Goal: Task Accomplishment & Management: Manage account settings

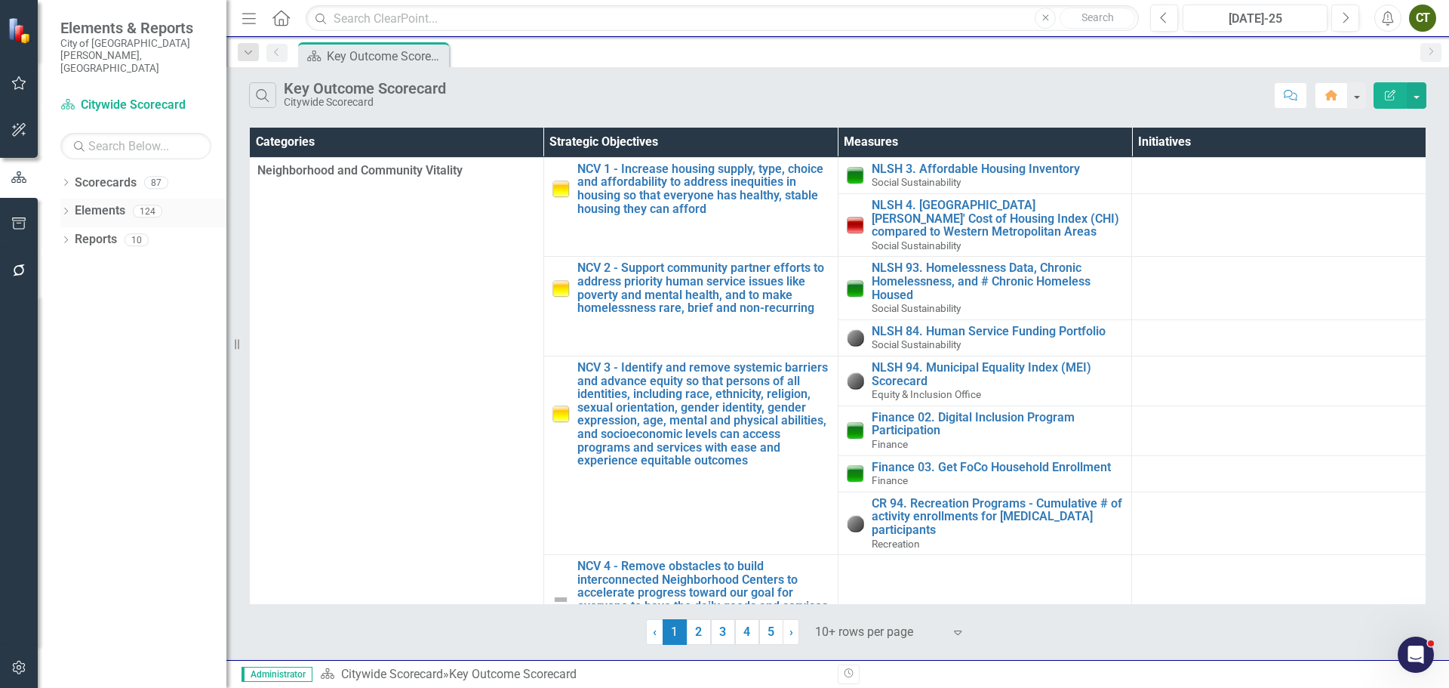
click at [65, 208] on icon "Dropdown" at bounding box center [65, 212] width 11 height 8
click at [118, 231] on link "Strategic Objective Strategic Objectives" at bounding box center [146, 239] width 129 height 17
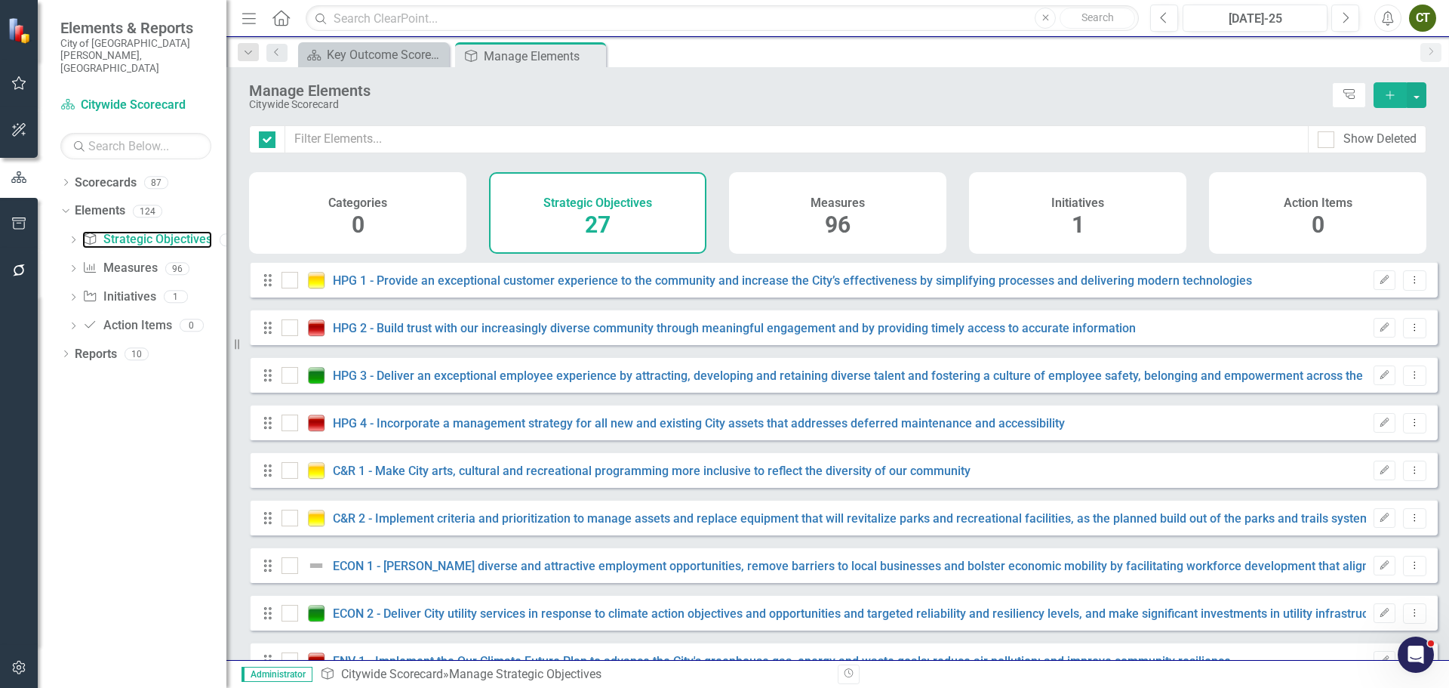
checkbox input "false"
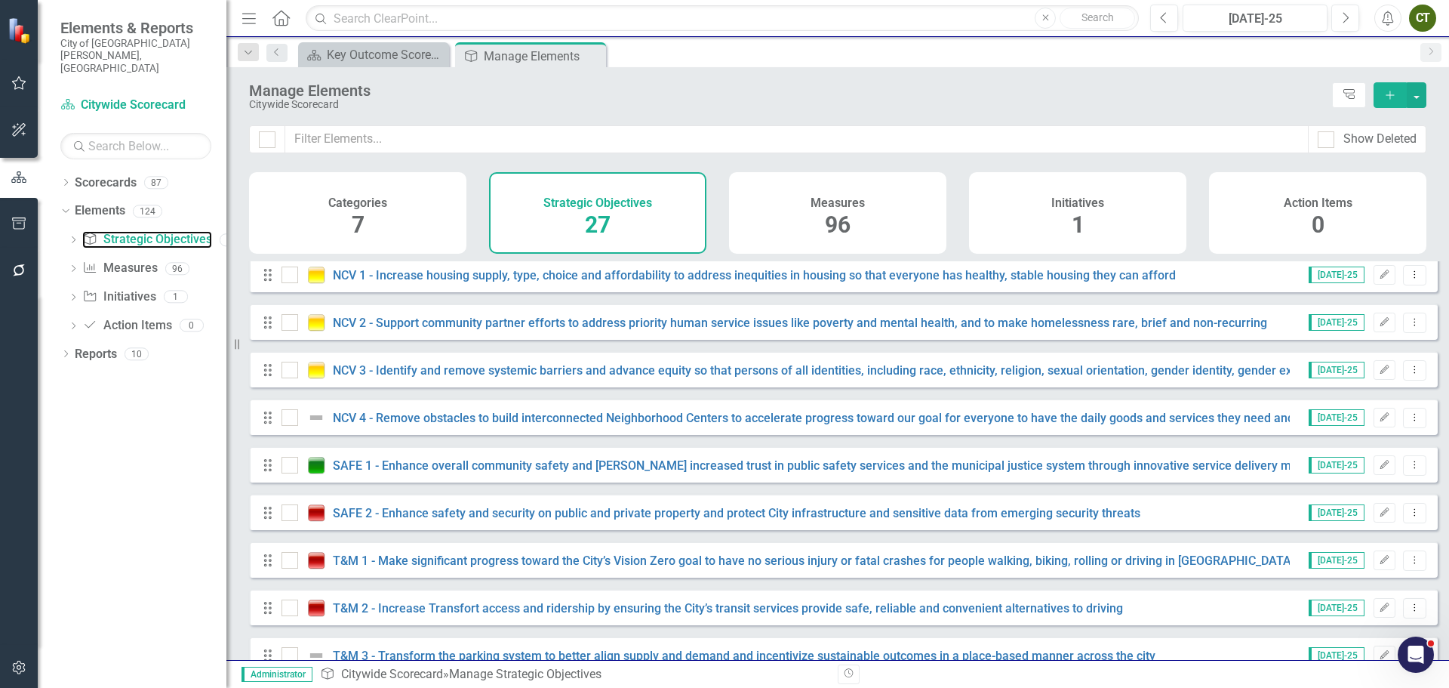
scroll to position [897, 0]
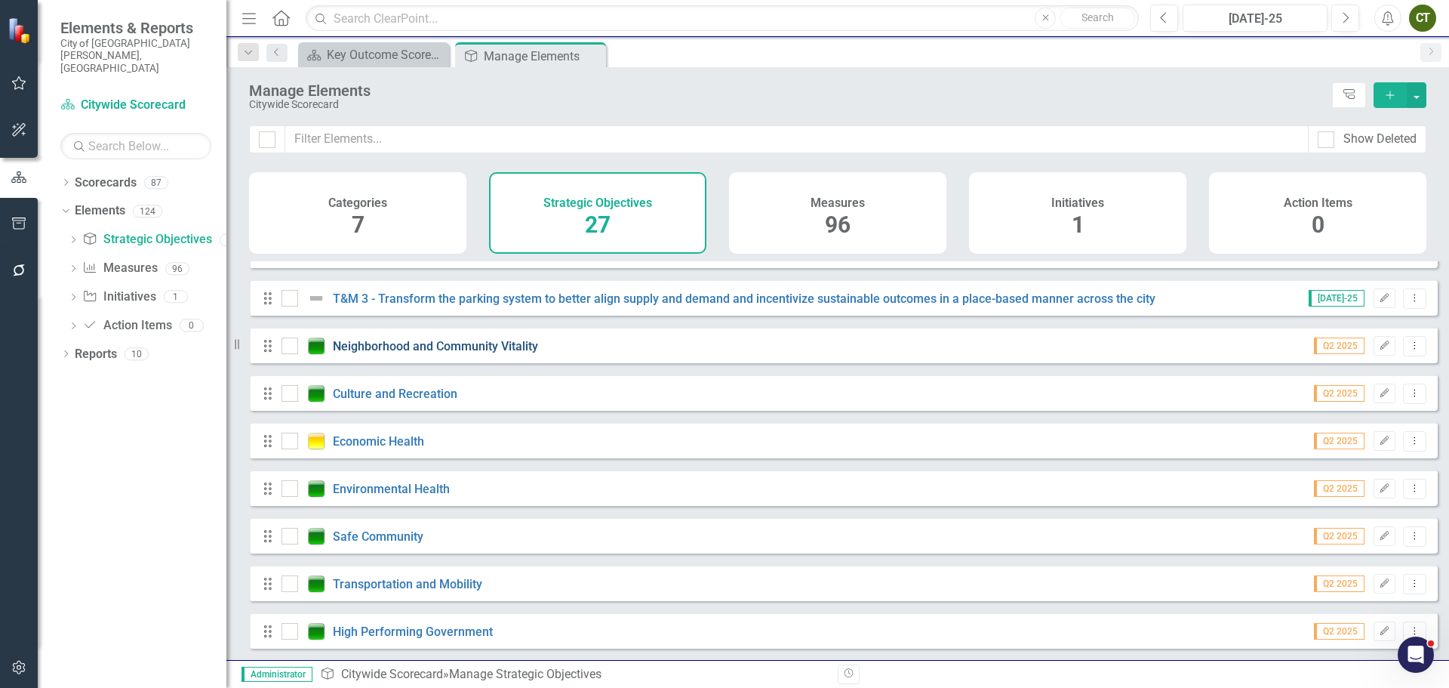
click at [504, 342] on link "Neighborhood and Community Vitality" at bounding box center [435, 346] width 205 height 14
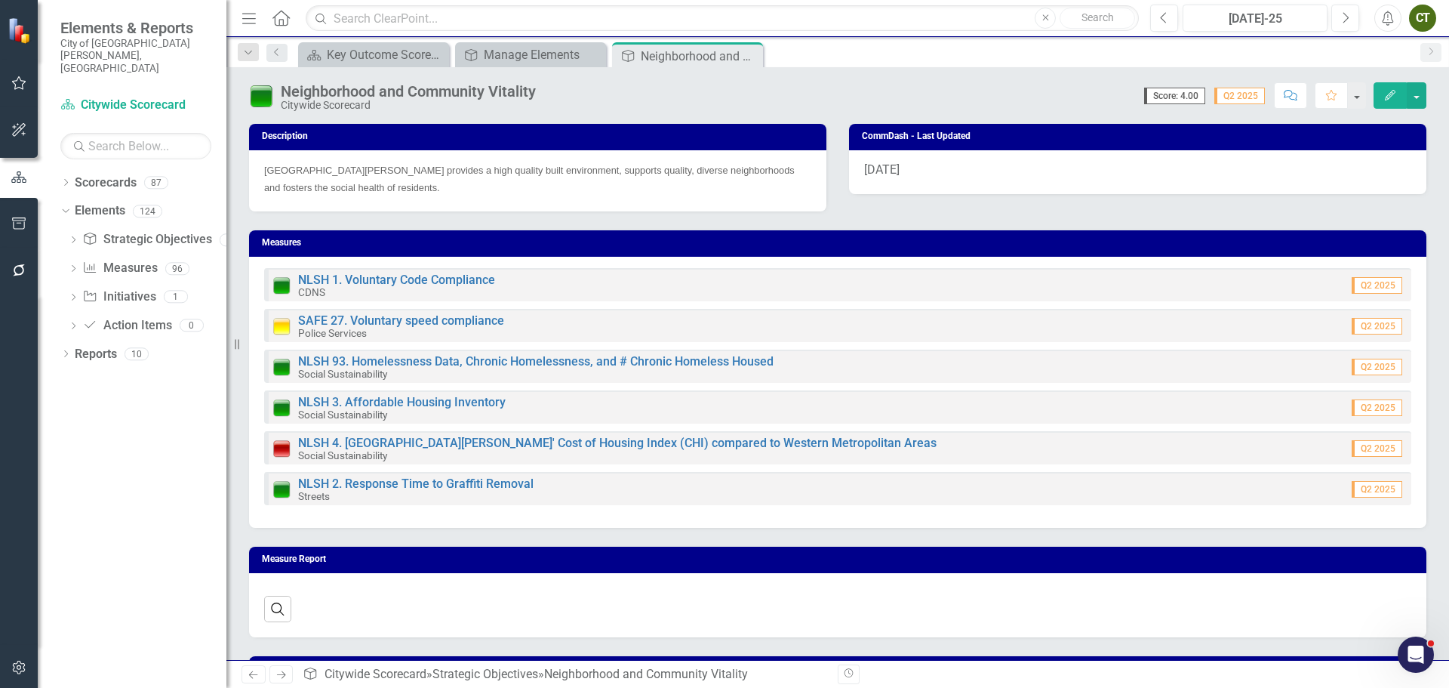
click at [1389, 94] on icon "Edit" at bounding box center [1390, 95] width 14 height 11
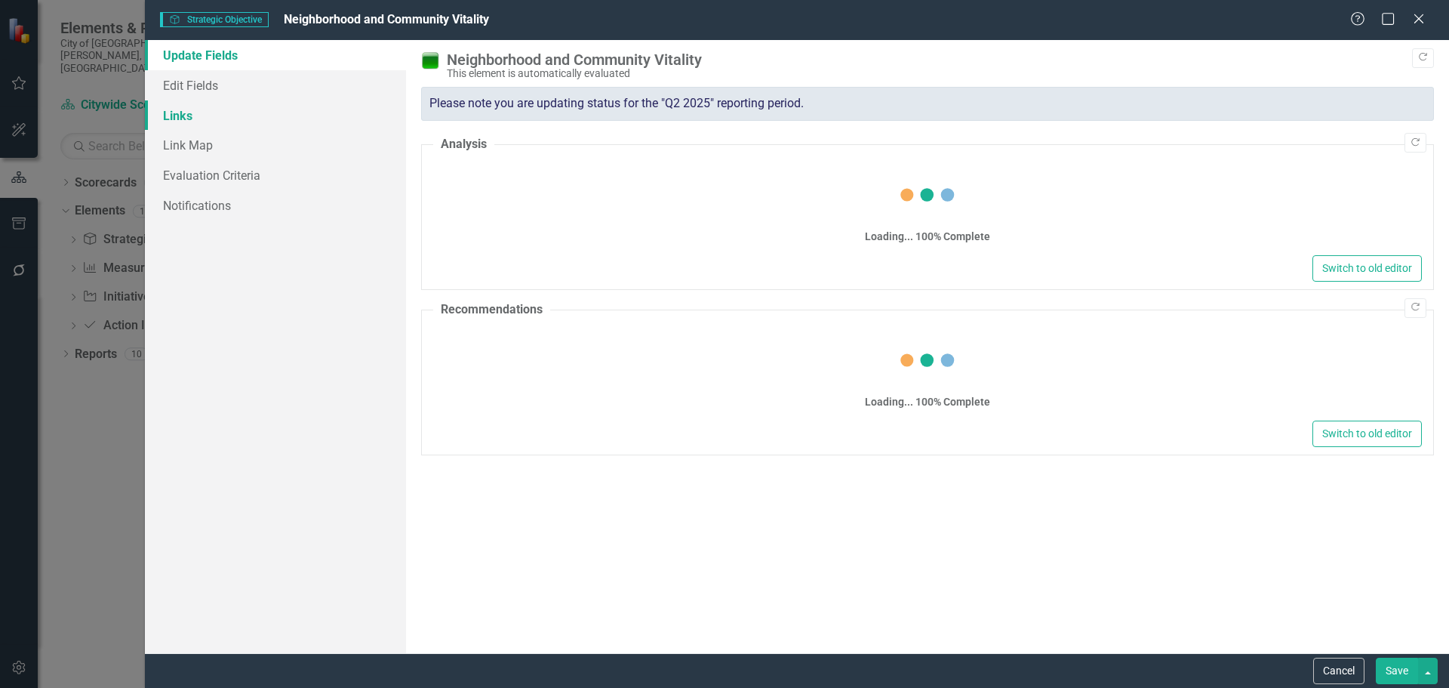
click at [187, 110] on link "Links" at bounding box center [275, 115] width 261 height 30
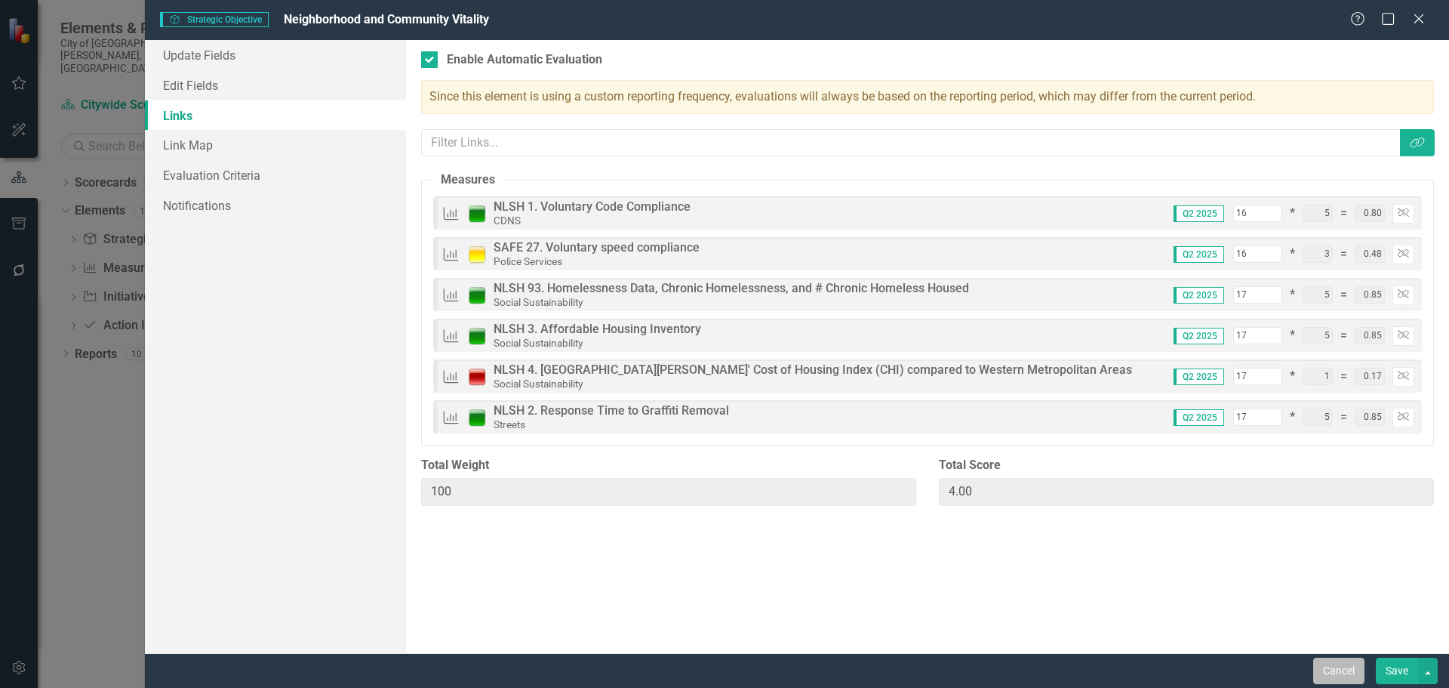
click at [1334, 663] on button "Cancel" at bounding box center [1338, 670] width 51 height 26
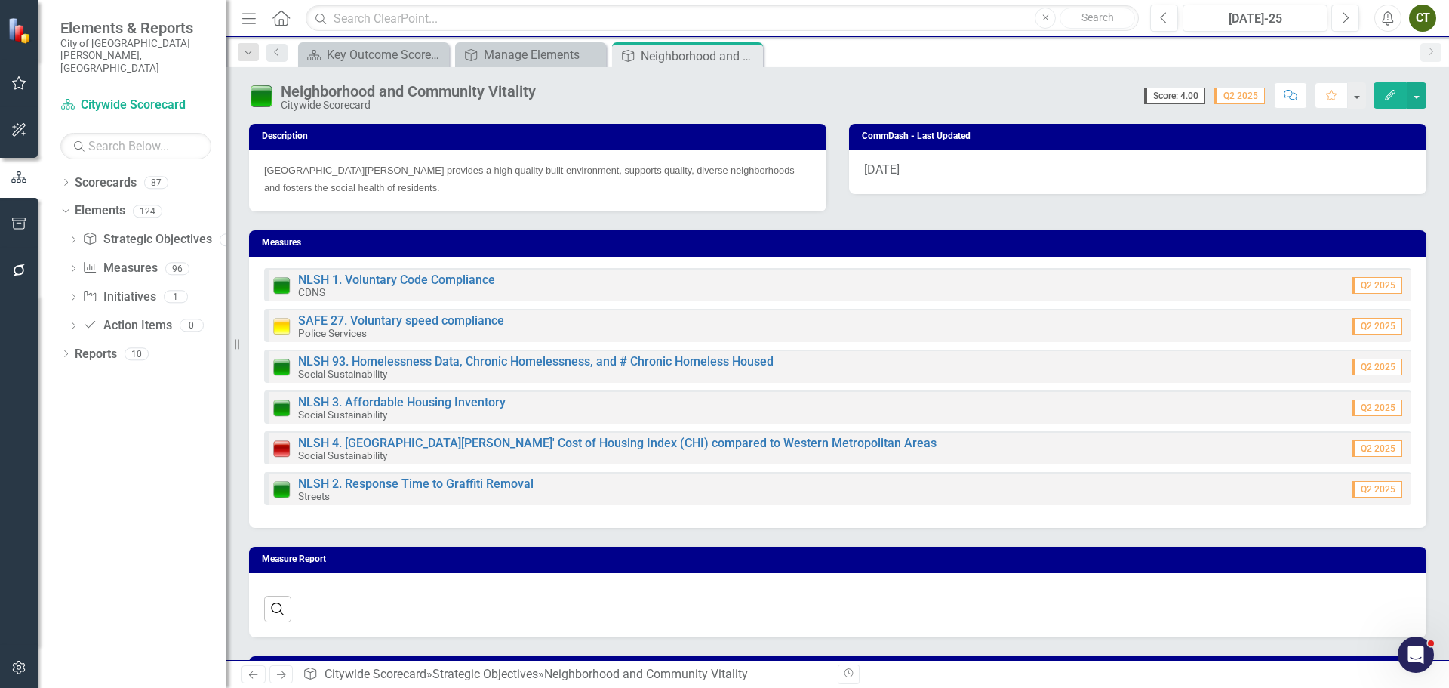
click at [282, 680] on link "Next" at bounding box center [281, 674] width 24 height 18
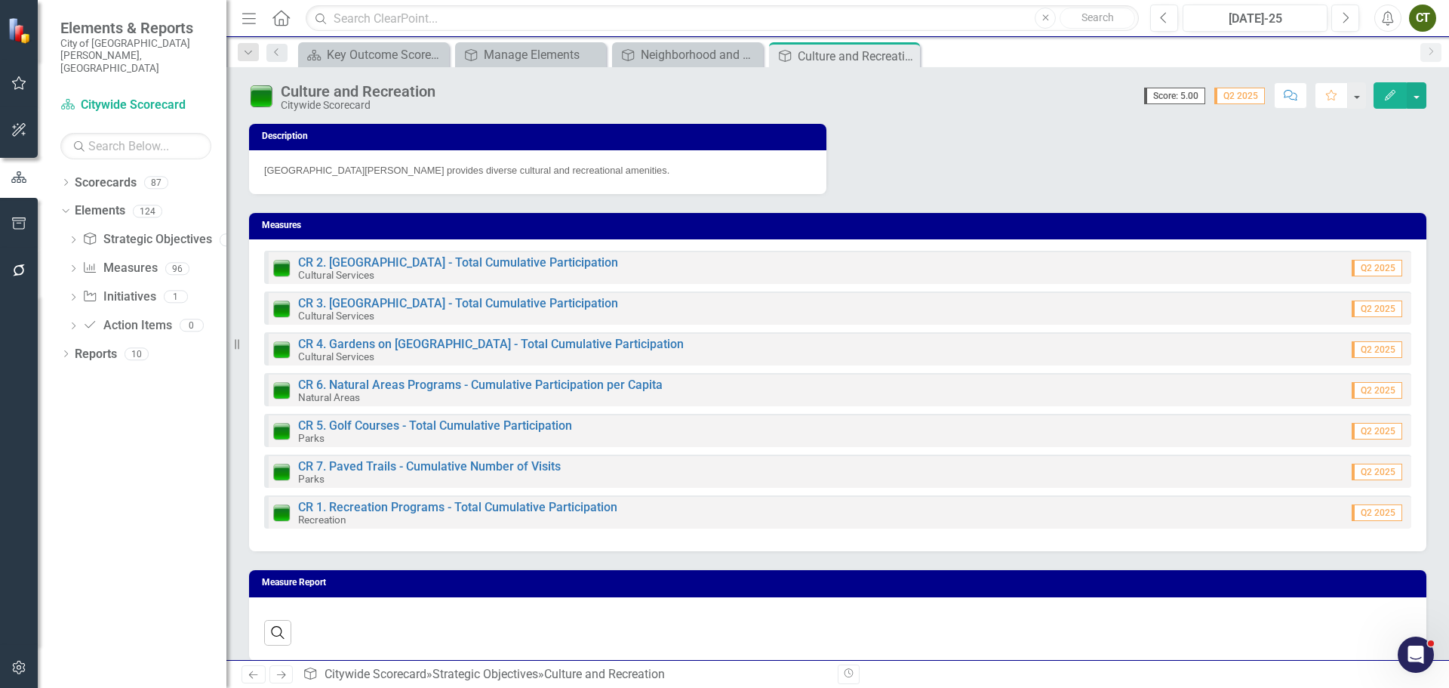
click at [283, 679] on icon "Next" at bounding box center [281, 674] width 13 height 10
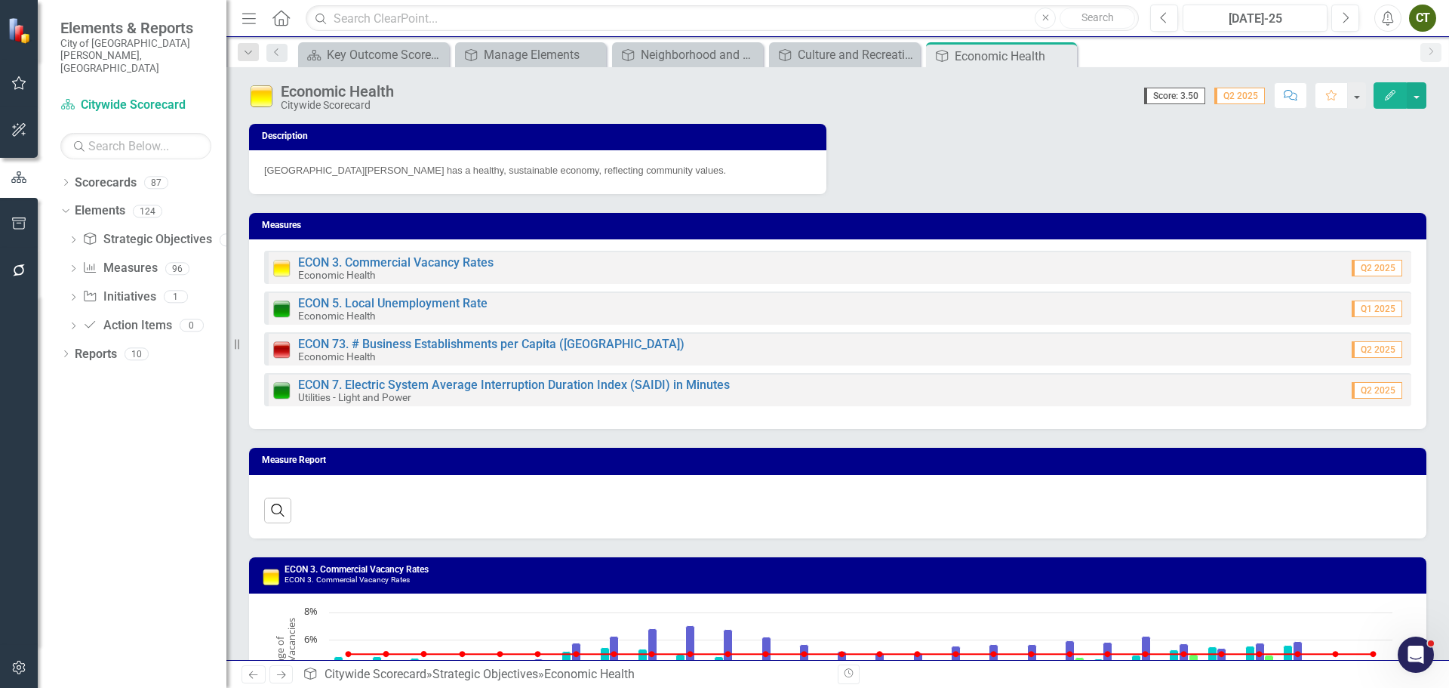
click at [1386, 95] on icon "Edit" at bounding box center [1390, 95] width 14 height 11
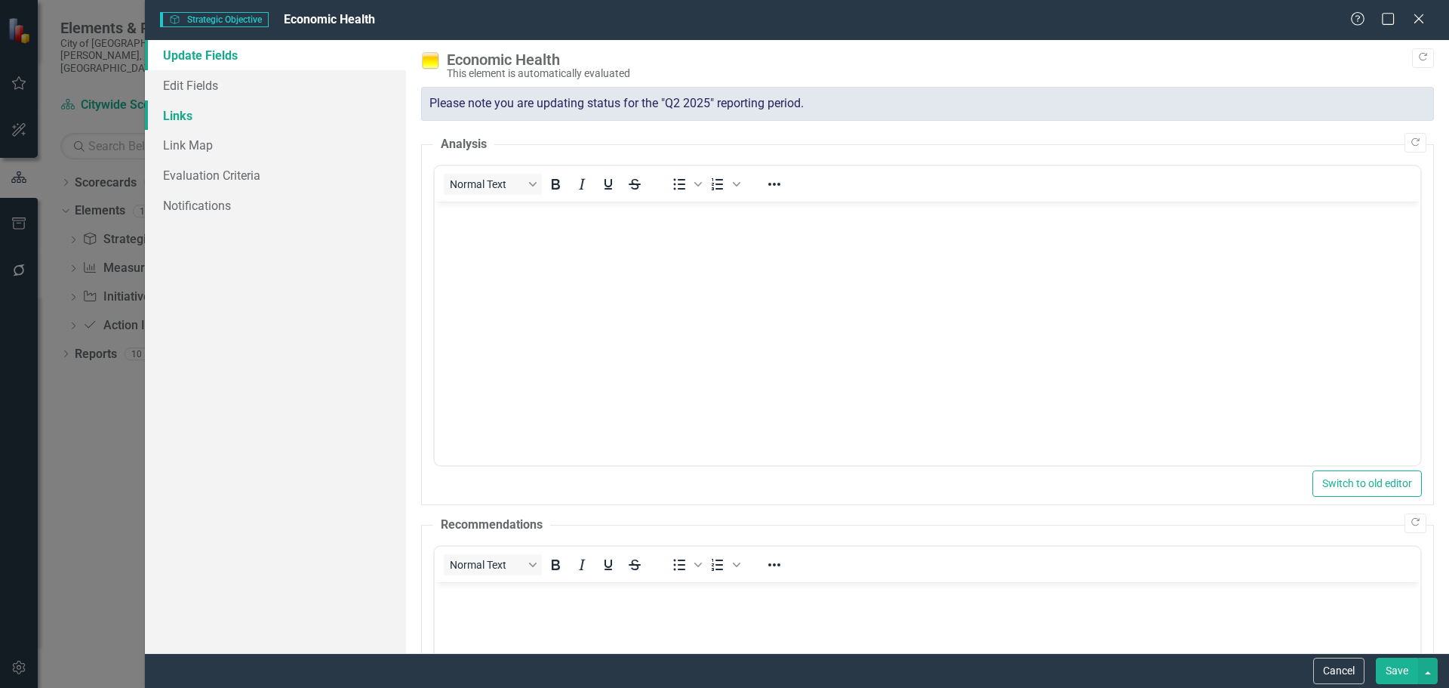
click at [199, 118] on link "Links" at bounding box center [275, 115] width 261 height 30
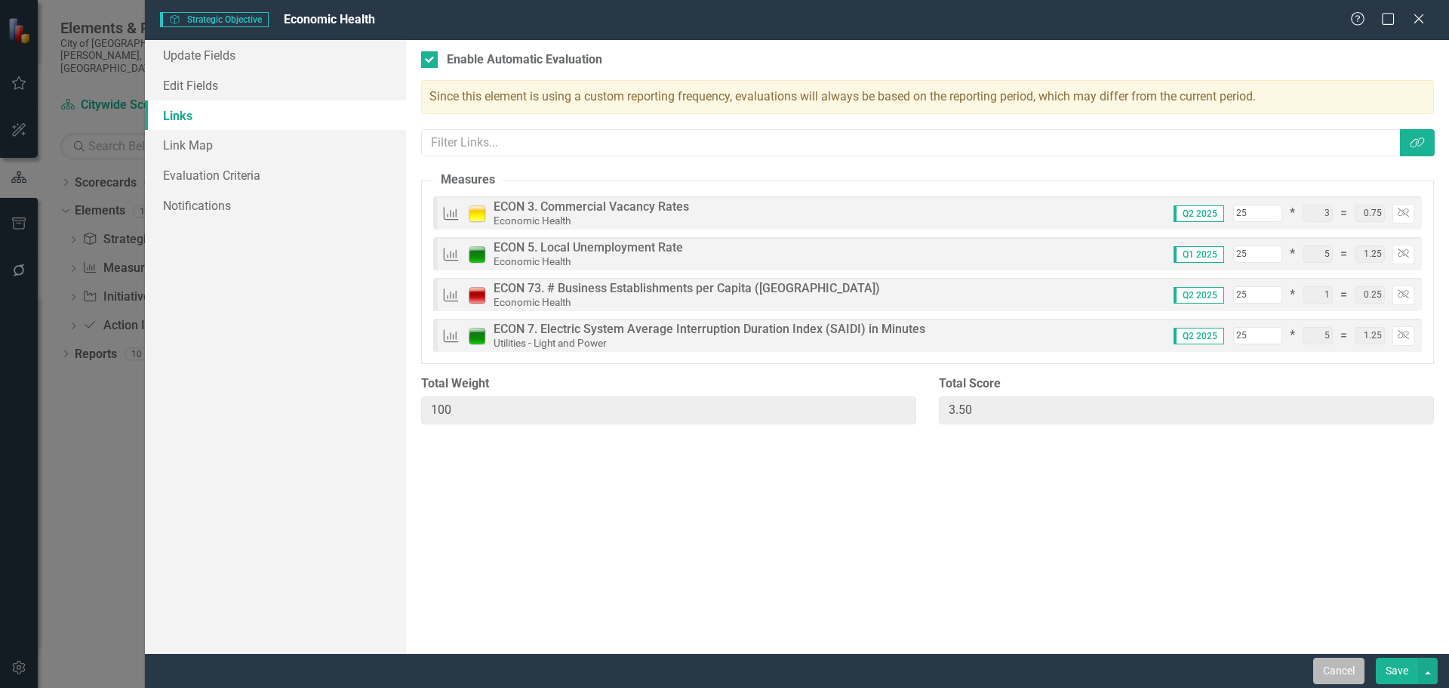
click at [1330, 672] on button "Cancel" at bounding box center [1338, 670] width 51 height 26
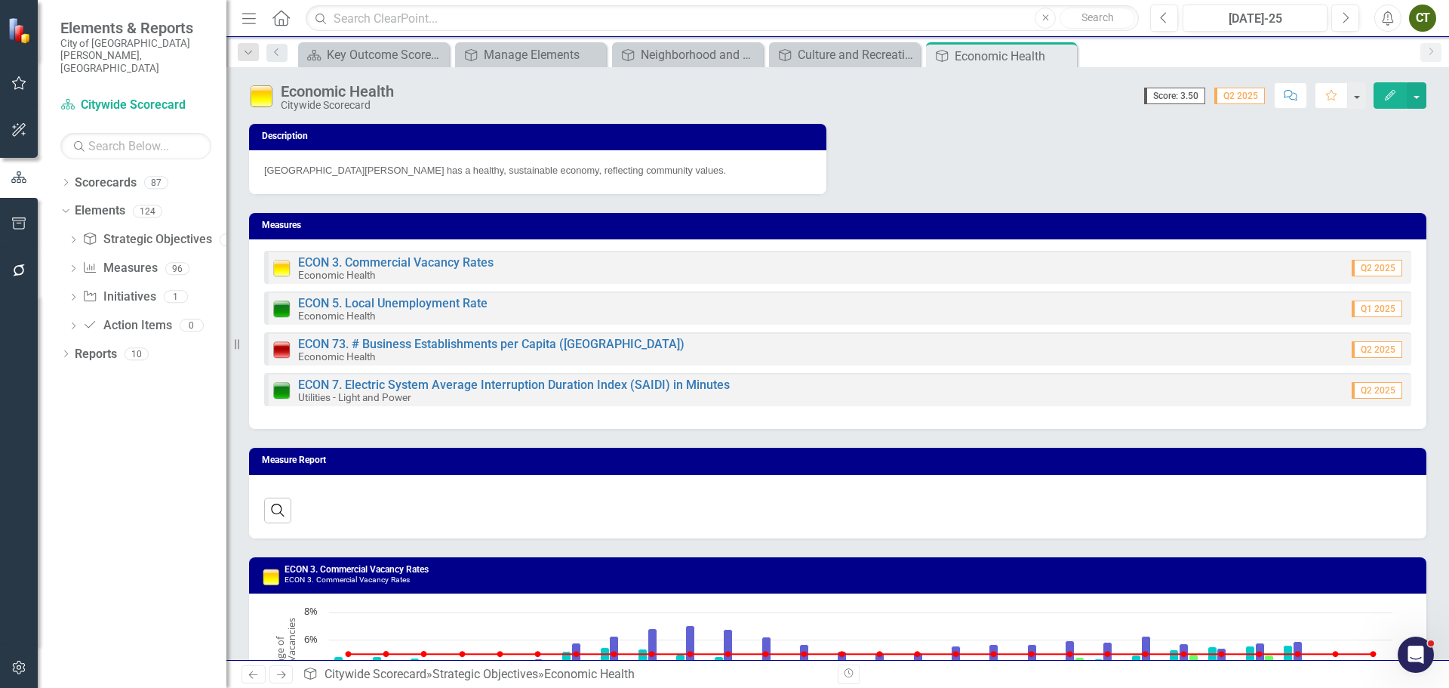
click at [285, 679] on icon "Next" at bounding box center [281, 674] width 13 height 10
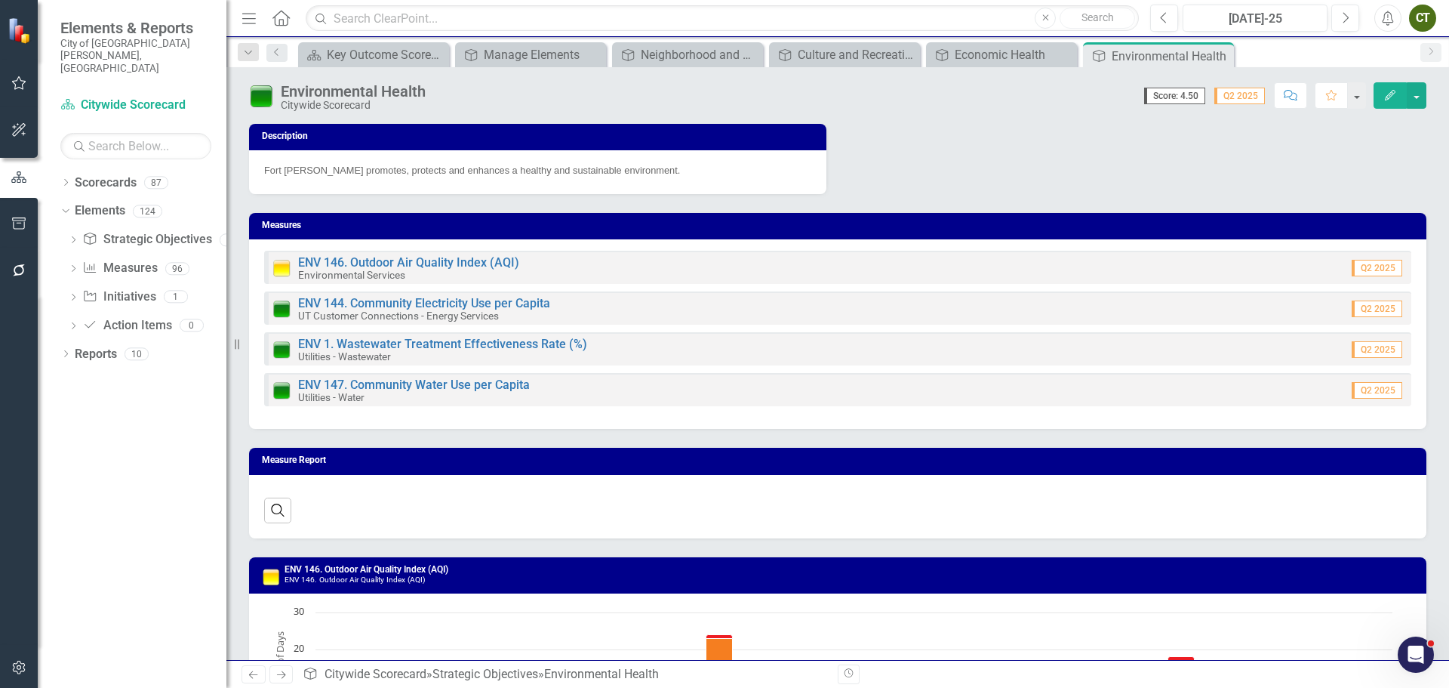
click at [279, 678] on icon "Next" at bounding box center [281, 674] width 13 height 10
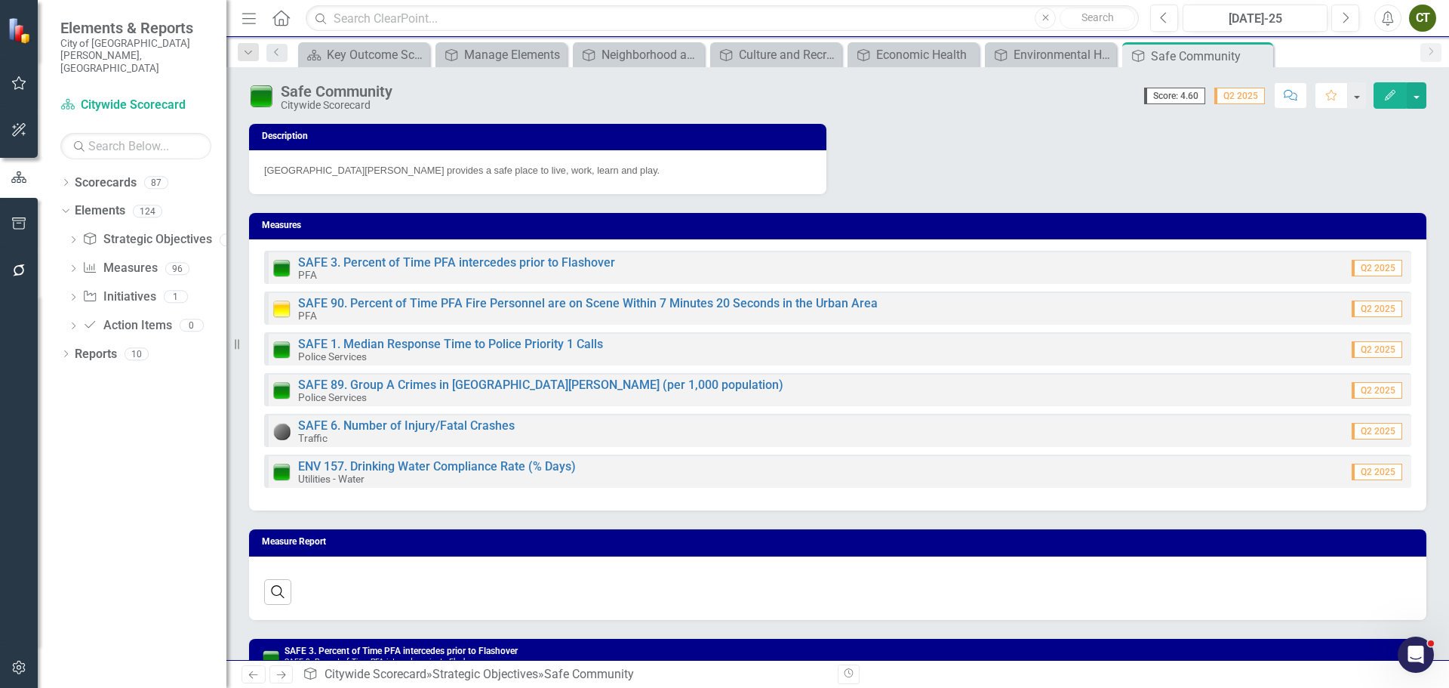
click at [1395, 91] on icon "button" at bounding box center [1390, 95] width 11 height 11
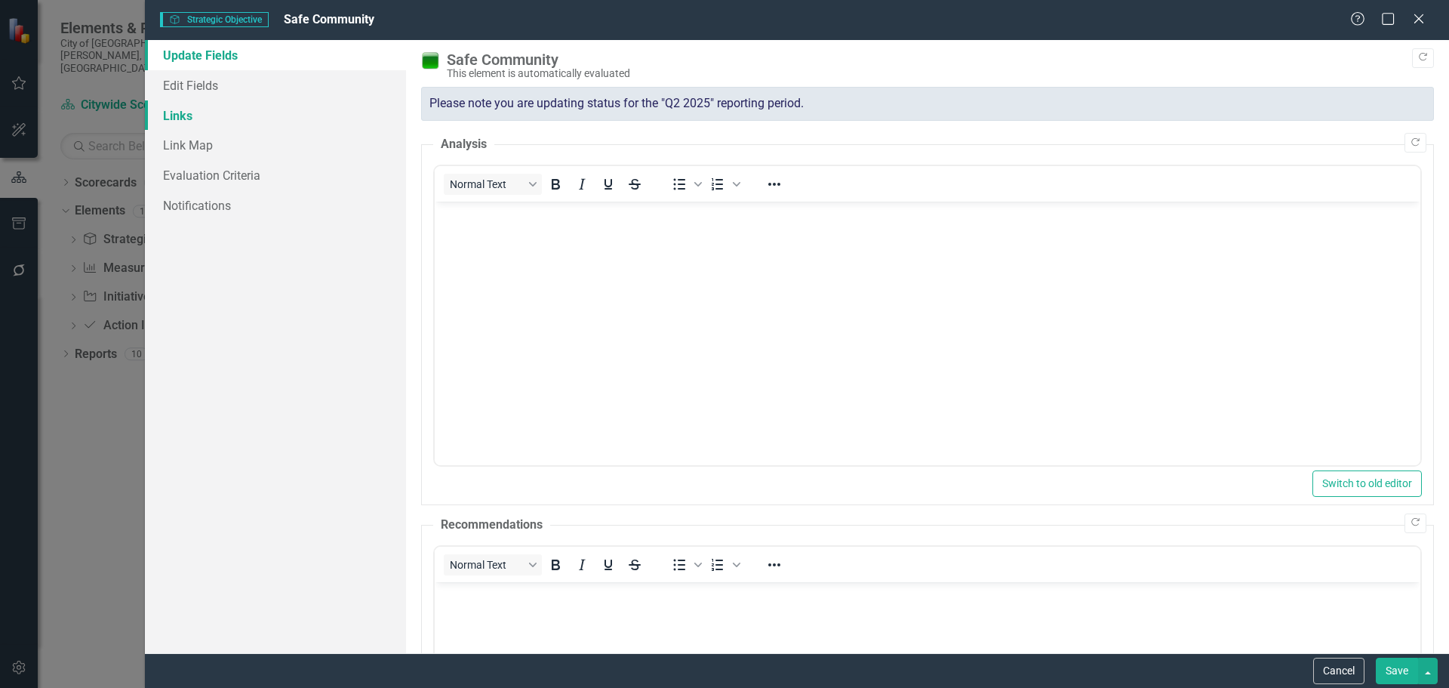
click at [198, 112] on link "Links" at bounding box center [275, 115] width 261 height 30
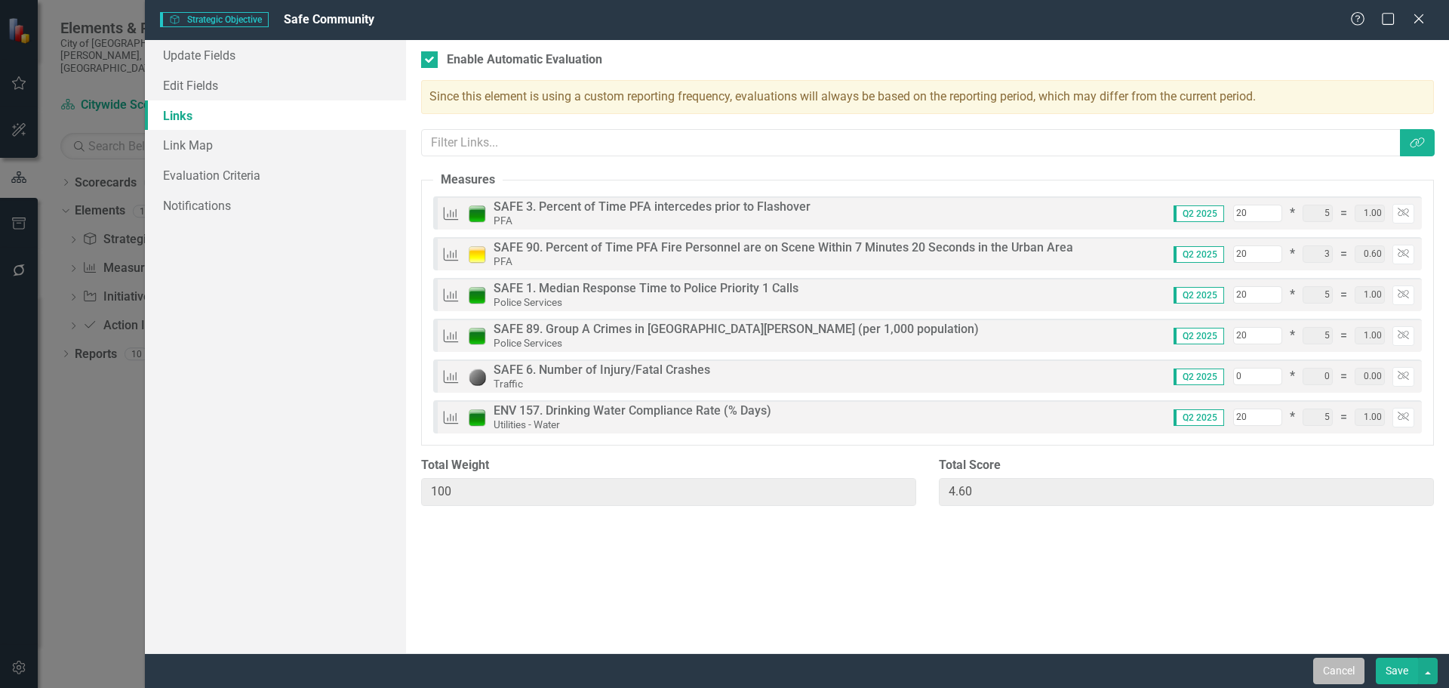
click at [1339, 674] on button "Cancel" at bounding box center [1338, 670] width 51 height 26
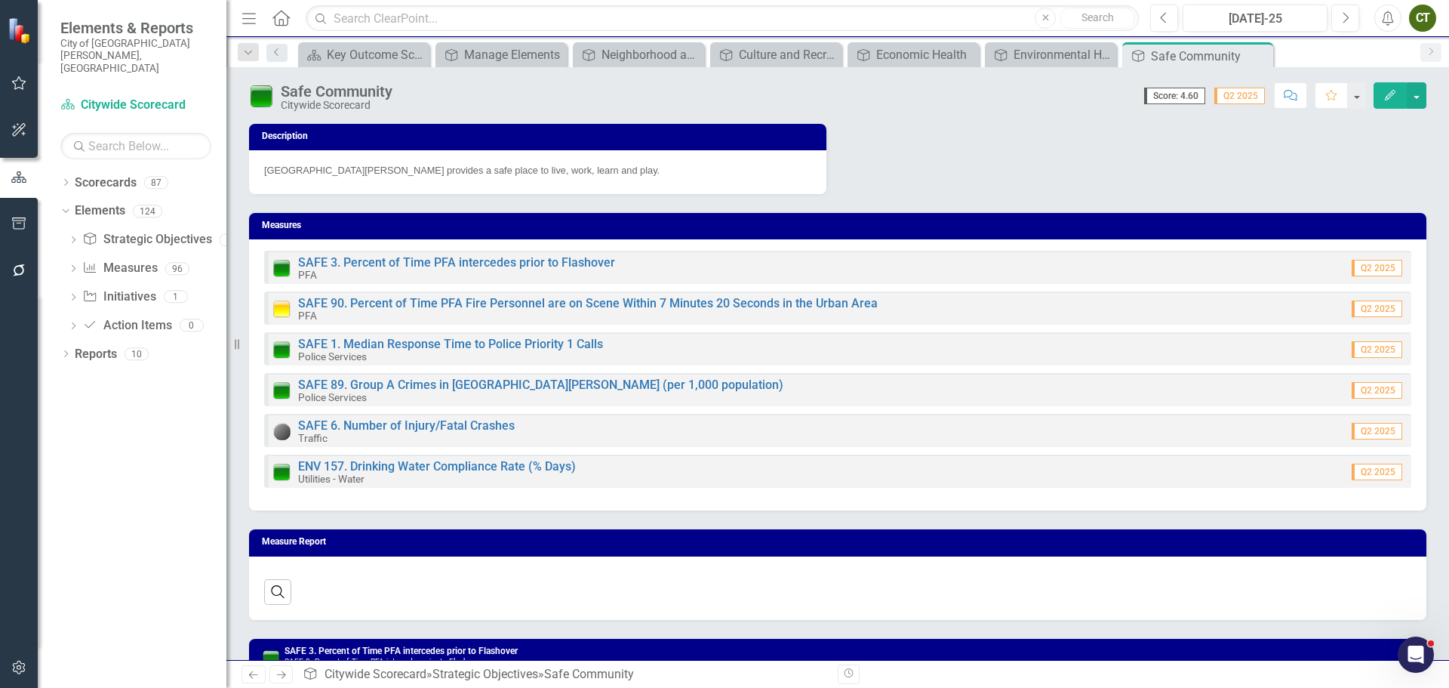
click at [282, 672] on icon "Next" at bounding box center [281, 674] width 13 height 10
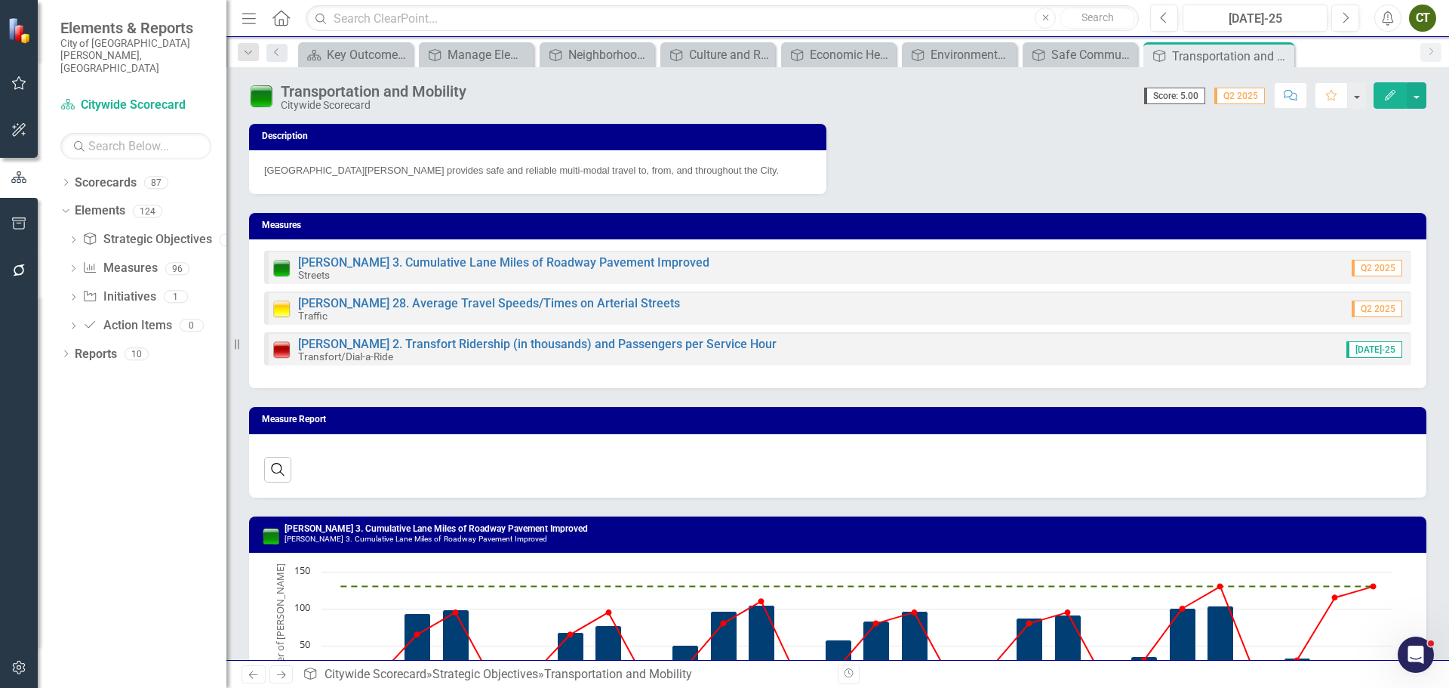
click at [1388, 100] on icon "Edit" at bounding box center [1390, 95] width 14 height 11
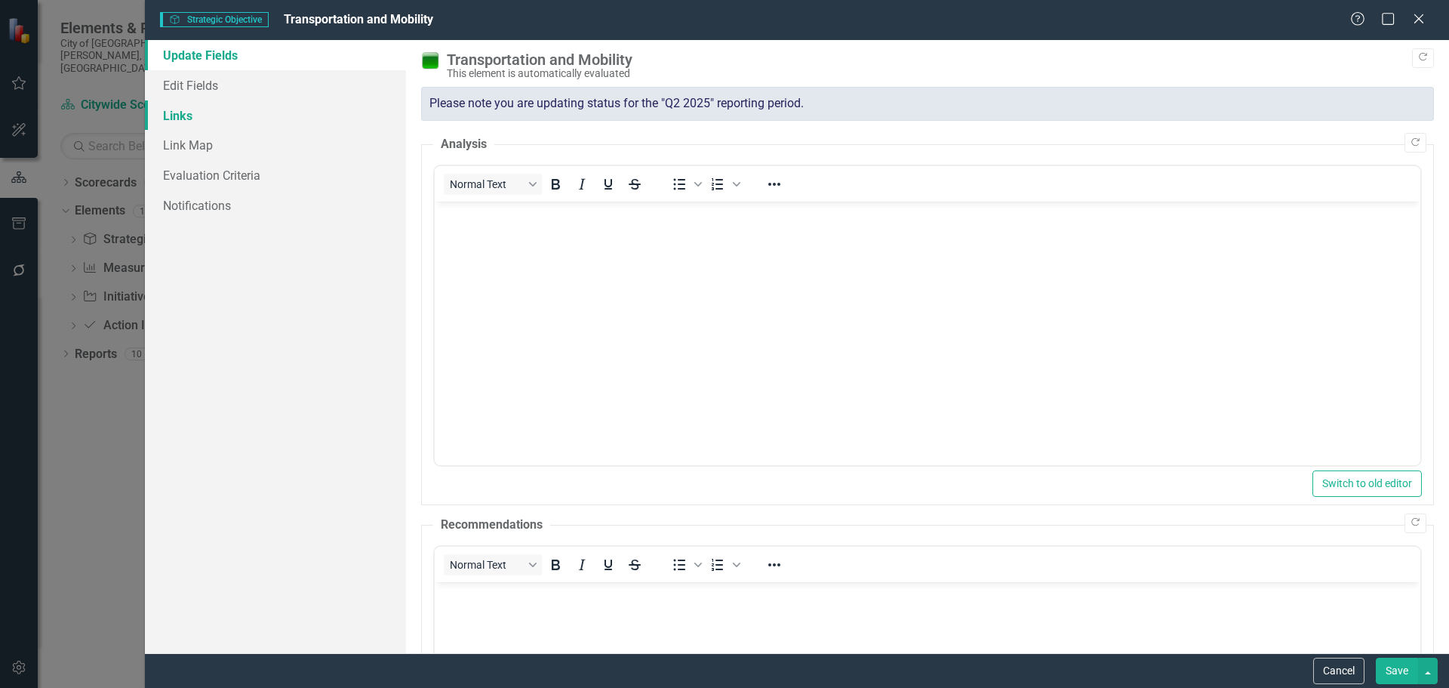
click at [177, 118] on link "Links" at bounding box center [275, 115] width 261 height 30
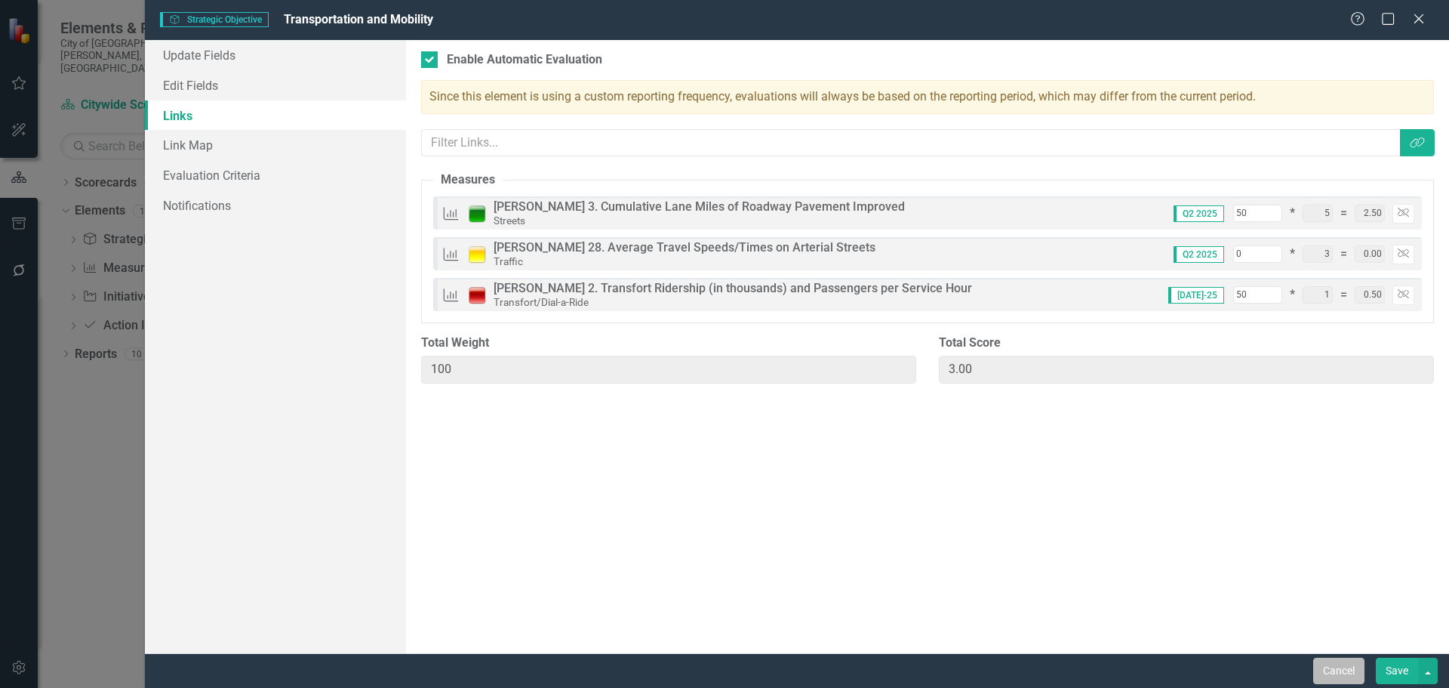
click at [1339, 666] on button "Cancel" at bounding box center [1338, 670] width 51 height 26
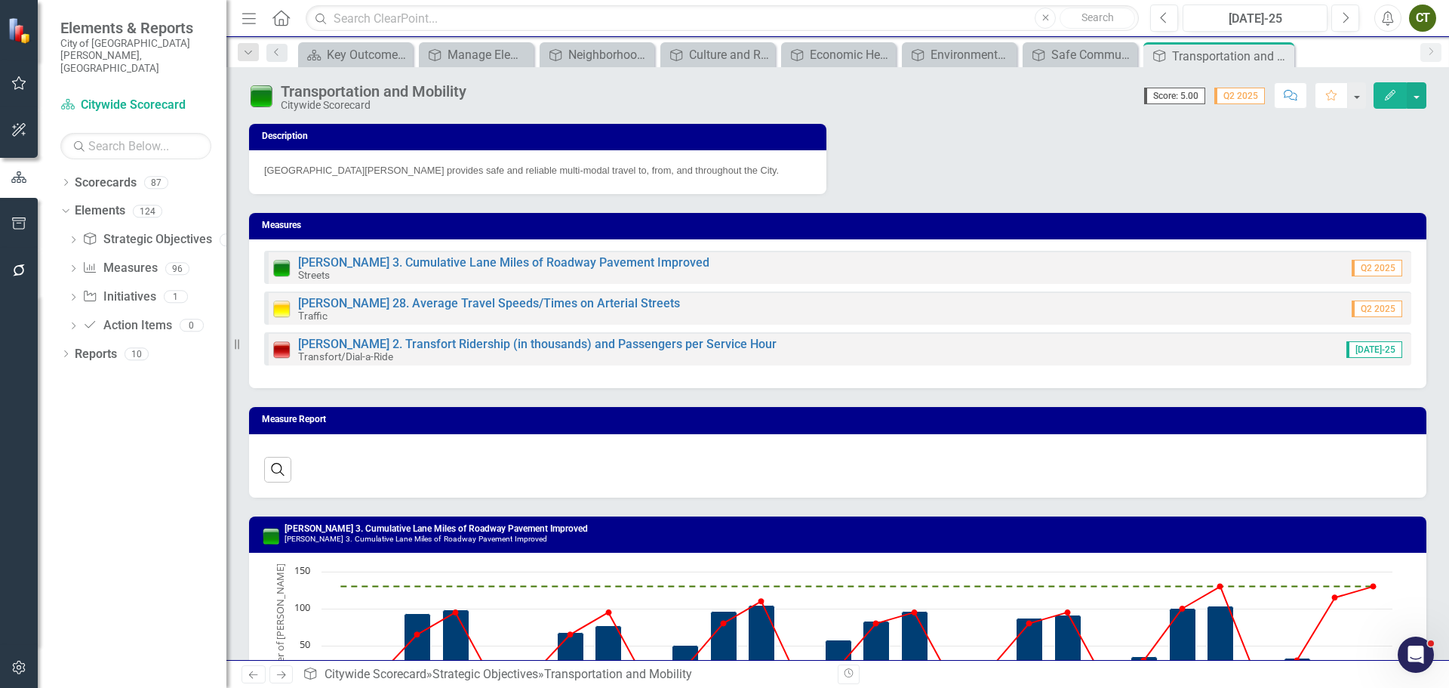
click at [1386, 97] on icon "Edit" at bounding box center [1390, 95] width 14 height 11
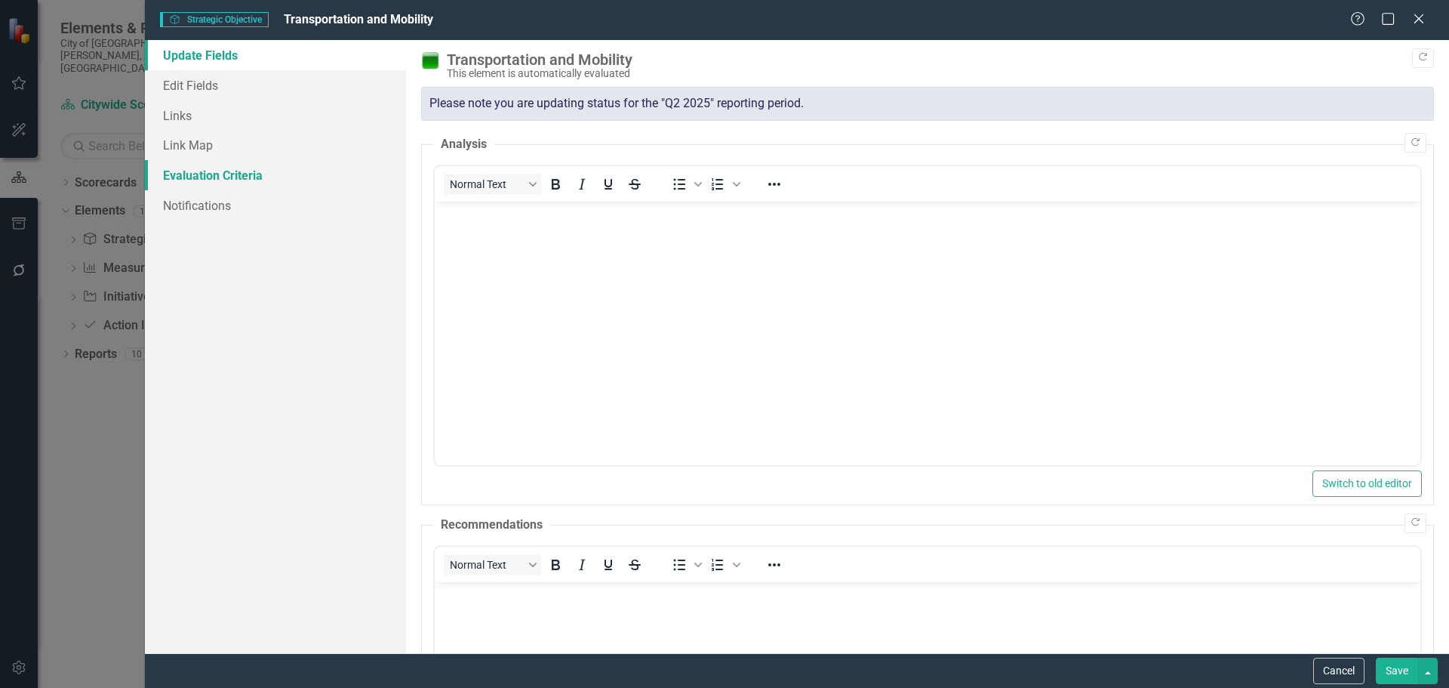
click at [193, 165] on link "Evaluation Criteria" at bounding box center [275, 175] width 261 height 30
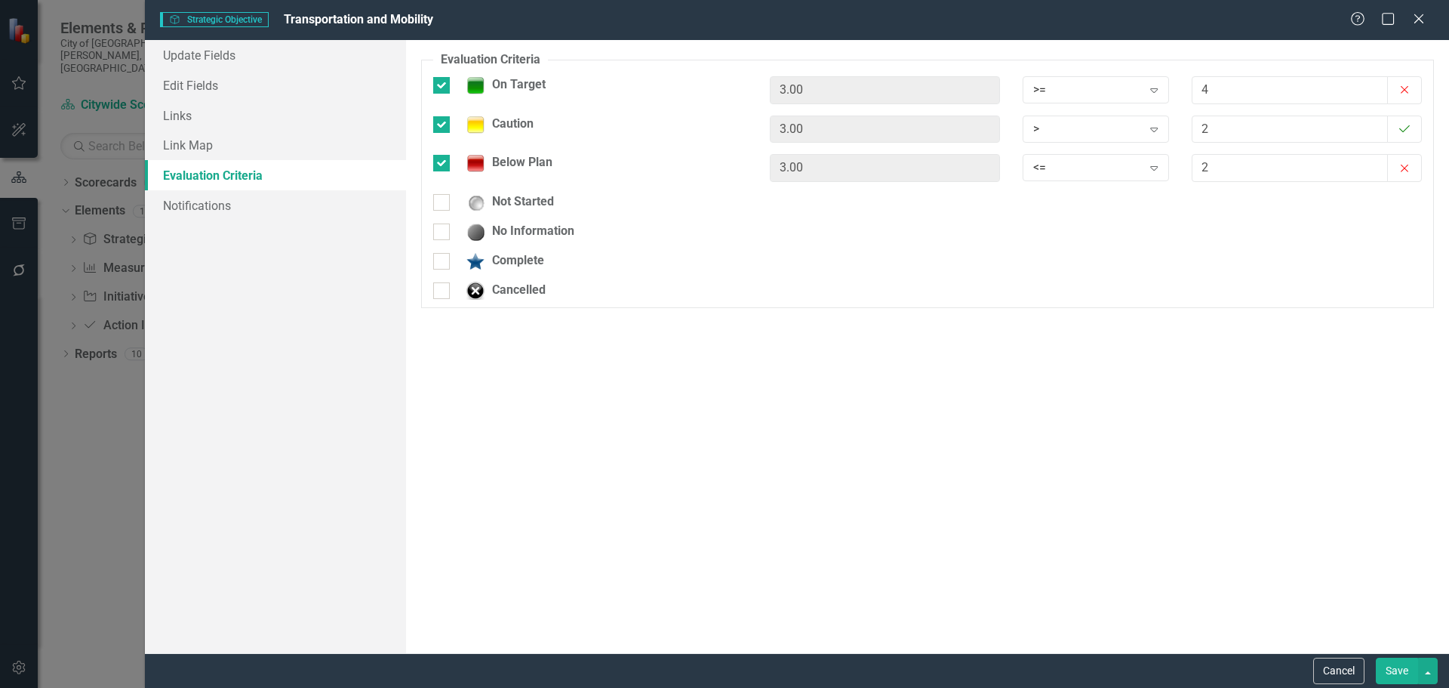
click at [1400, 677] on button "Save" at bounding box center [1397, 670] width 42 height 26
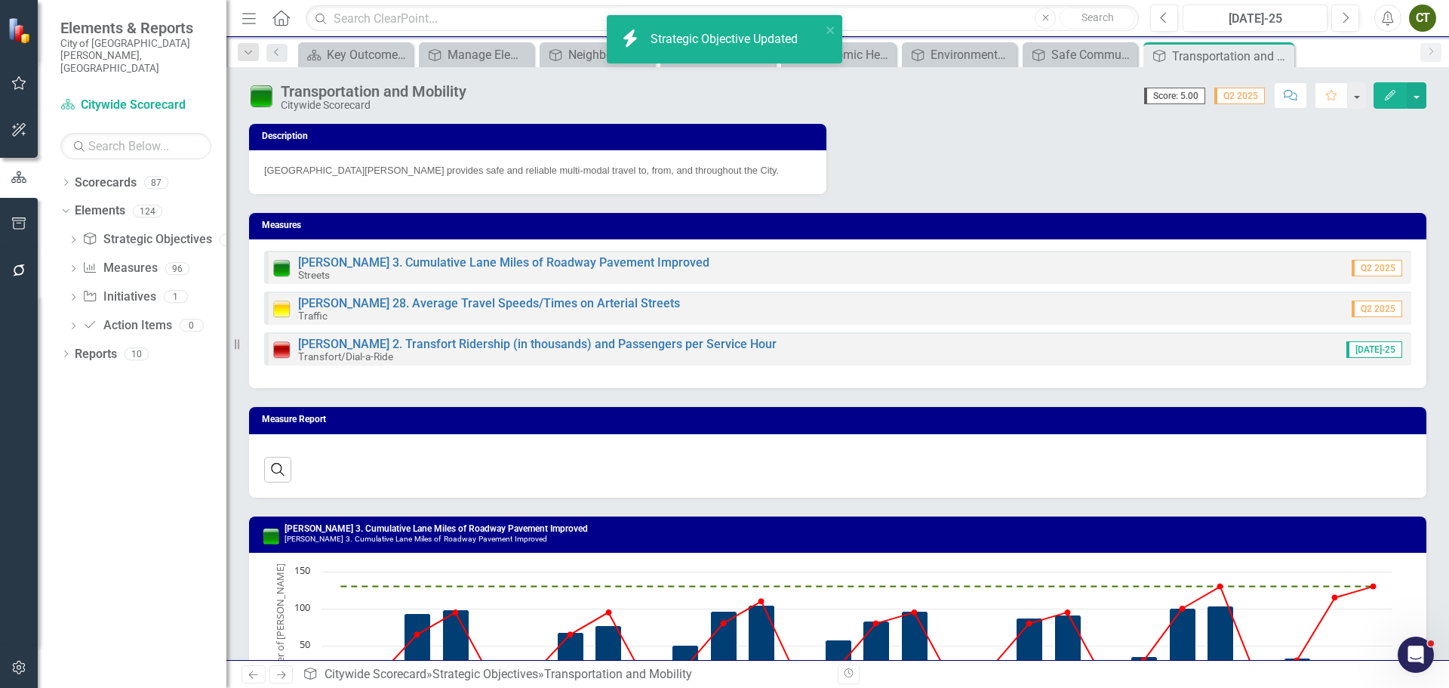
click at [1384, 94] on icon "Edit" at bounding box center [1390, 95] width 14 height 11
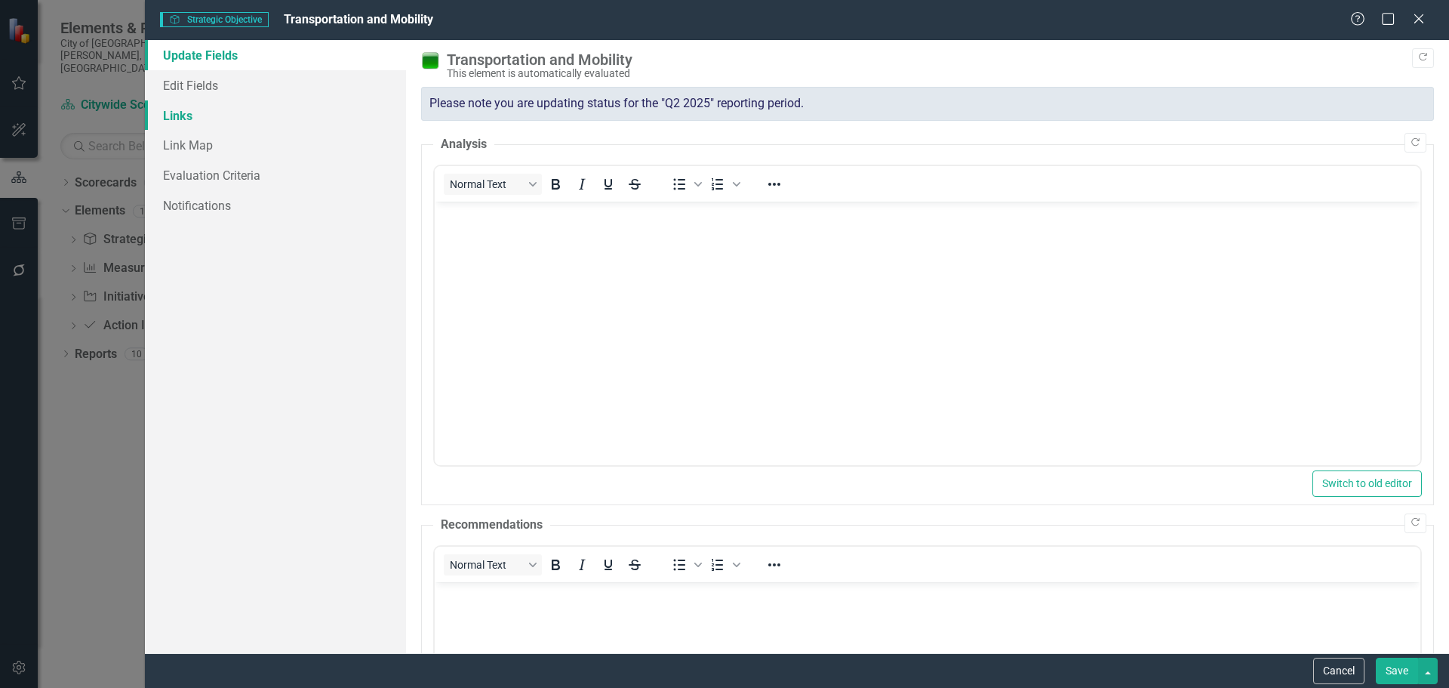
click at [192, 102] on link "Links" at bounding box center [275, 115] width 261 height 30
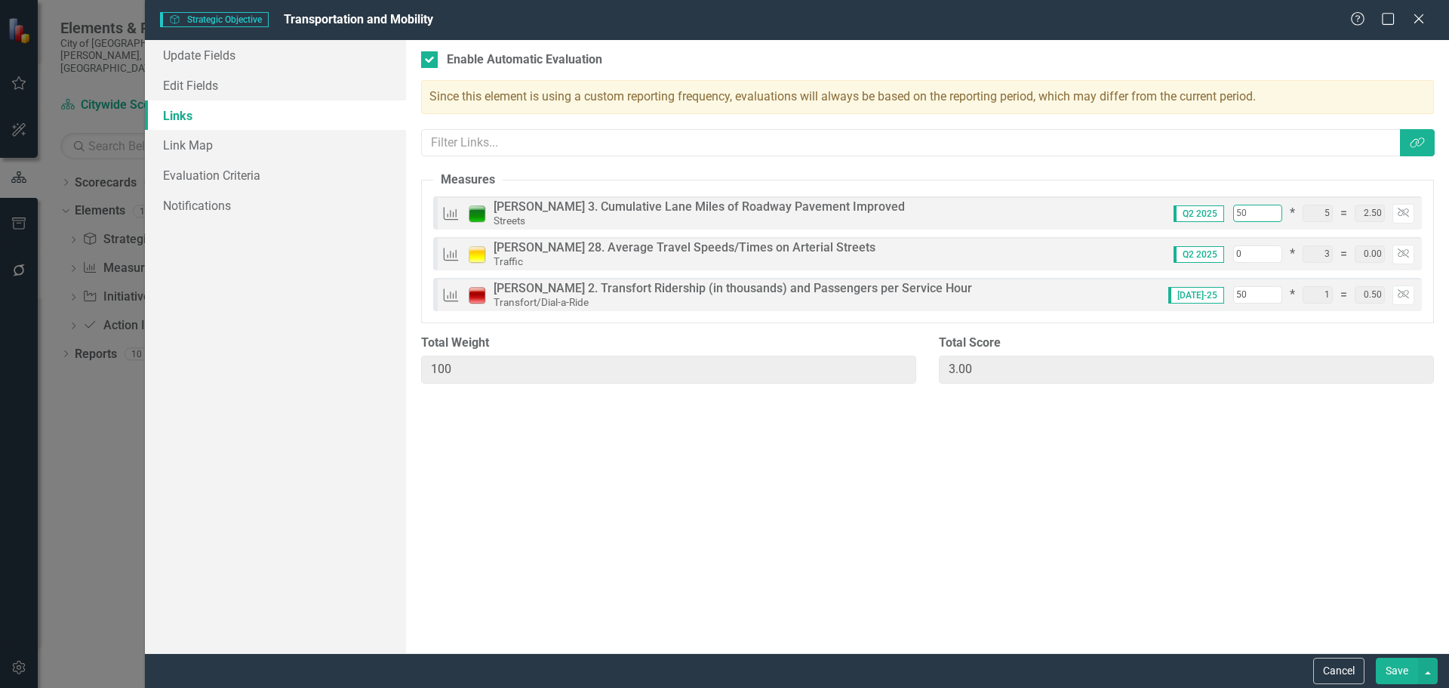
drag, startPoint x: 1254, startPoint y: 210, endPoint x: 1187, endPoint y: 204, distance: 67.4
click at [1189, 205] on div "Q2 2025 50 * 5 = 2.50 Unlink" at bounding box center [1288, 214] width 252 height 20
type input "3"
type input "0.15"
type input "53"
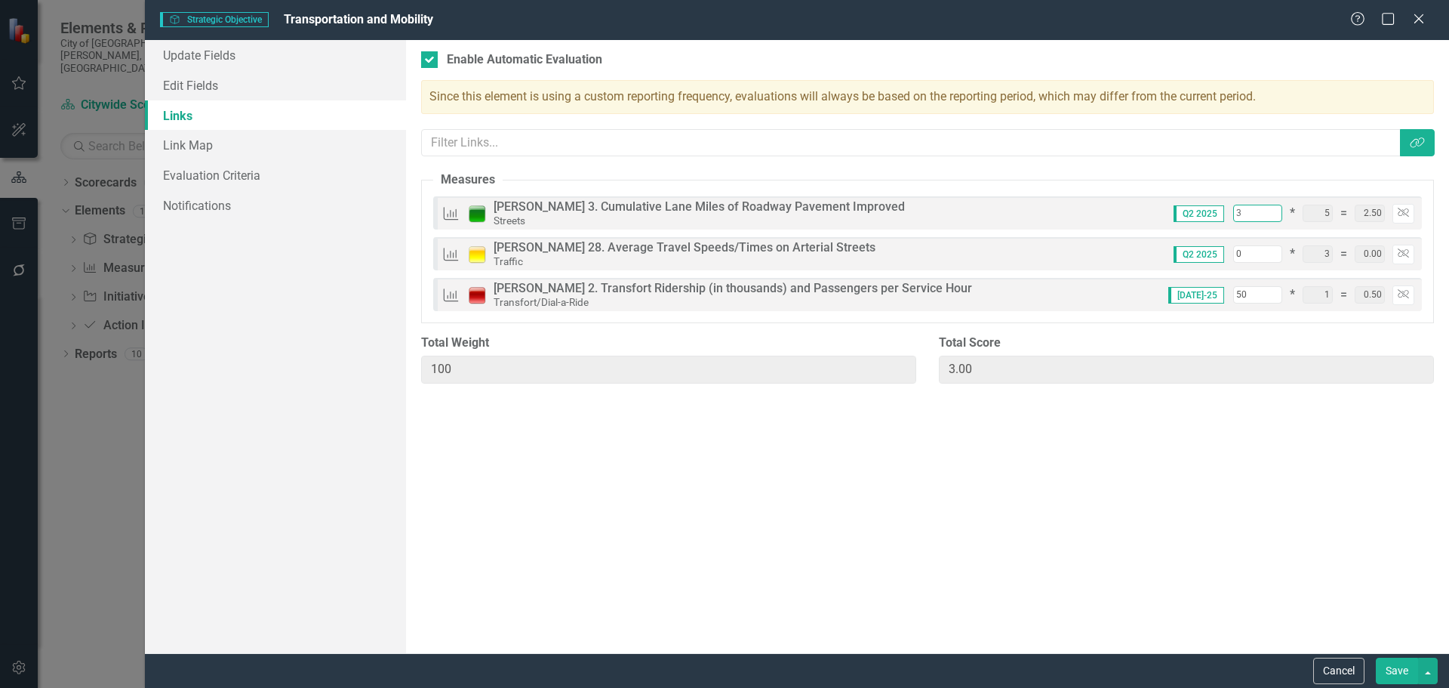
type input "0.65"
type input "33"
type input "1.65"
type input "83"
type input "2.15"
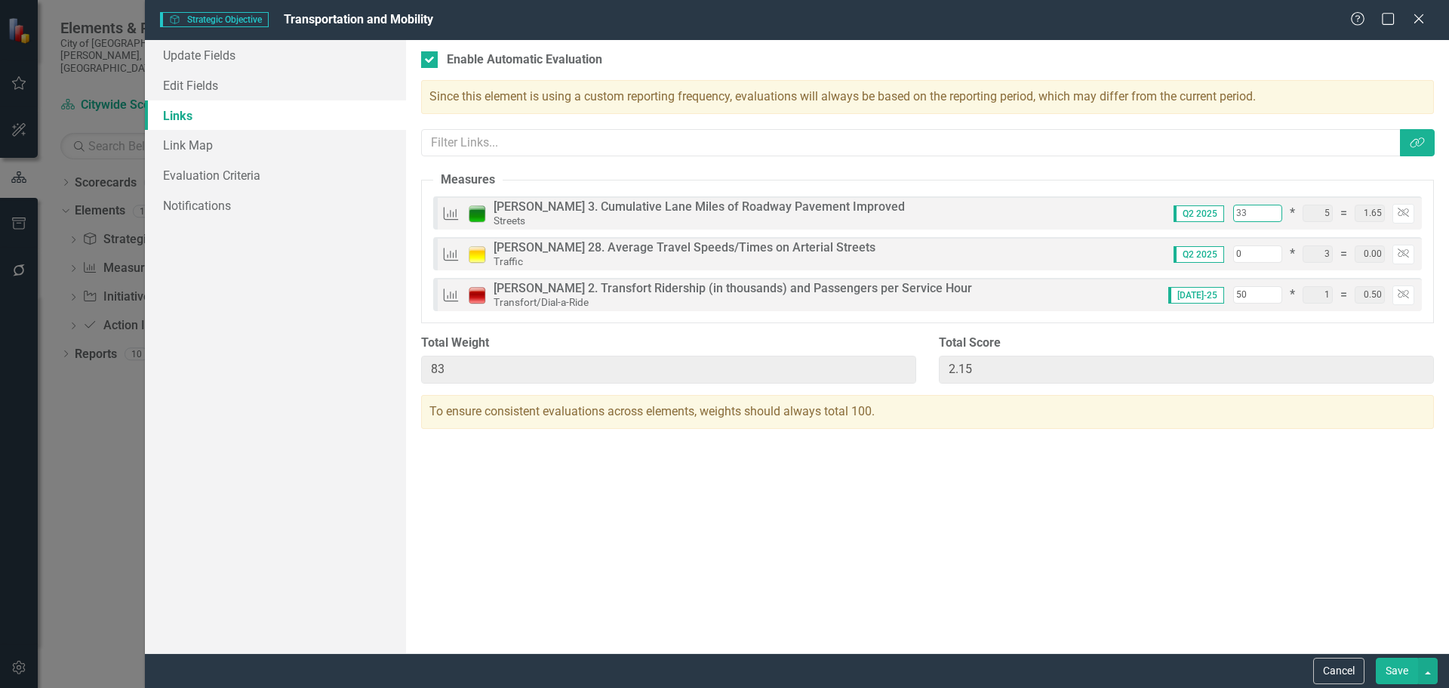
type input "33.3"
type input "1.67"
type input "83.3"
type input "2.17"
type input "33.33"
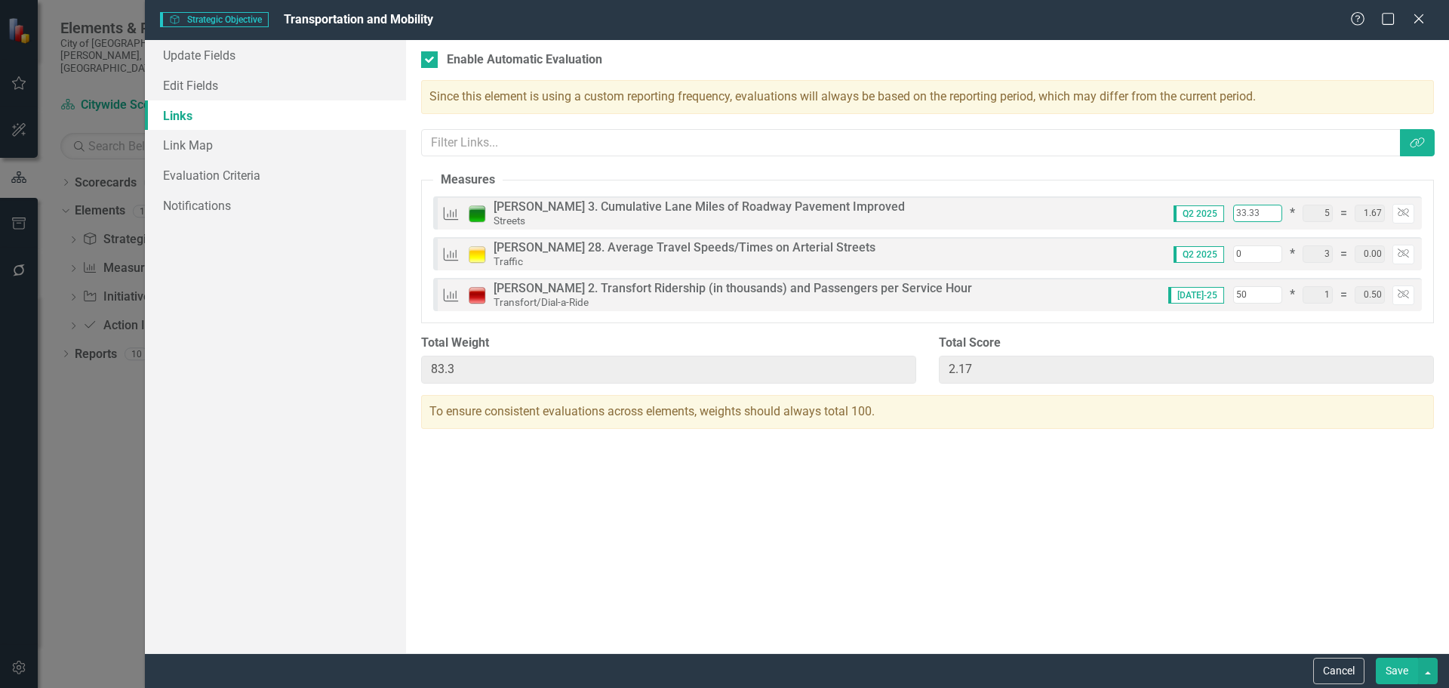
type input "83.33"
type input "33.33"
type input "3"
type input "86.33"
type input "2.26"
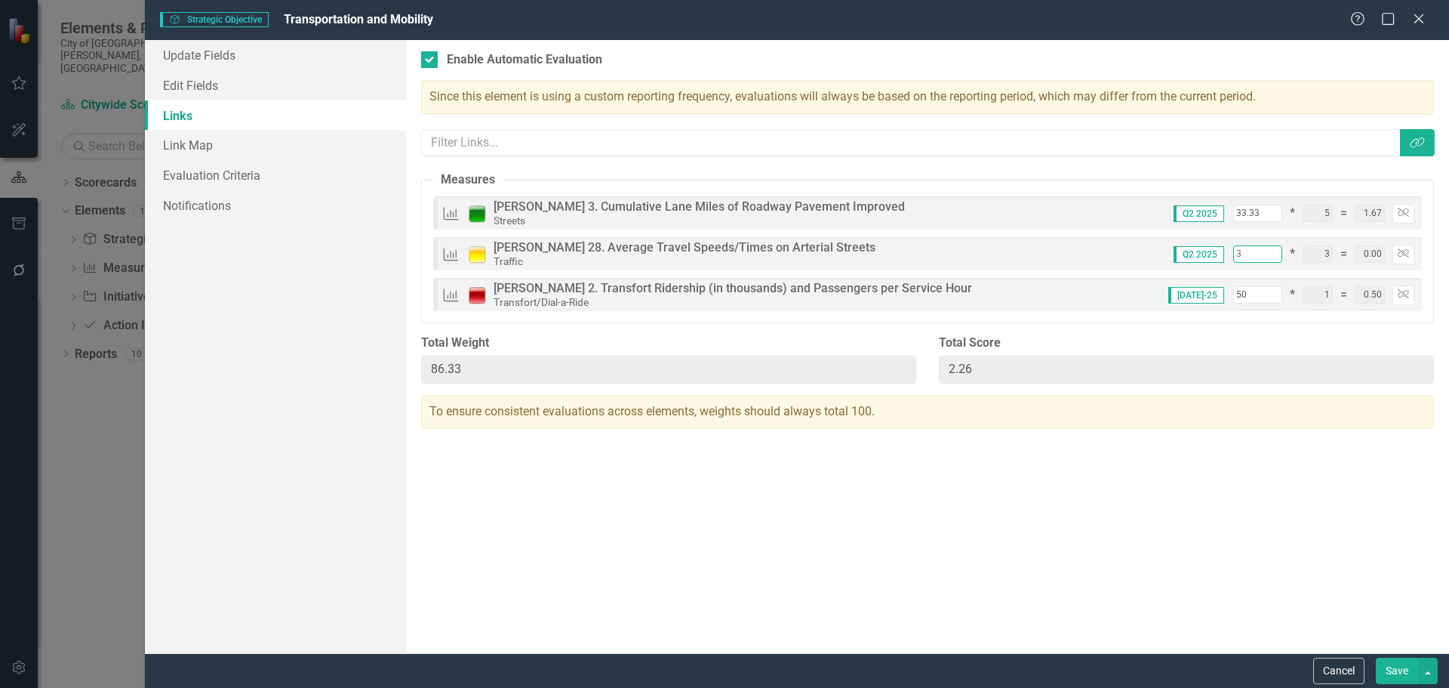
type input "0.09"
type input "33"
type input "116.33"
type input "3.16"
type input "0.99"
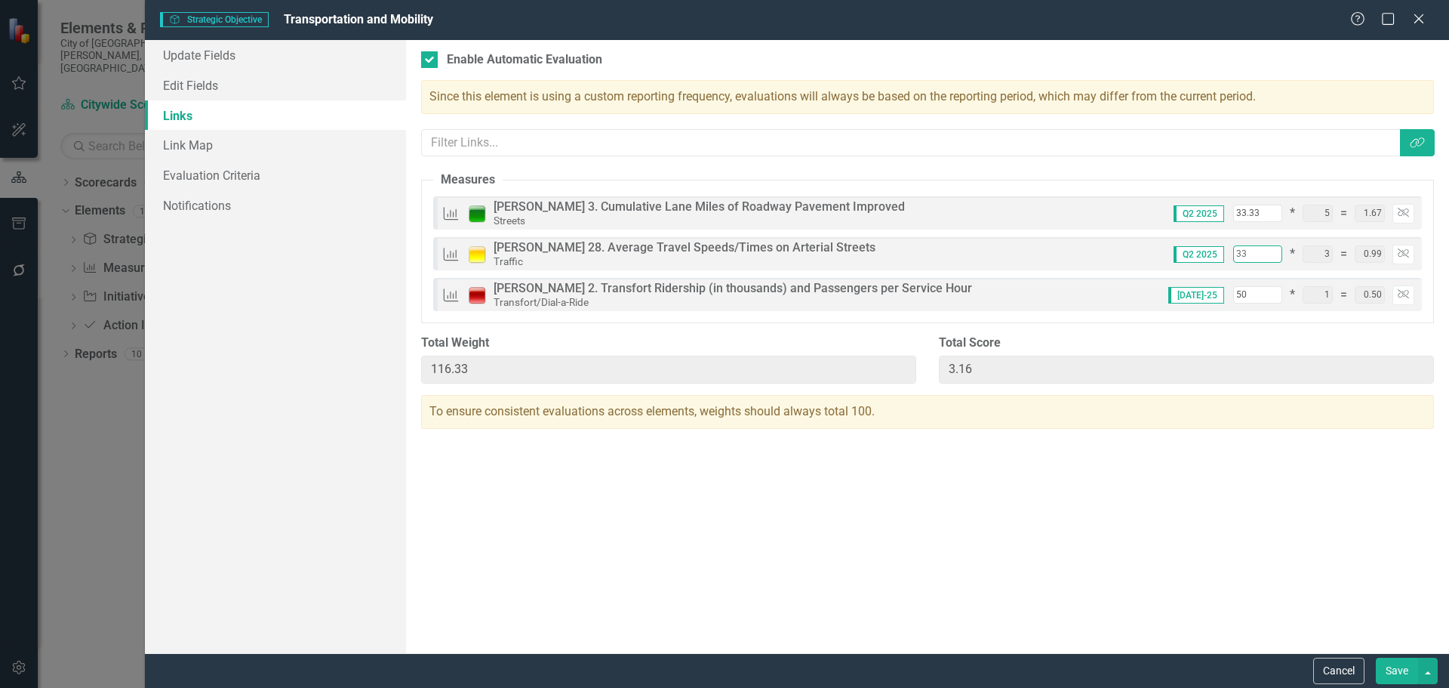
type input "33.3"
type input "1.00"
type input "116.63"
type input "3.17"
type input "33.33"
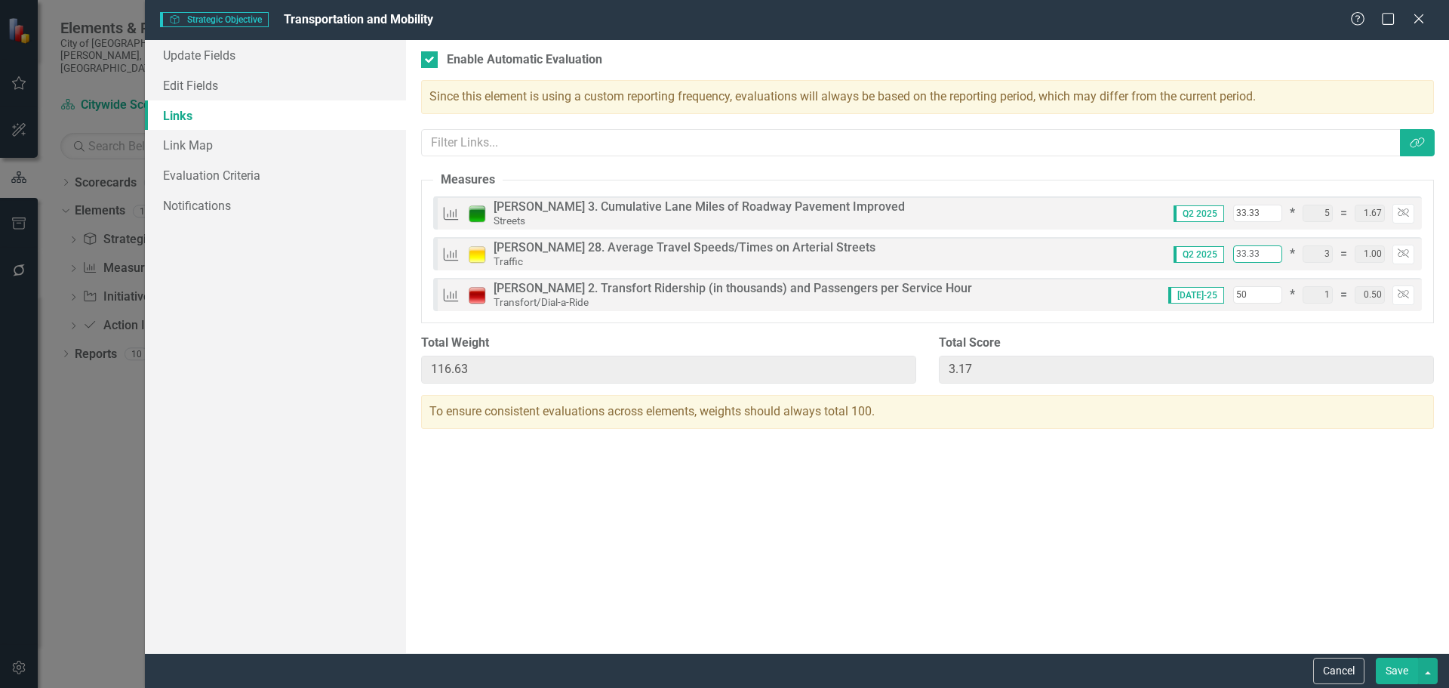
type input "116.66"
type input "33.33"
type input "3"
type input "69.66"
type input "2.70"
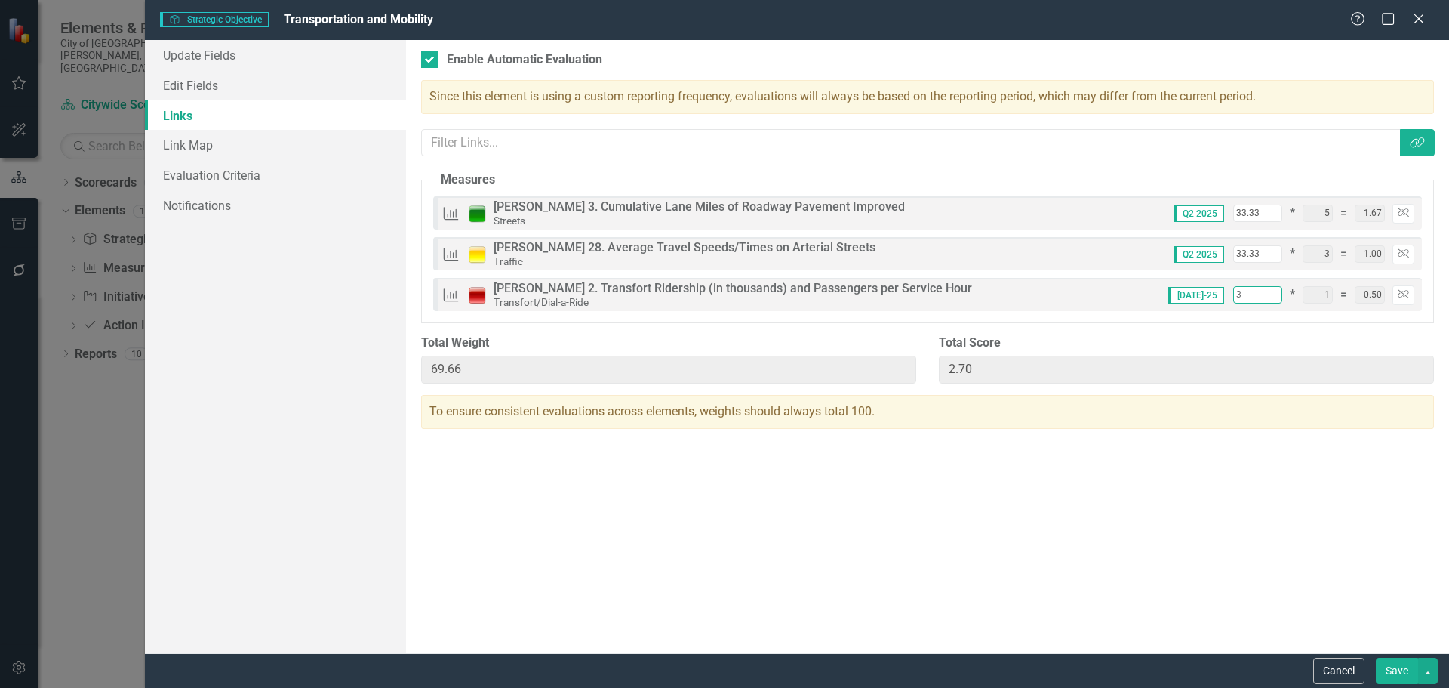
type input "0.03"
type input "33"
type input "99.66"
type input "3.00"
type input "0.33"
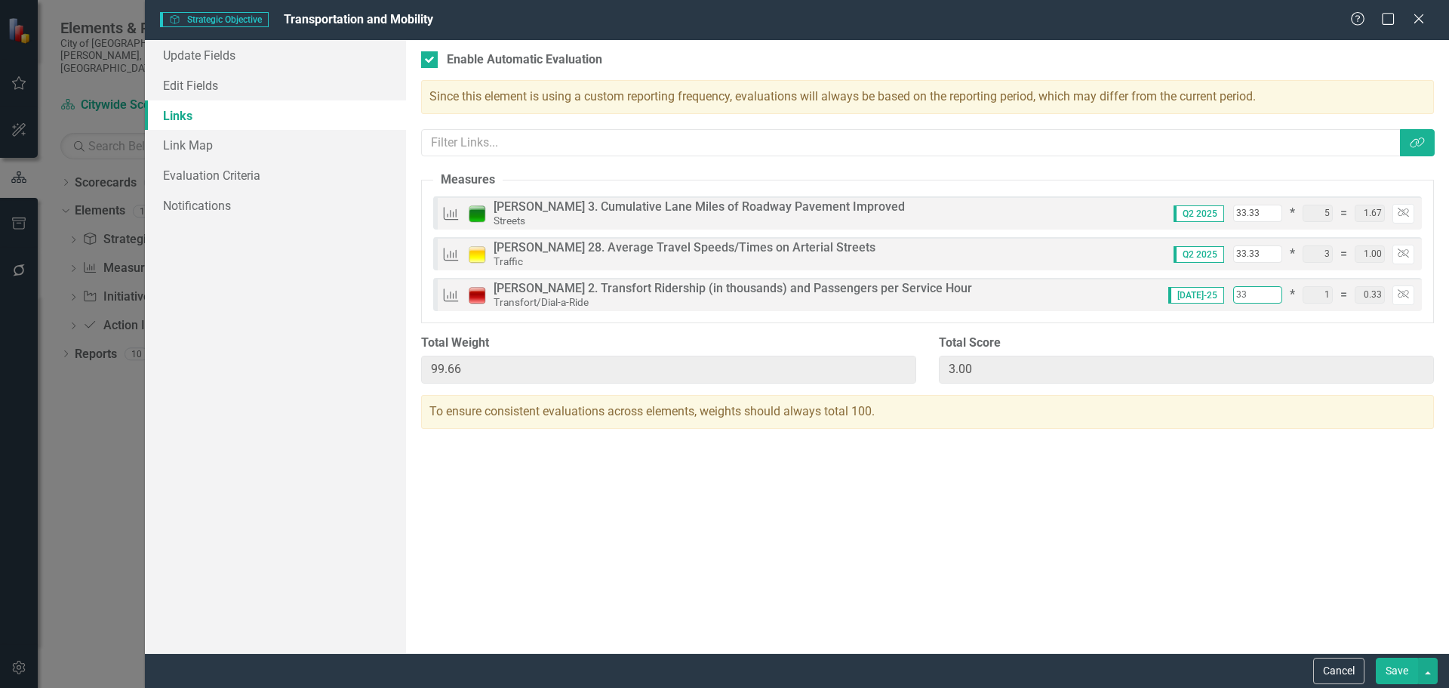
type input "33.3"
type input "99.96"
type input "33.34"
type input "100"
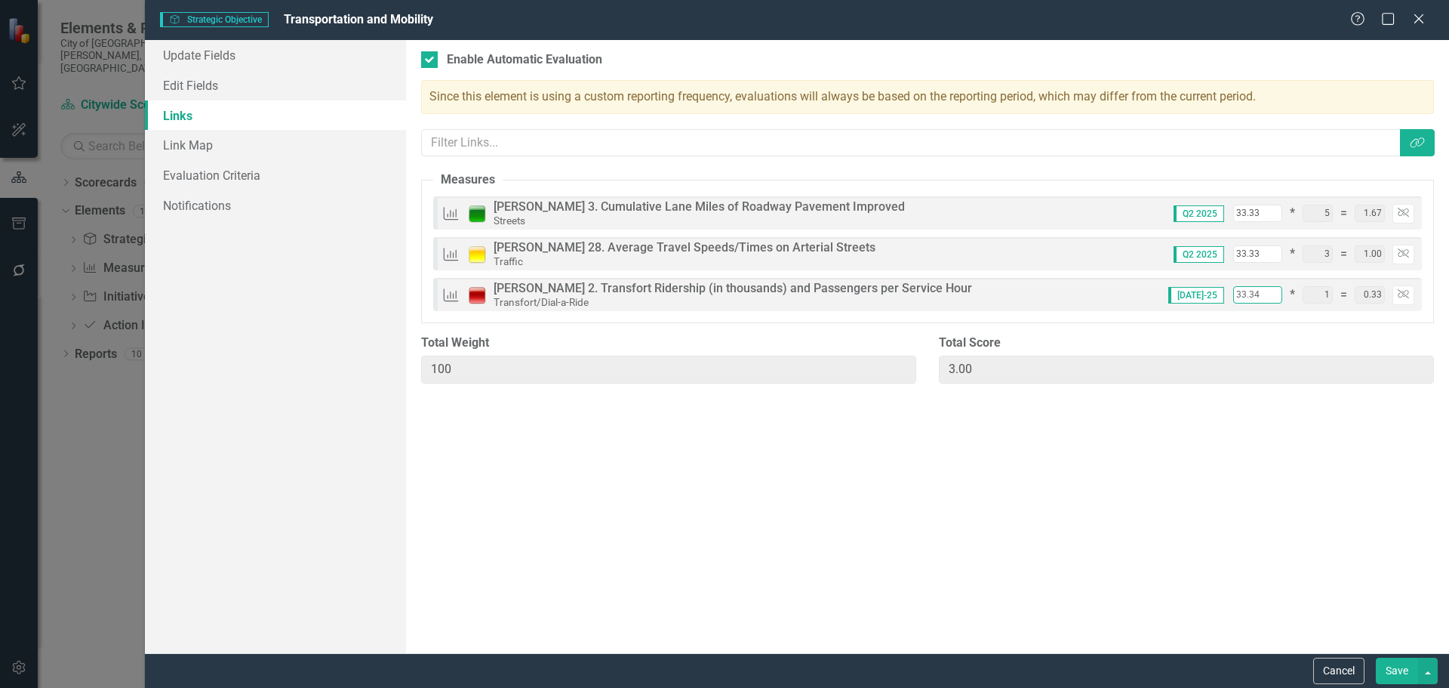
type input "33.34"
click at [1264, 209] on input "33.33" at bounding box center [1257, 213] width 49 height 17
type input "33.3"
type input "99.97"
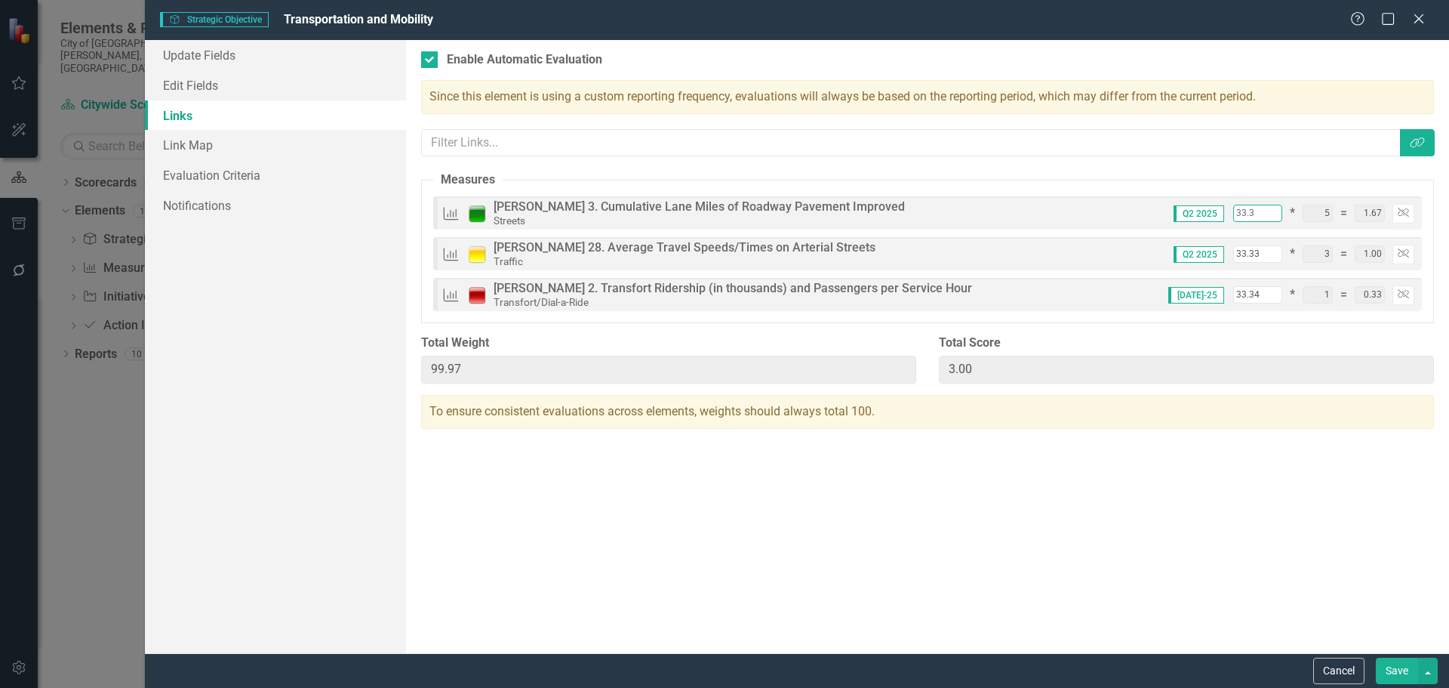
type input "33.34"
type input "100.01"
type input "33.34"
click at [1257, 292] on input "33.34" at bounding box center [1257, 294] width 49 height 17
type input "33.3"
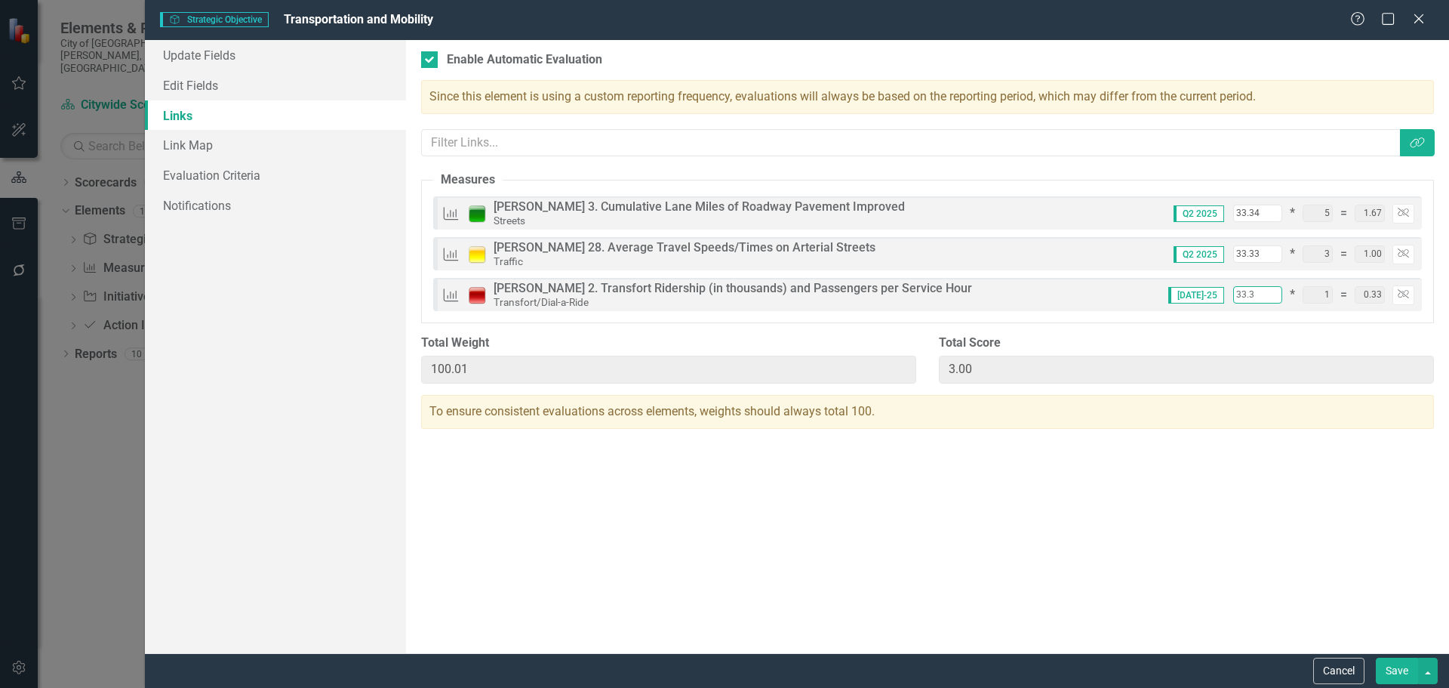
type input "99.97"
type input "33.33"
type input "100"
type input "33.33"
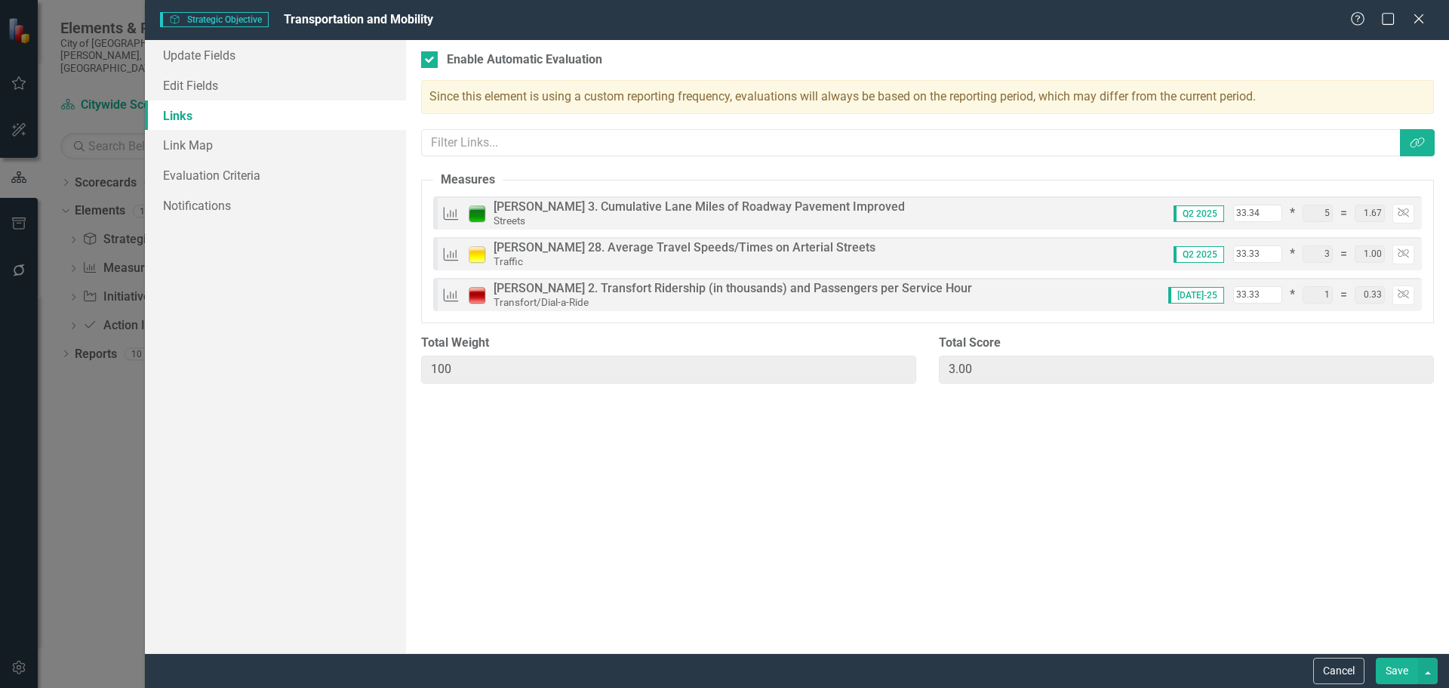
click at [1397, 667] on button "Save" at bounding box center [1397, 670] width 42 height 26
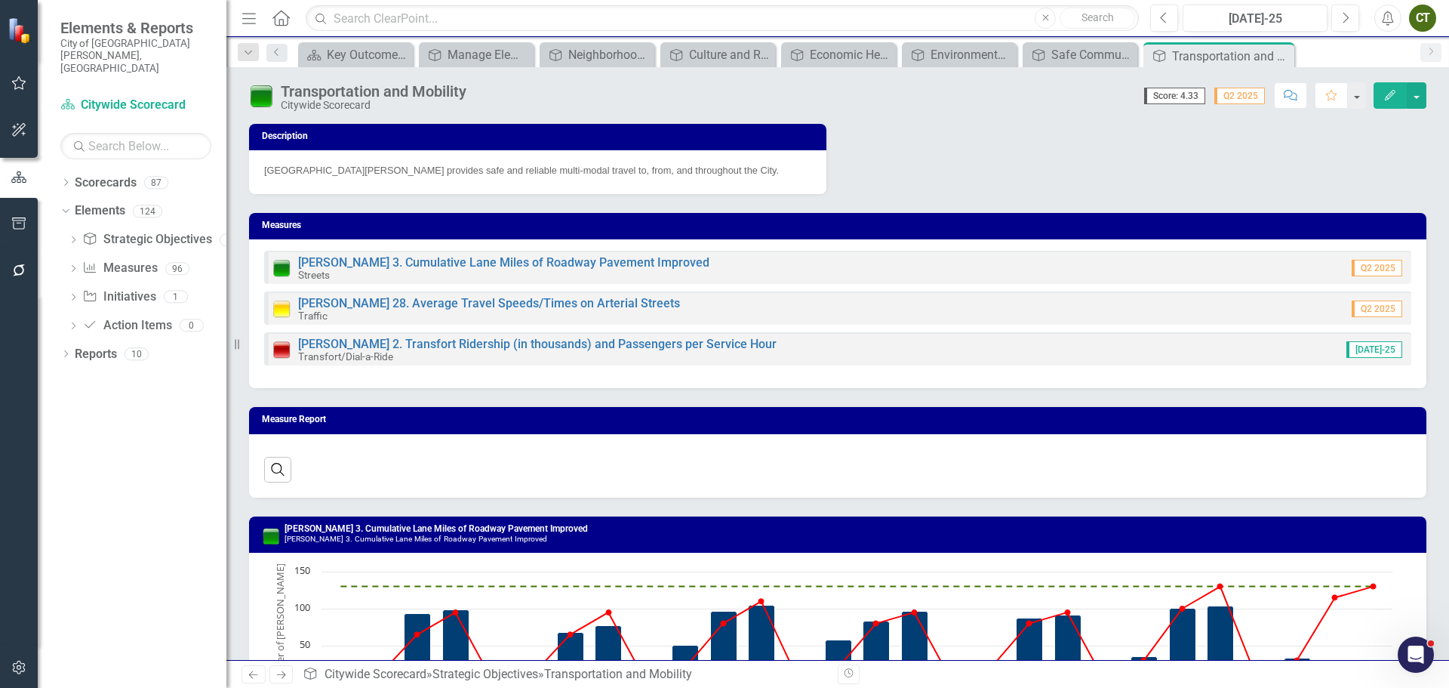
click at [257, 90] on img at bounding box center [261, 96] width 24 height 24
click at [260, 91] on img at bounding box center [261, 96] width 24 height 24
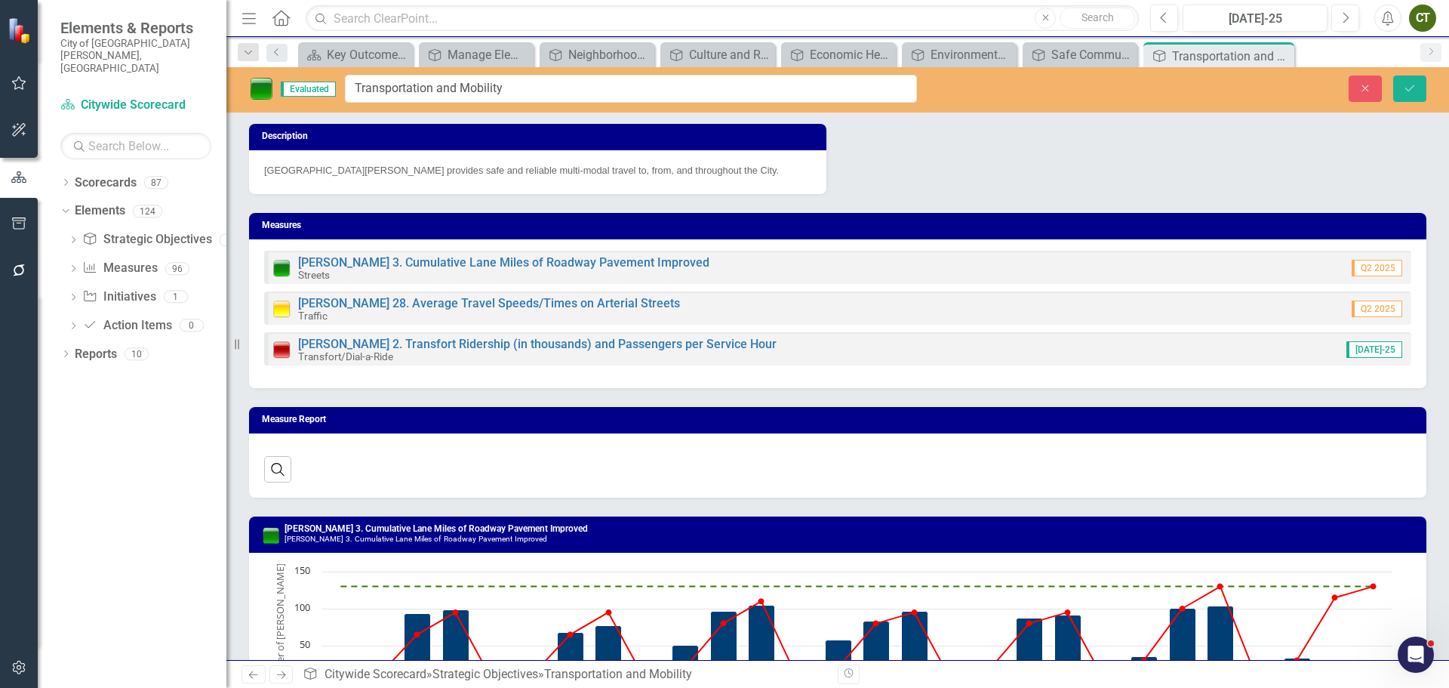
click at [260, 95] on img at bounding box center [261, 88] width 24 height 24
click at [1374, 90] on button "Close" at bounding box center [1365, 88] width 33 height 26
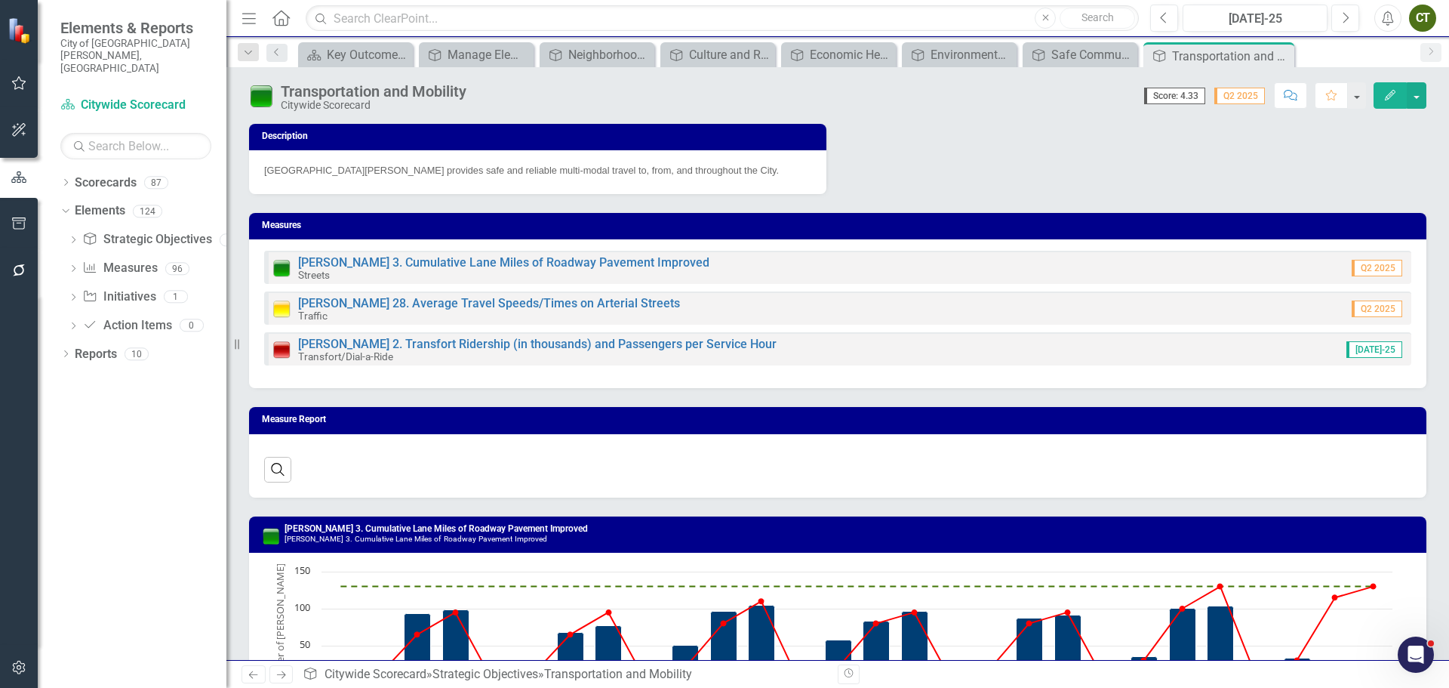
click at [1386, 97] on icon "Edit" at bounding box center [1390, 95] width 14 height 11
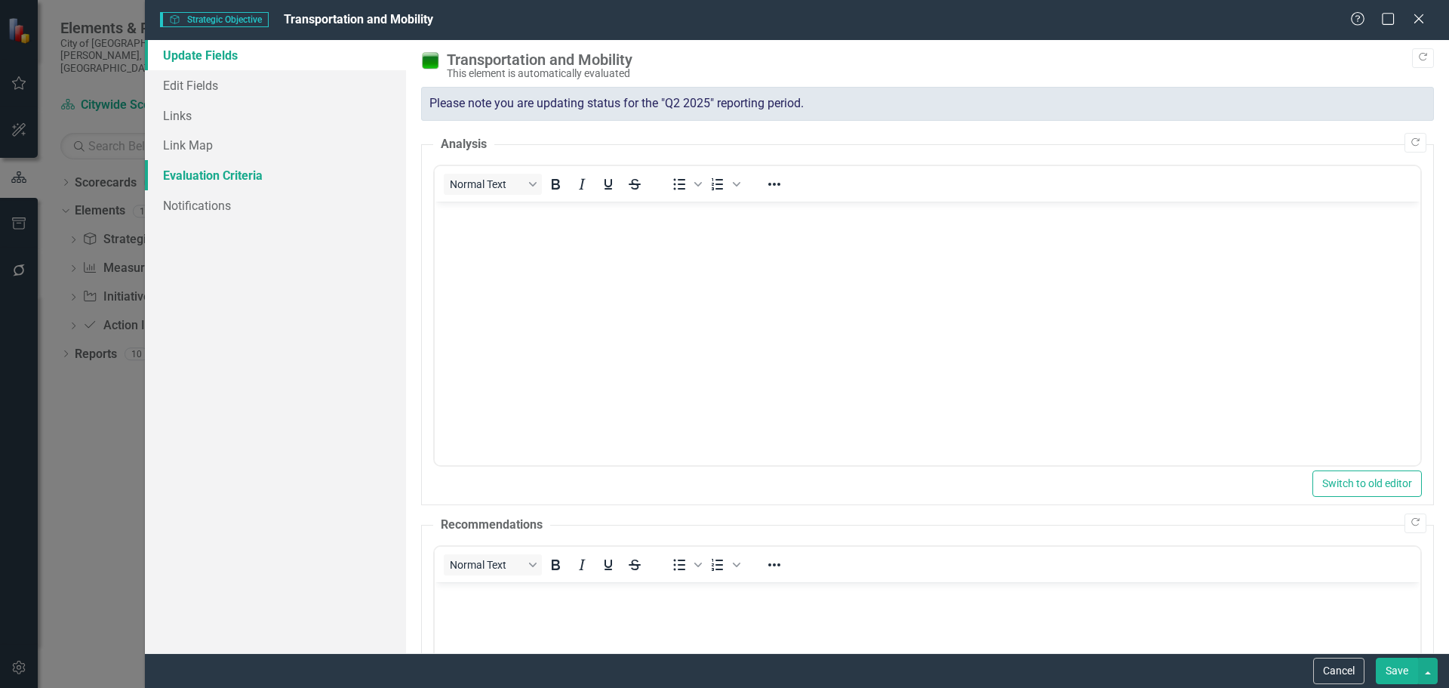
drag, startPoint x: 198, startPoint y: 171, endPoint x: 352, endPoint y: 248, distance: 171.1
click at [198, 172] on link "Evaluation Criteria" at bounding box center [275, 175] width 261 height 30
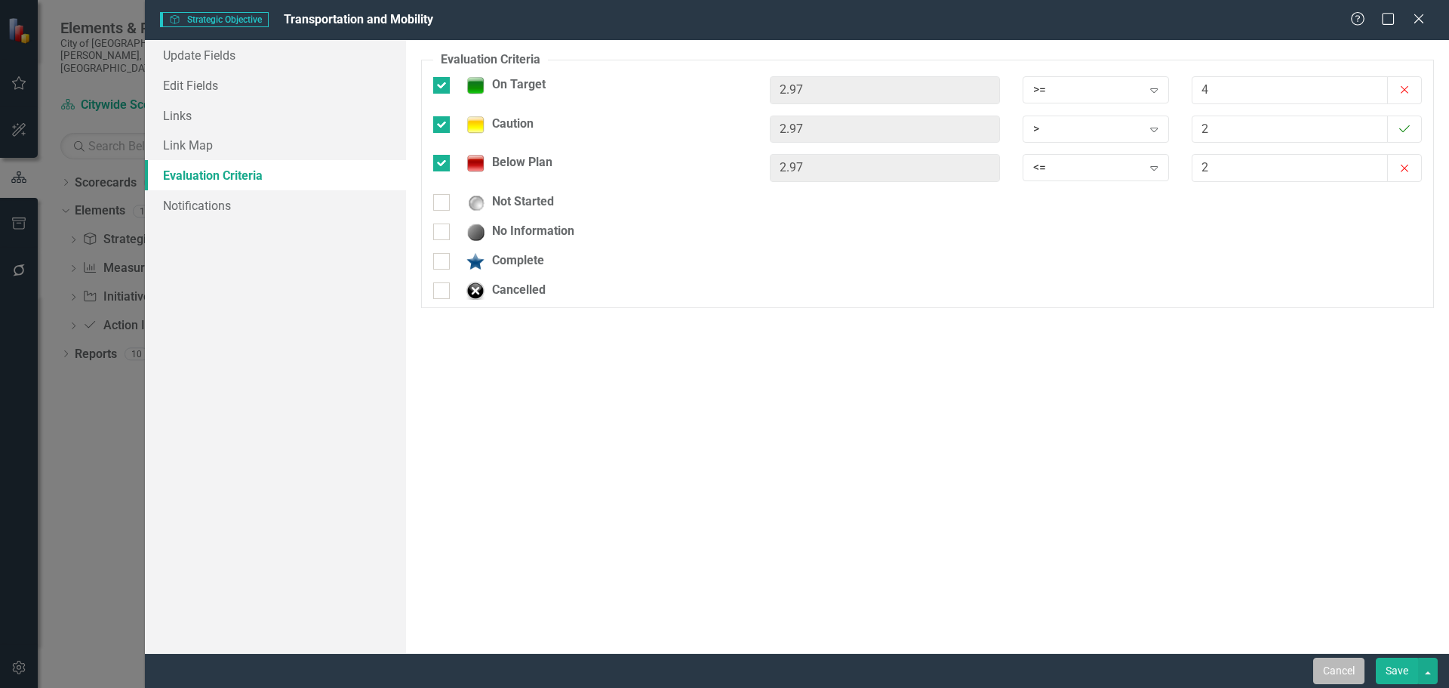
click at [1350, 674] on button "Cancel" at bounding box center [1338, 670] width 51 height 26
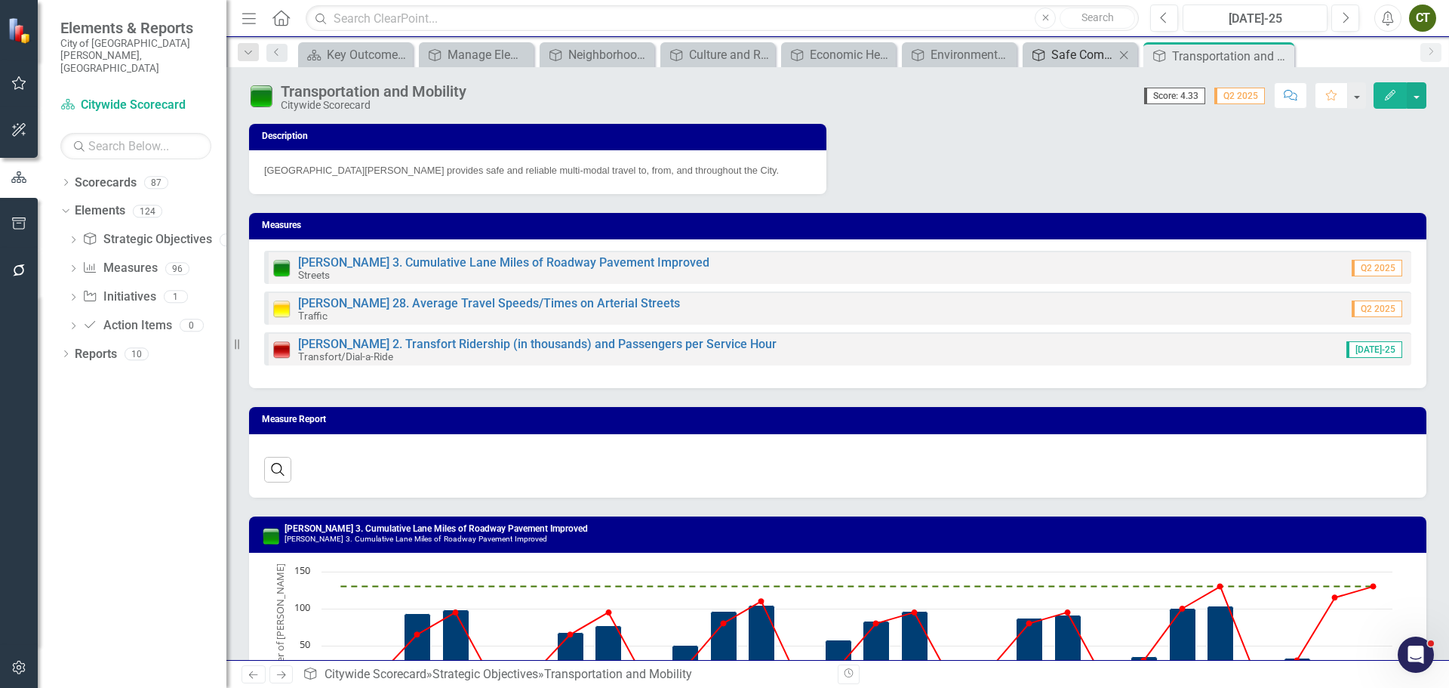
click at [1052, 45] on div "Safe Community" at bounding box center [1082, 54] width 63 height 19
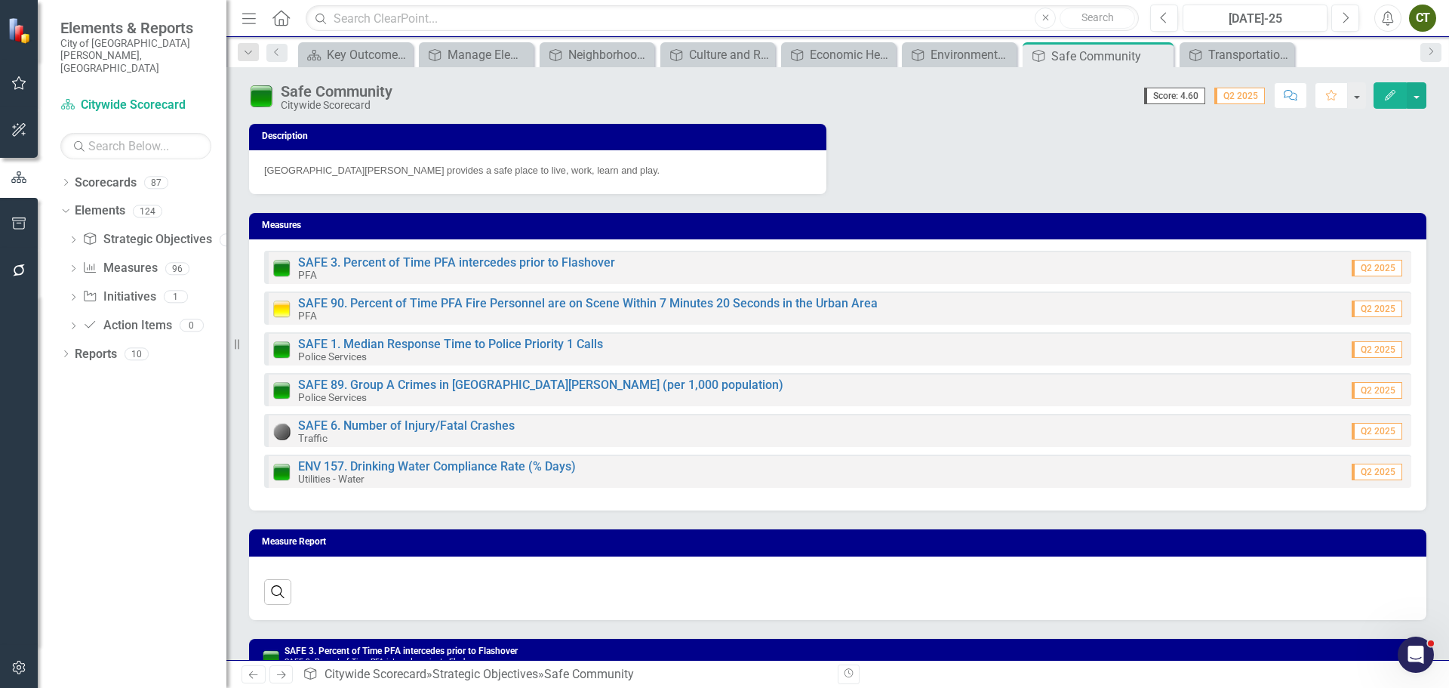
click at [1389, 97] on icon "Edit" at bounding box center [1390, 95] width 14 height 11
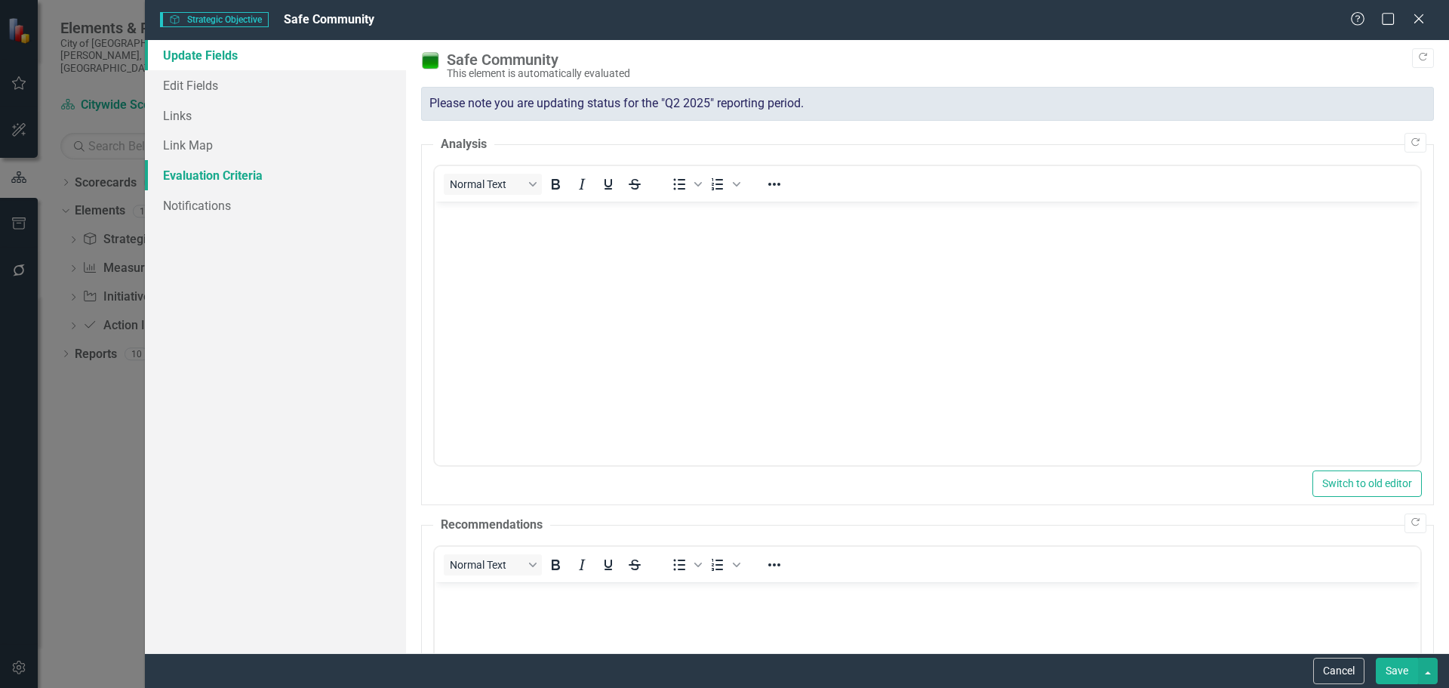
click at [201, 180] on link "Evaluation Criteria" at bounding box center [275, 175] width 261 height 30
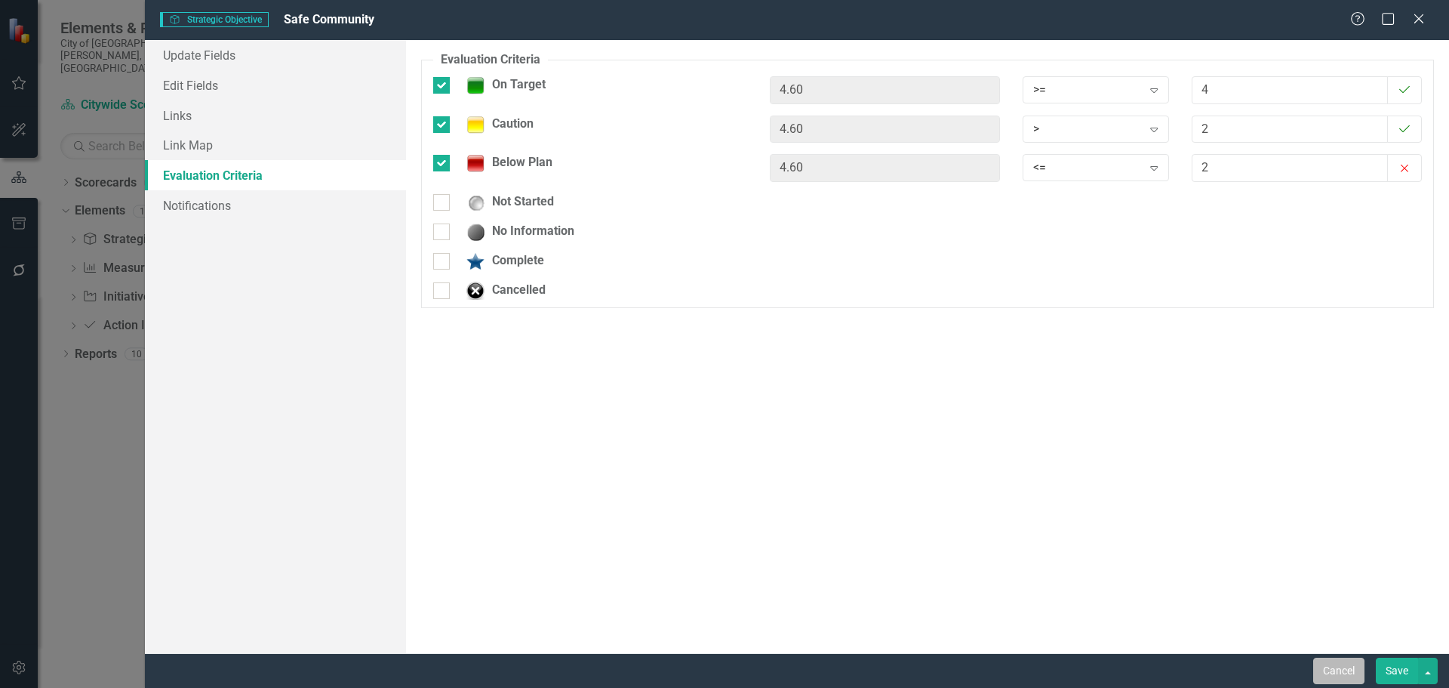
click at [1345, 667] on button "Cancel" at bounding box center [1338, 670] width 51 height 26
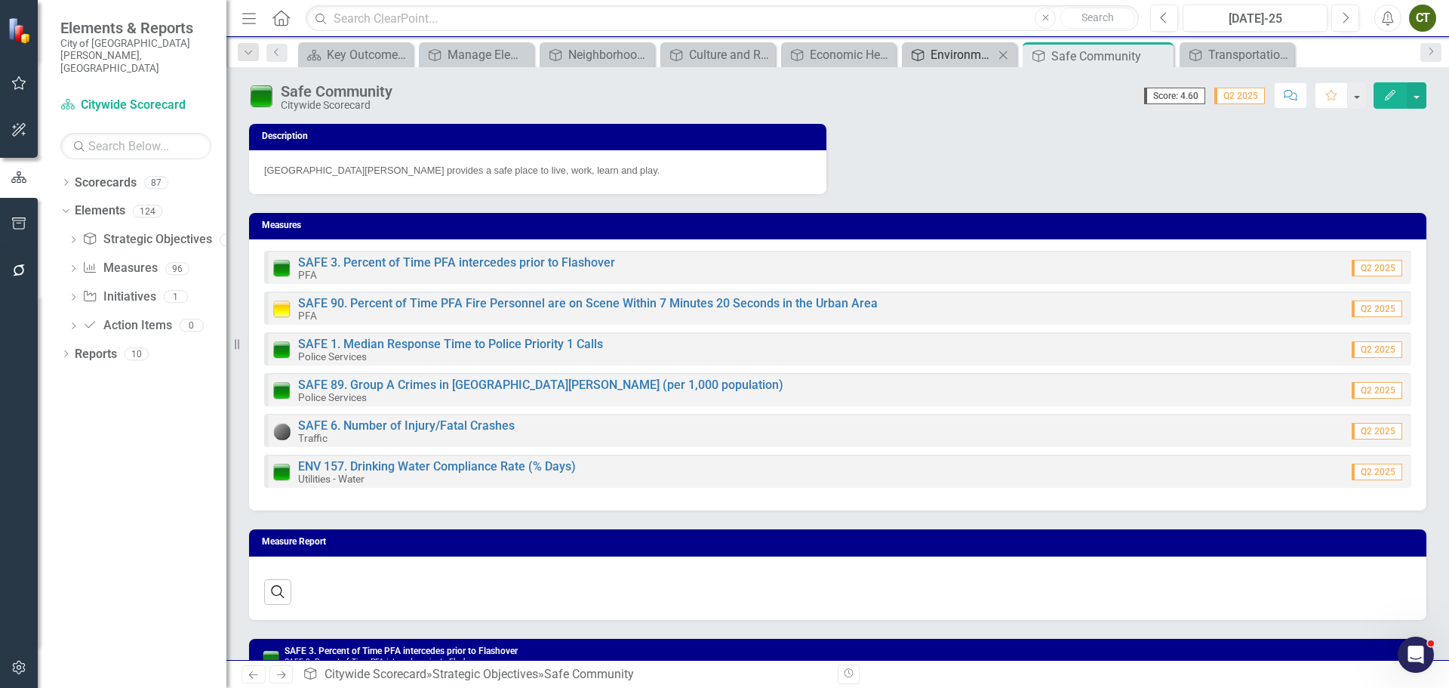
click at [949, 48] on div "Environmental Health" at bounding box center [962, 54] width 63 height 19
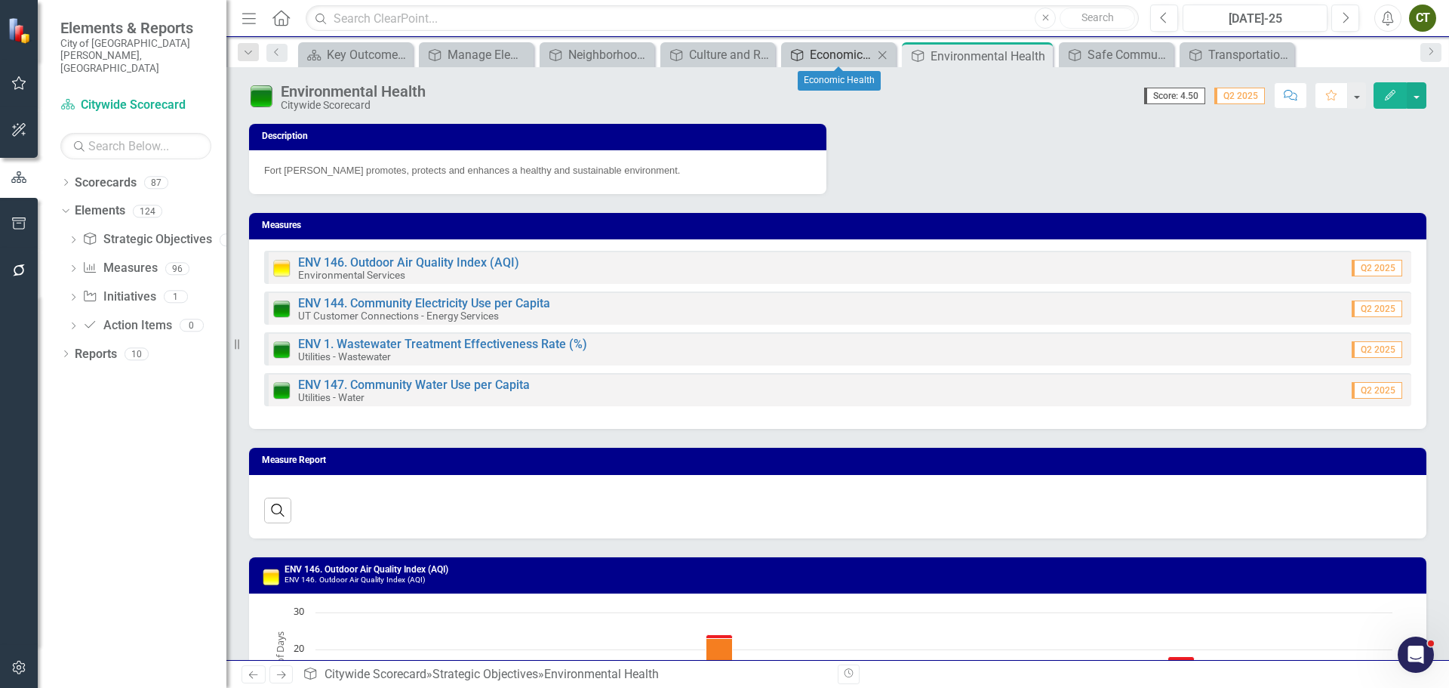
click at [823, 57] on div "Economic Health" at bounding box center [841, 54] width 63 height 19
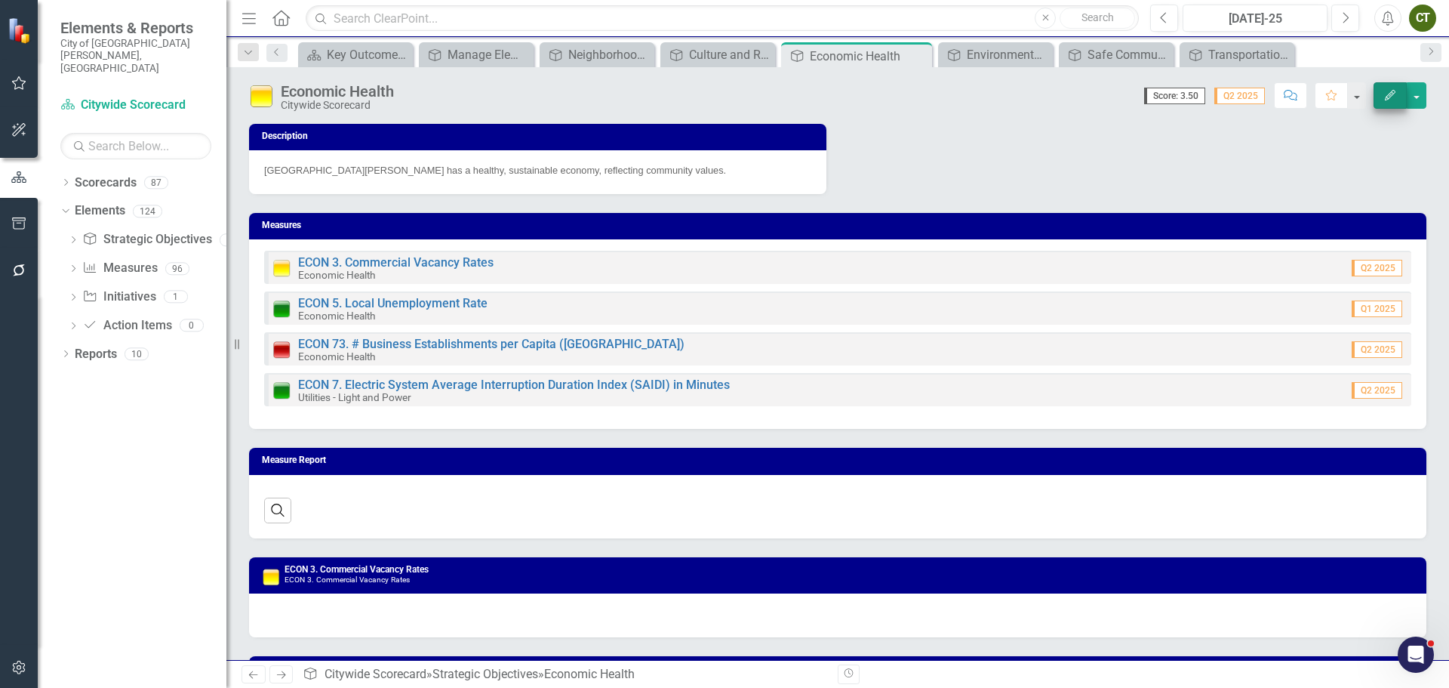
click at [1392, 97] on icon "Edit" at bounding box center [1390, 95] width 14 height 11
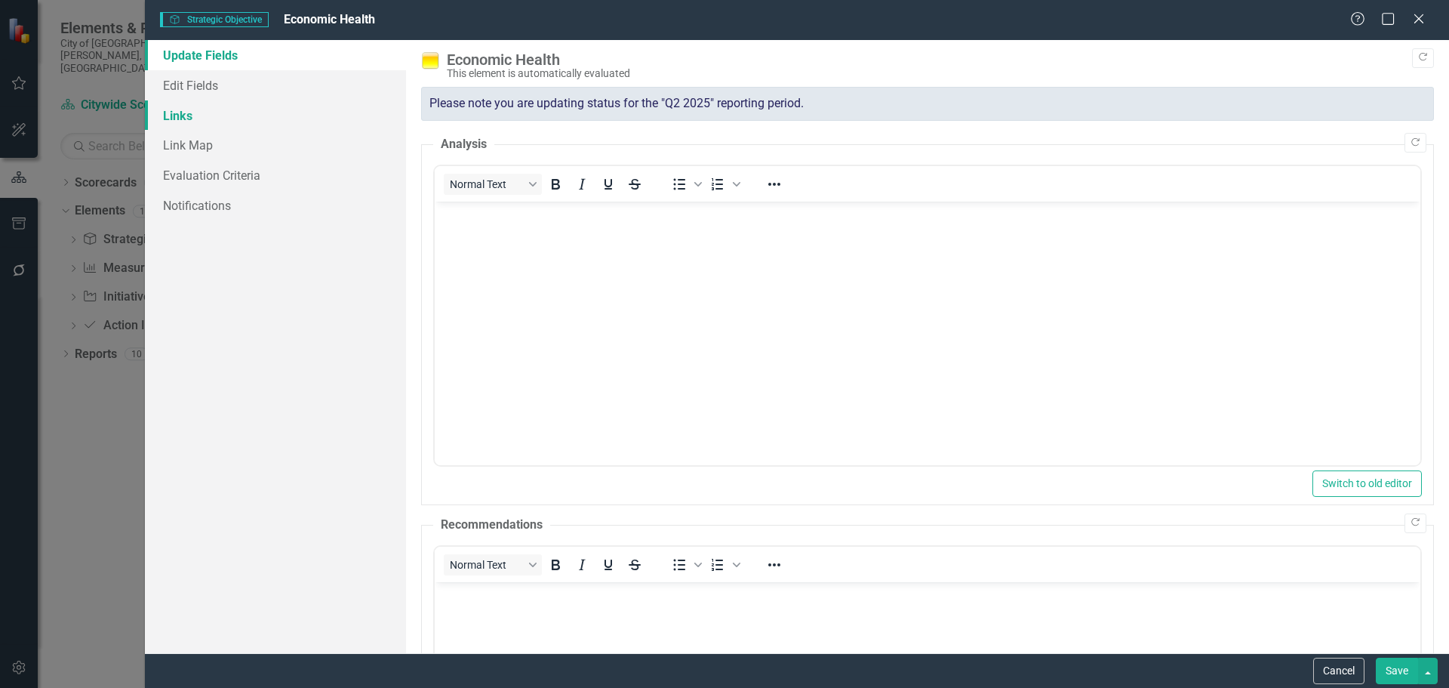
click at [178, 117] on link "Links" at bounding box center [275, 115] width 261 height 30
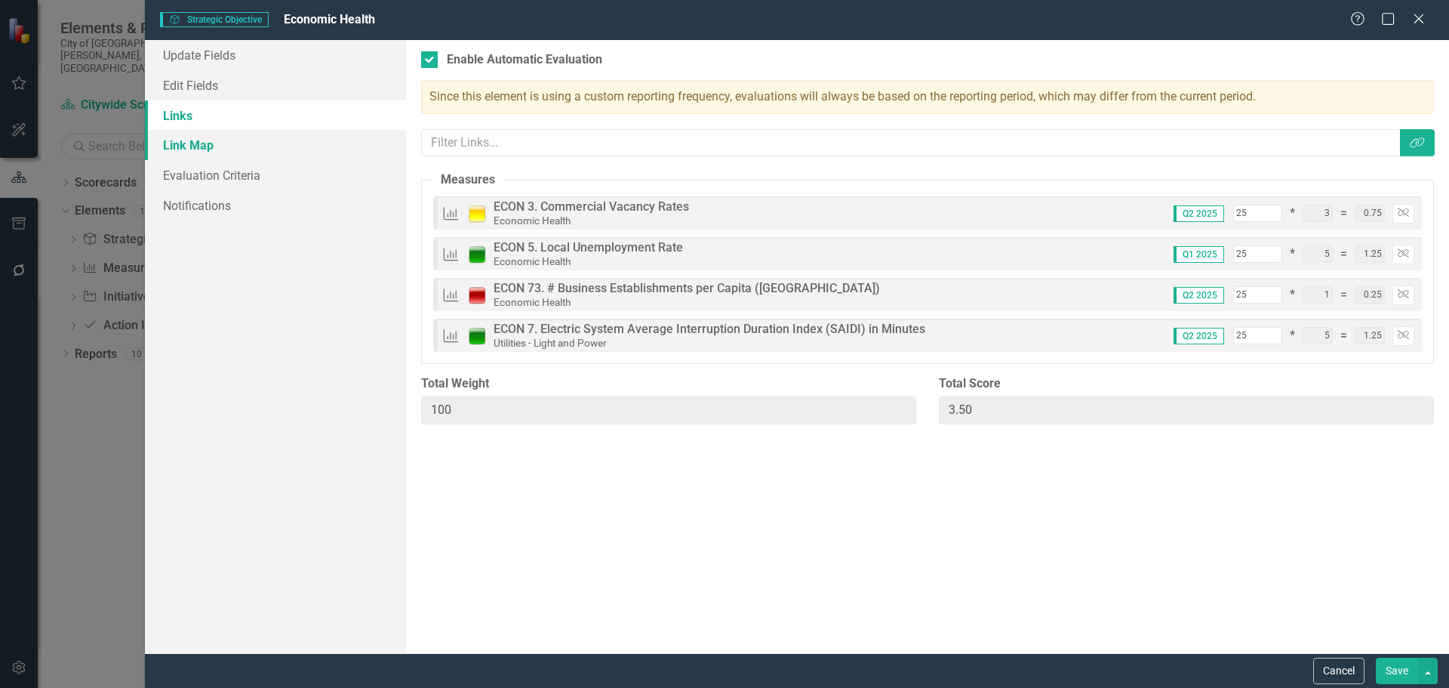
click at [210, 138] on link "Link Map" at bounding box center [275, 145] width 261 height 30
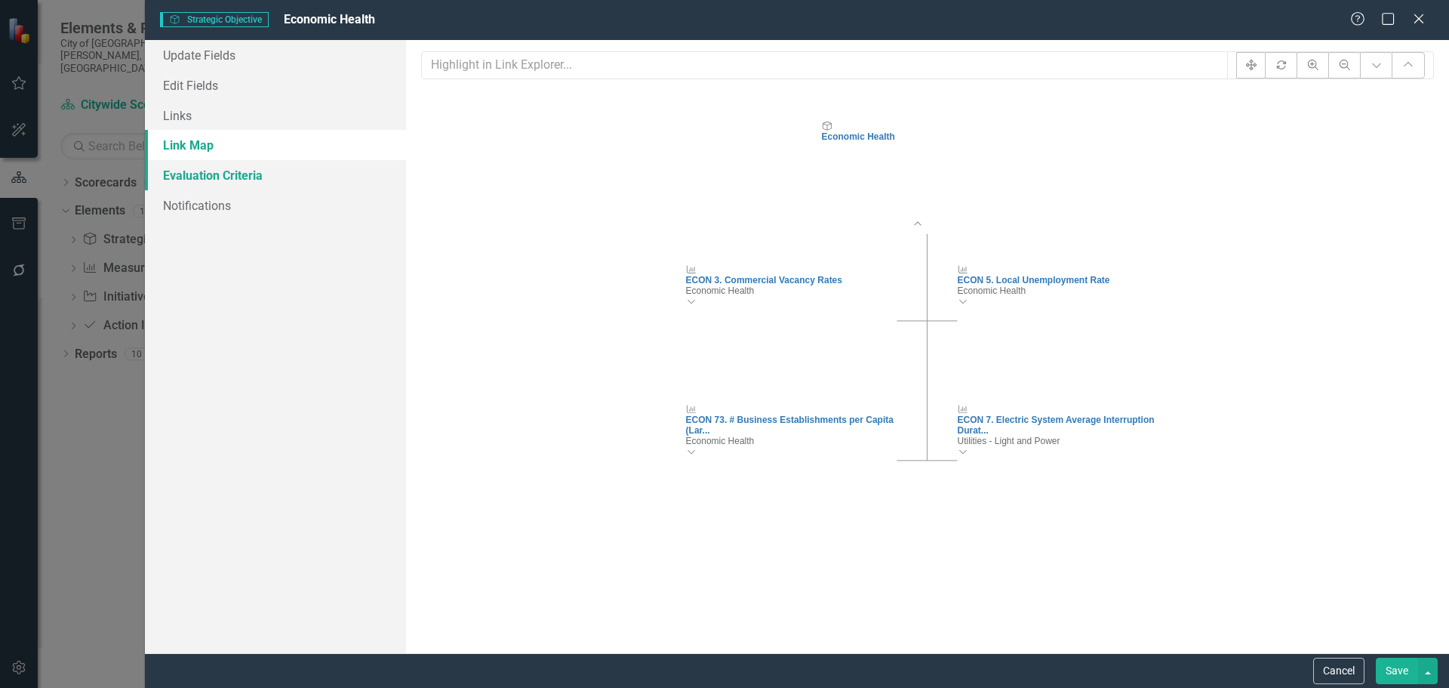
click at [190, 175] on link "Evaluation Criteria" at bounding box center [275, 175] width 261 height 30
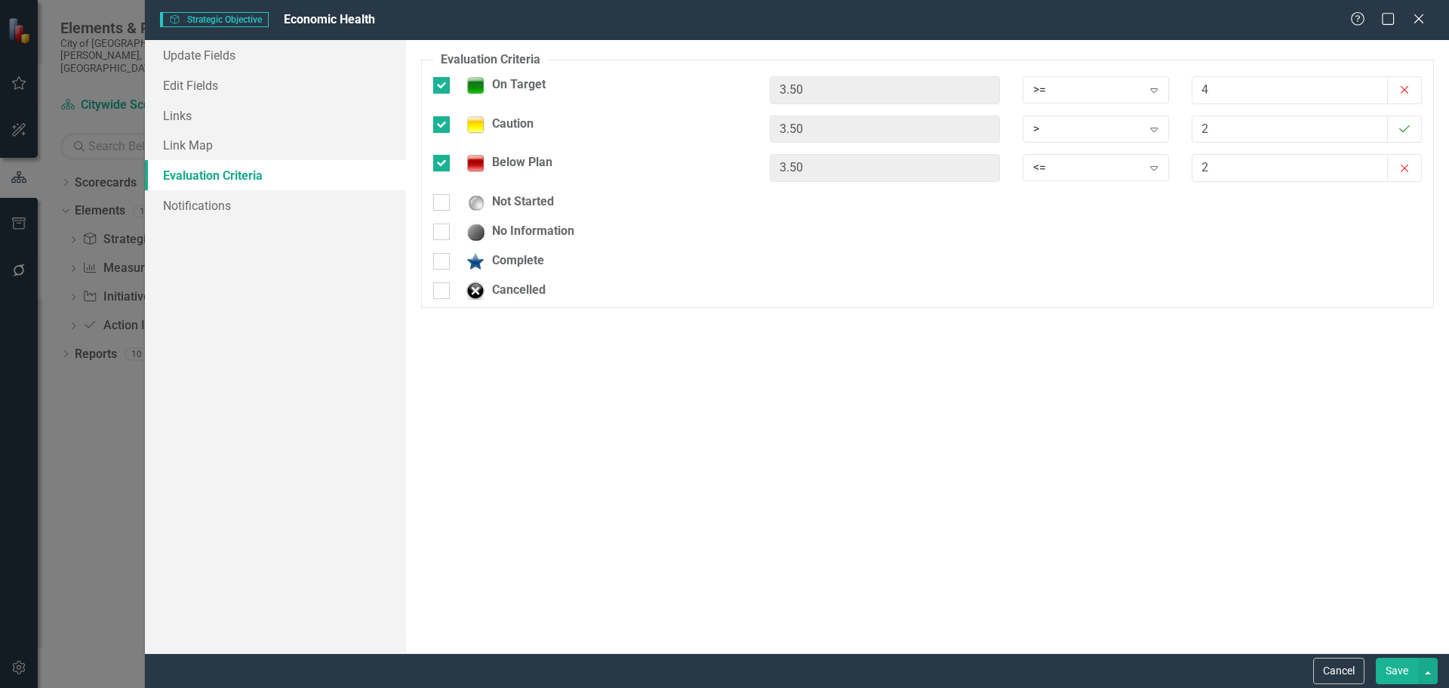
drag, startPoint x: 1351, startPoint y: 668, endPoint x: 1195, endPoint y: 439, distance: 277.6
click at [1351, 668] on button "Cancel" at bounding box center [1338, 670] width 51 height 26
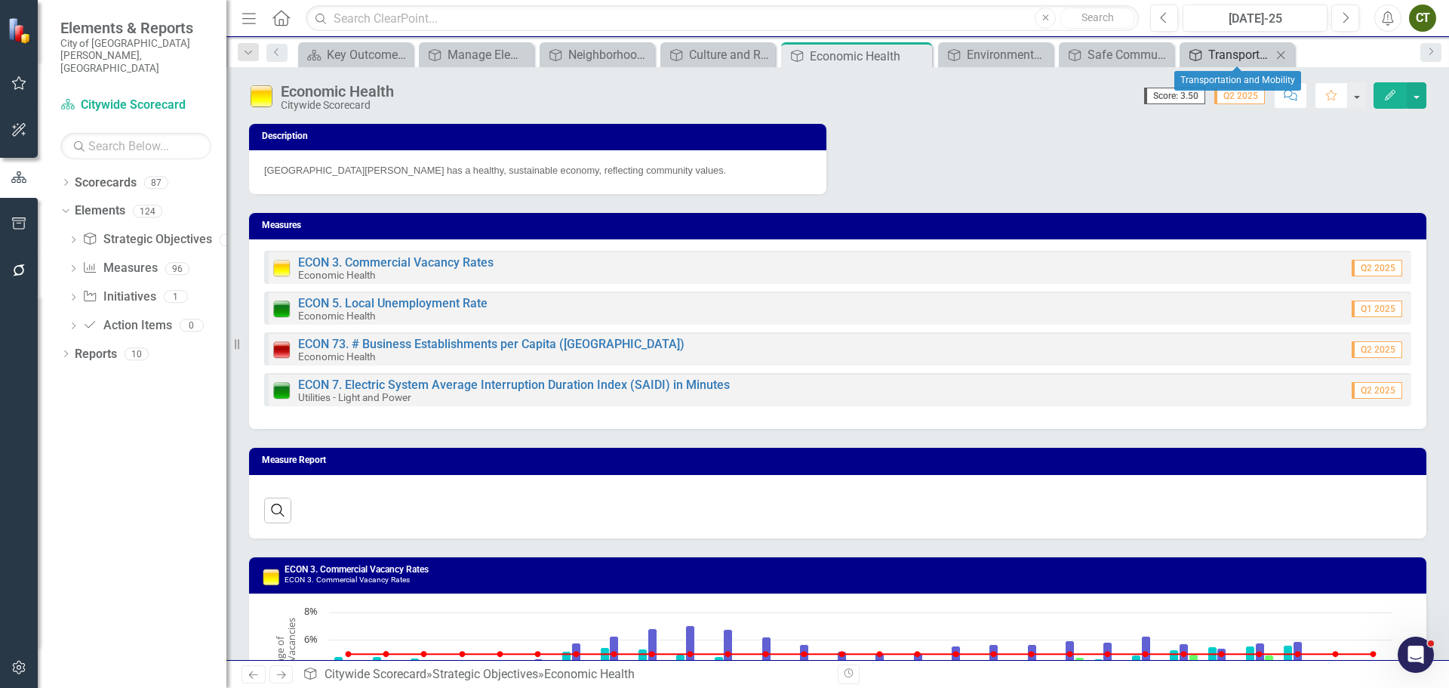
click at [1219, 53] on div "Transportation and Mobility" at bounding box center [1239, 54] width 63 height 19
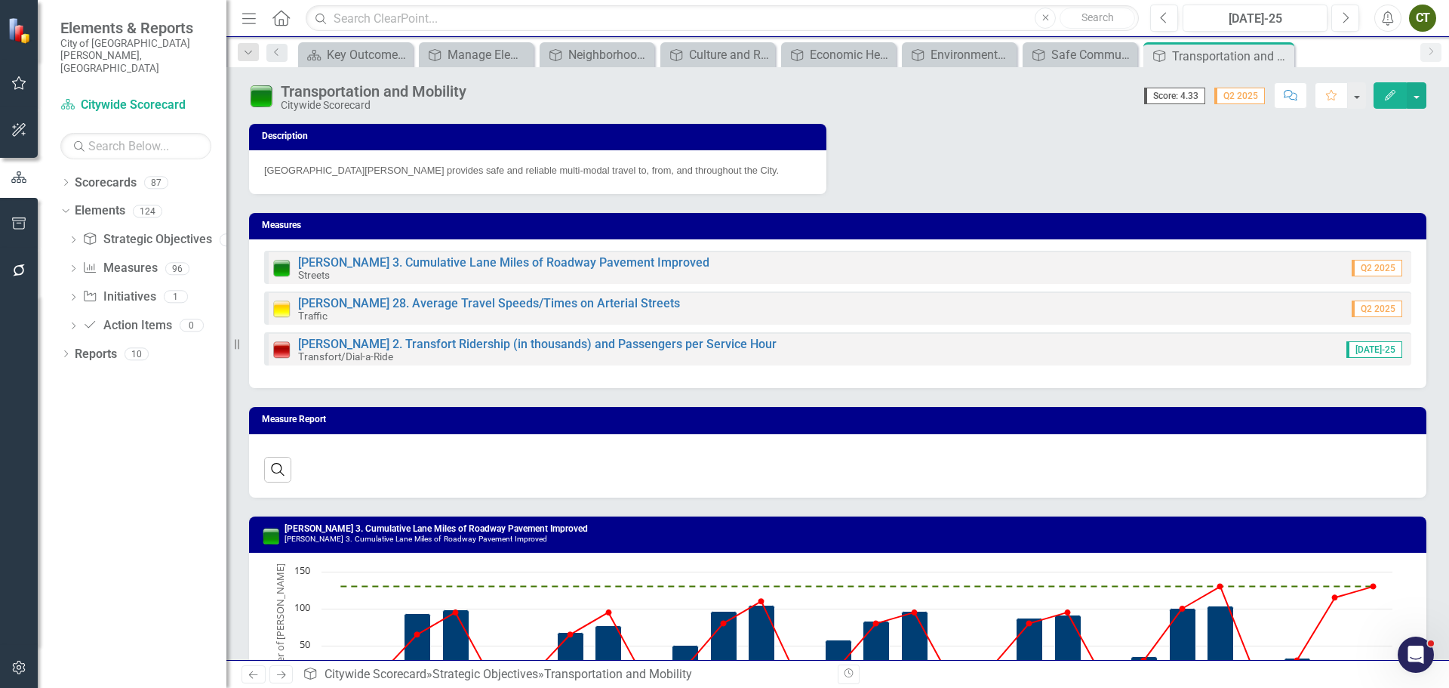
click at [1389, 92] on icon "Edit" at bounding box center [1390, 95] width 14 height 11
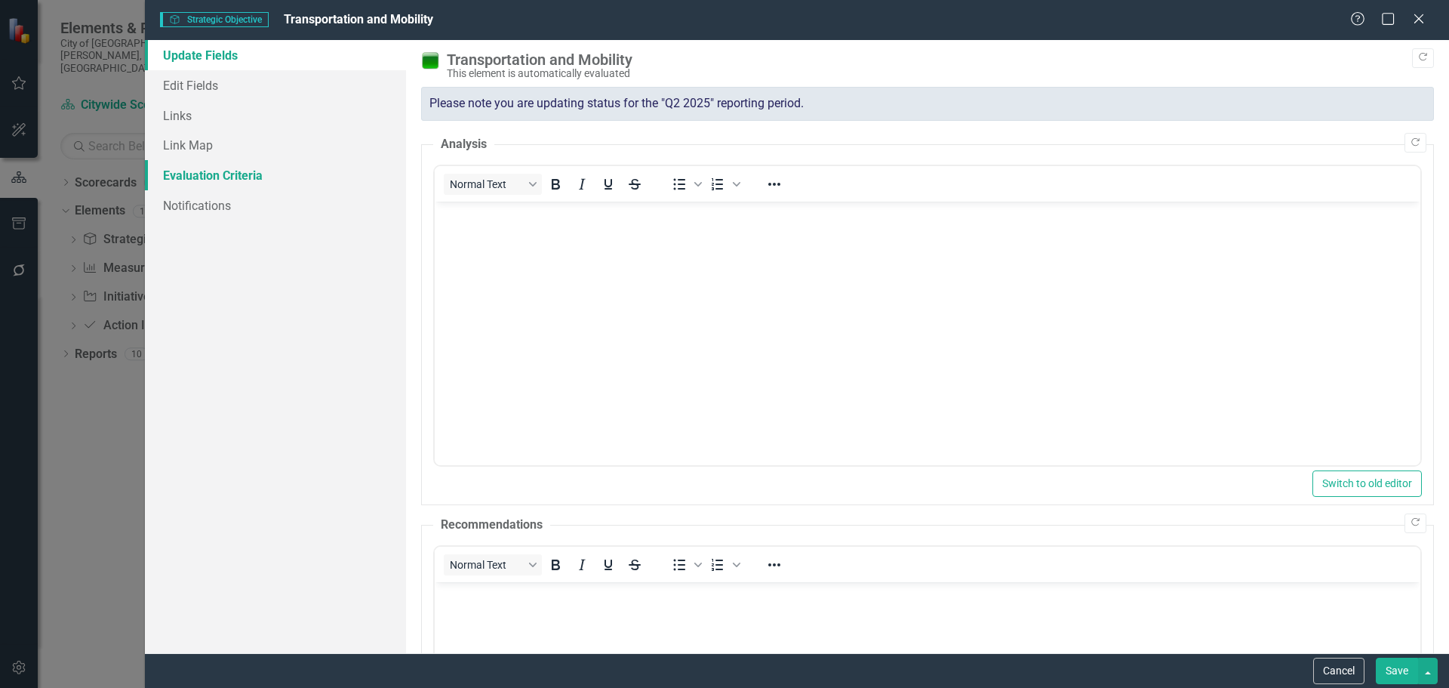
click at [175, 169] on link "Evaluation Criteria" at bounding box center [275, 175] width 261 height 30
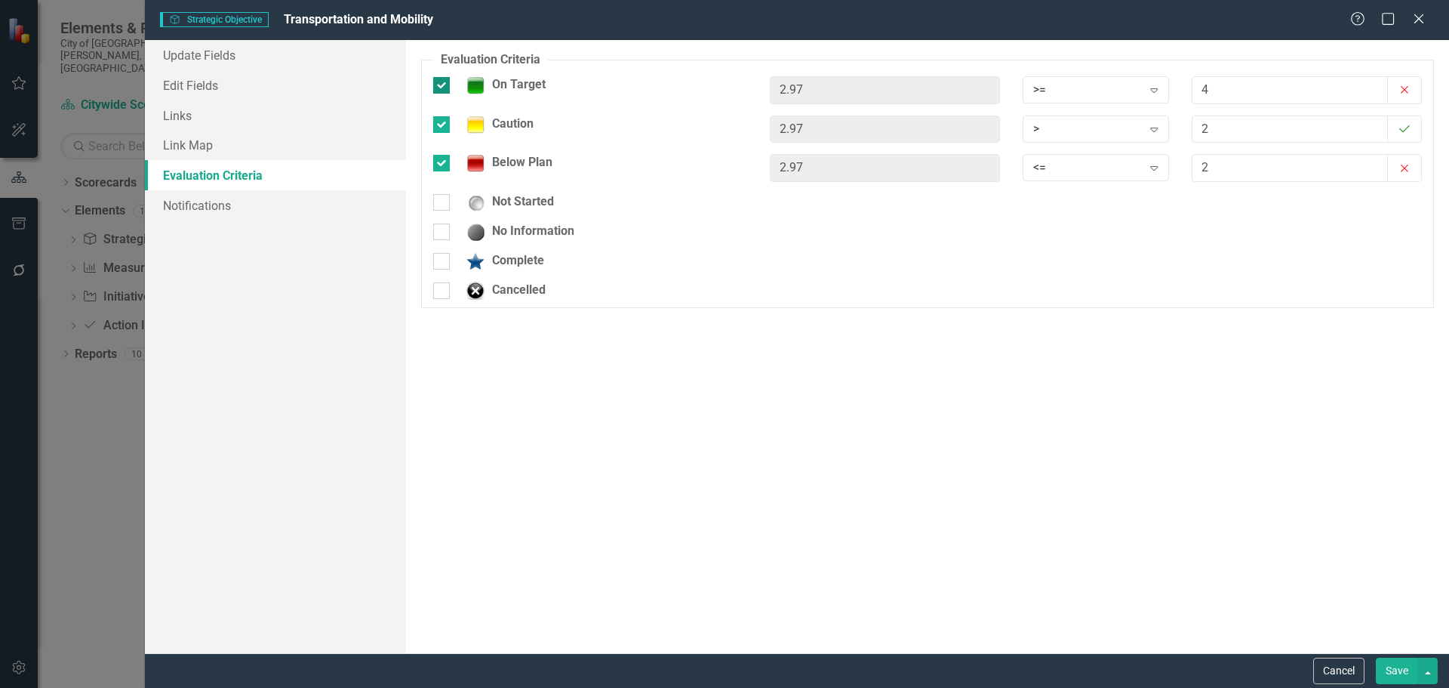
click at [439, 84] on input "On Target" at bounding box center [438, 82] width 10 height 10
checkbox input "false"
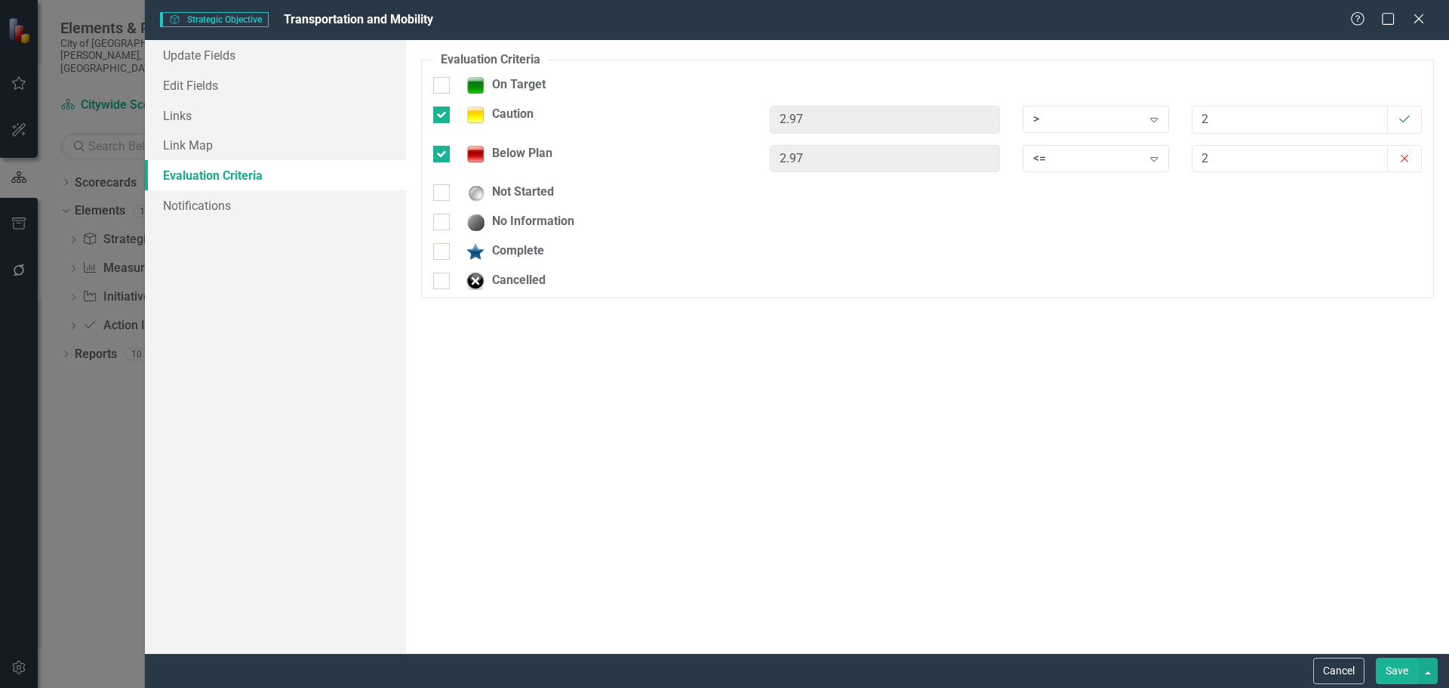
click at [1396, 672] on button "Save" at bounding box center [1397, 670] width 42 height 26
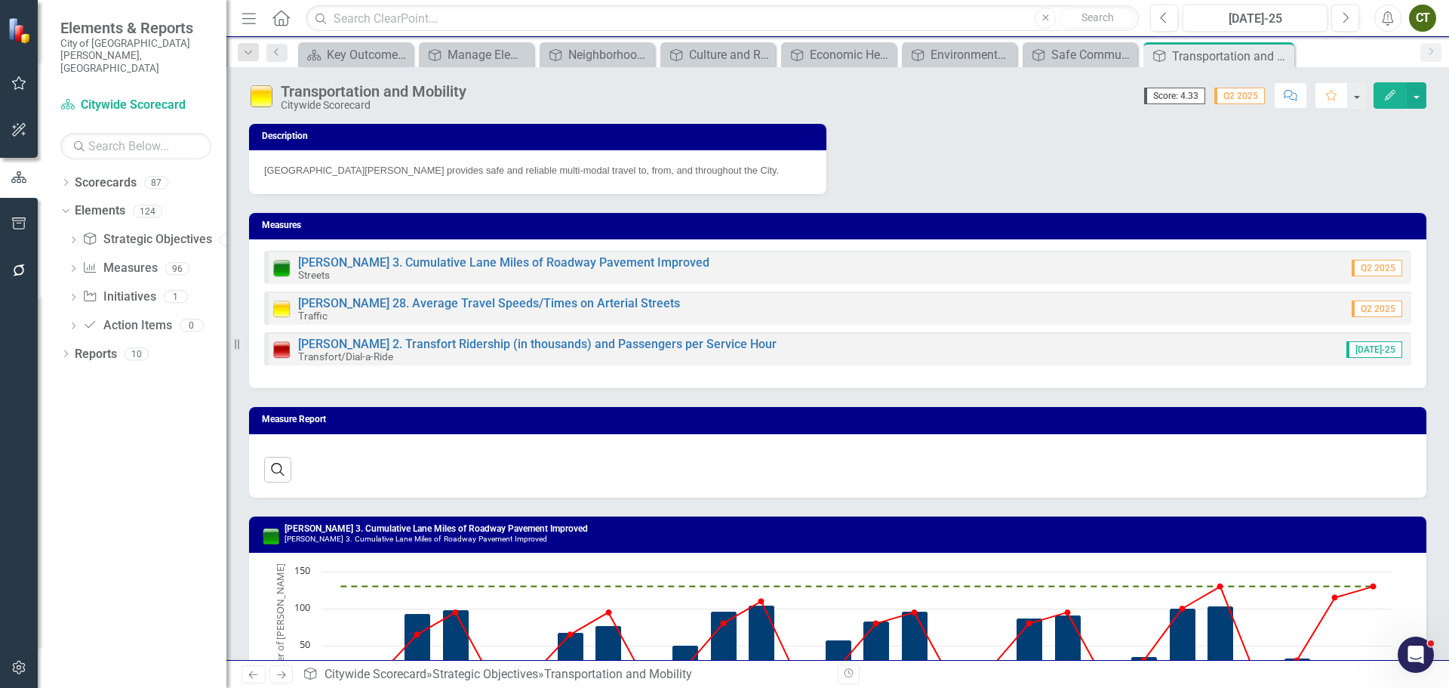
click at [1385, 93] on icon "Edit" at bounding box center [1390, 95] width 14 height 11
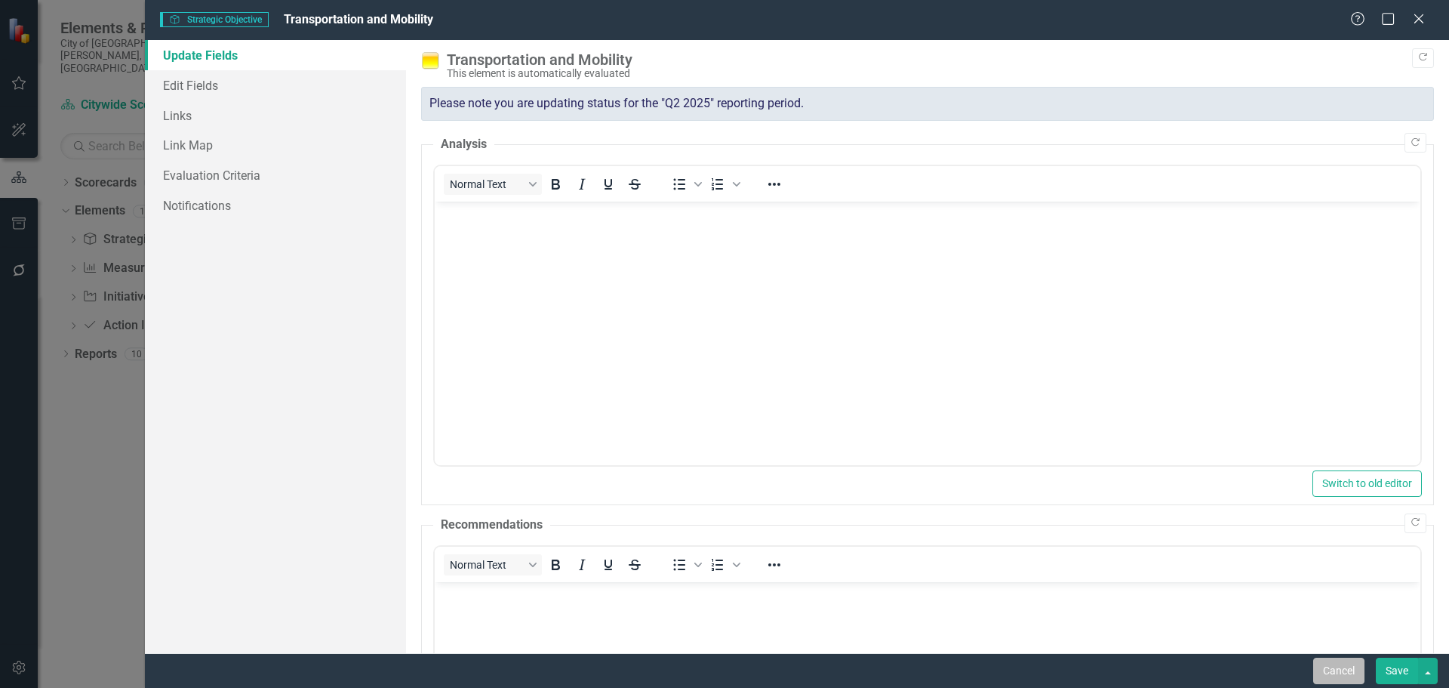
click at [1347, 674] on button "Cancel" at bounding box center [1338, 670] width 51 height 26
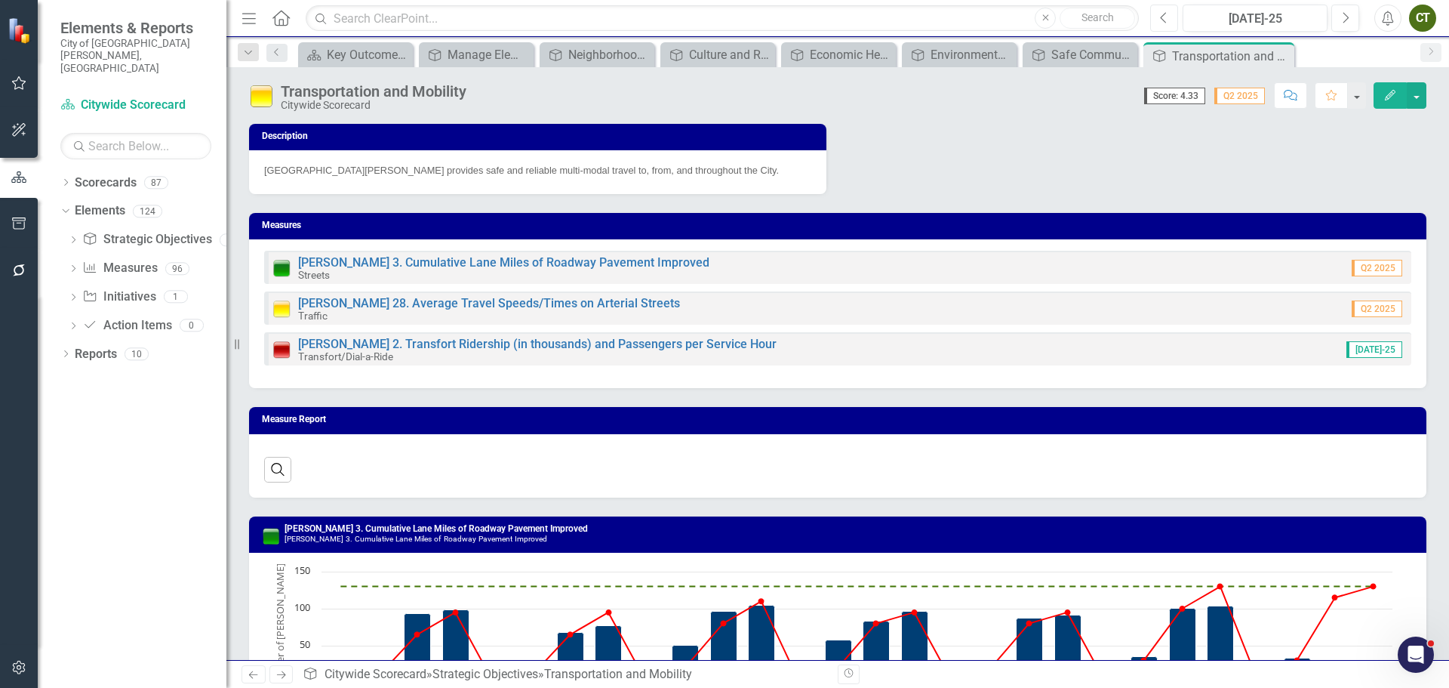
click at [1168, 21] on icon "Previous" at bounding box center [1164, 18] width 8 height 14
click at [1174, 96] on span "Score: 4.33" at bounding box center [1174, 96] width 61 height 17
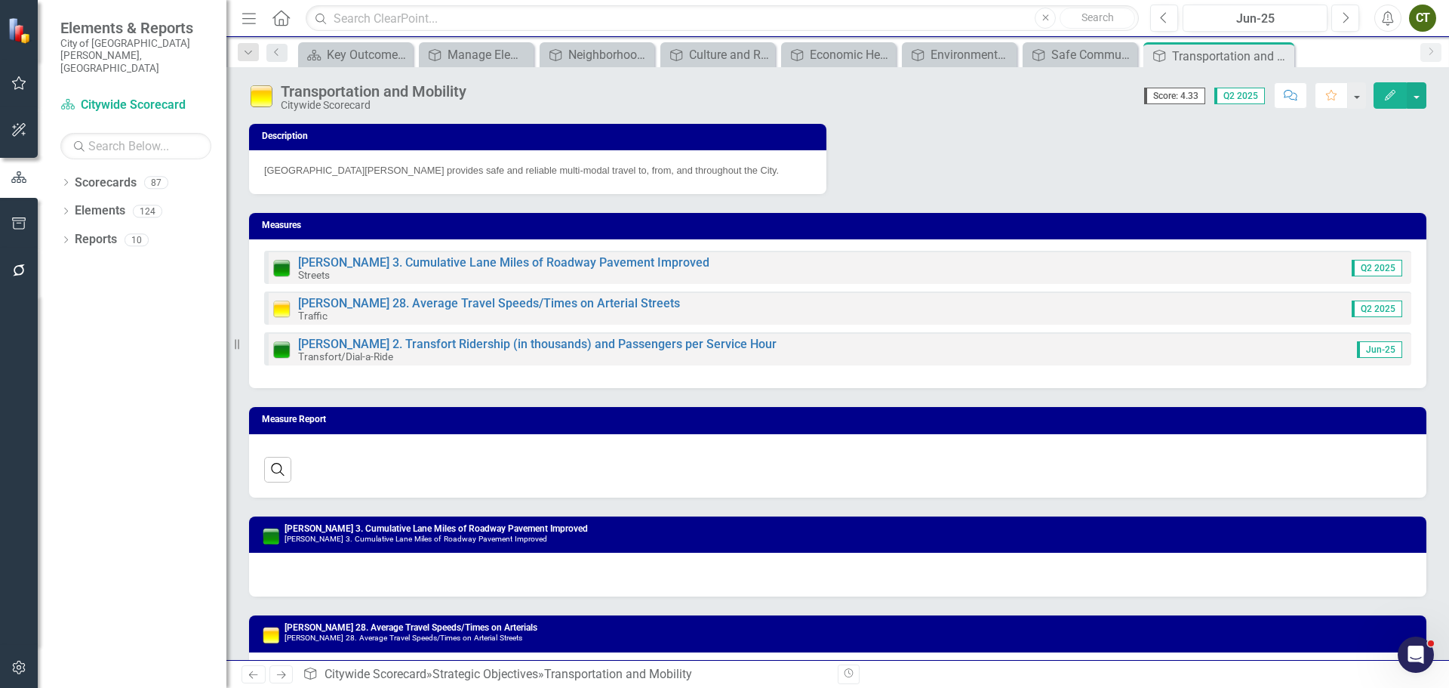
click at [1391, 91] on icon "Edit" at bounding box center [1390, 95] width 14 height 11
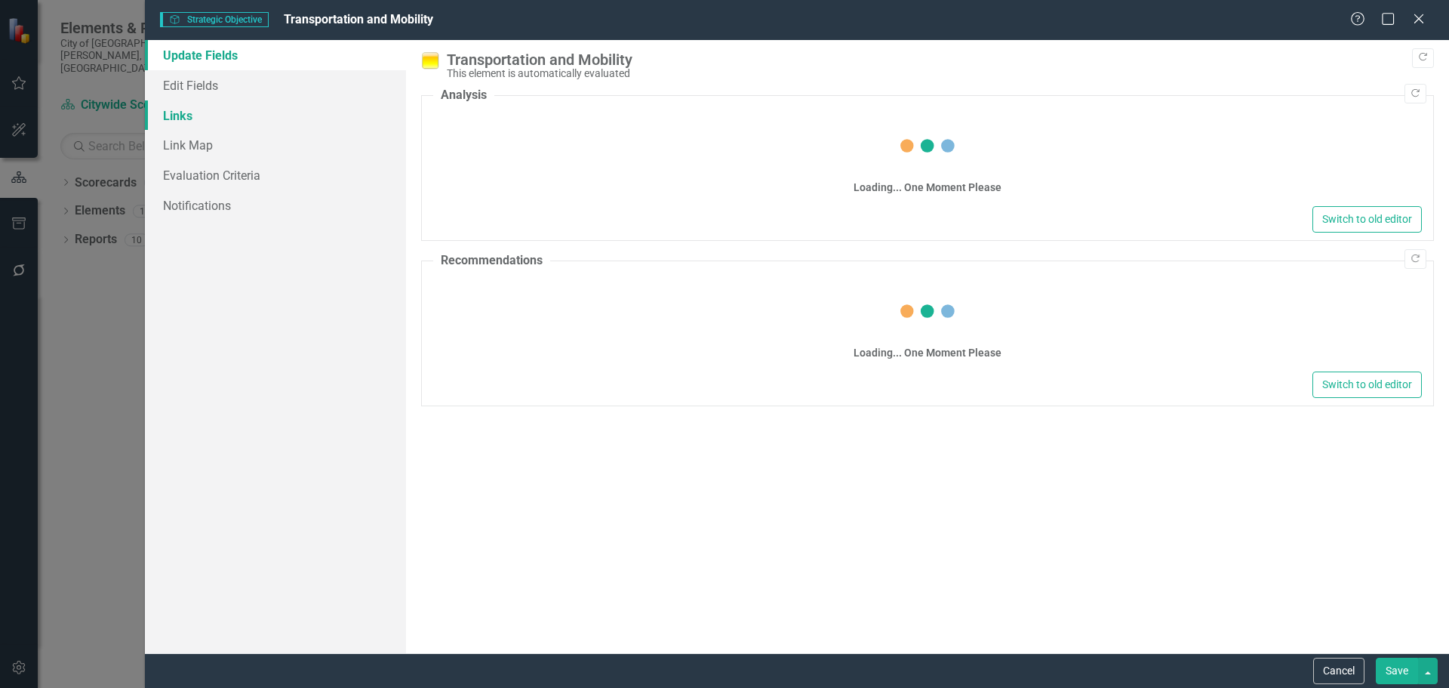
click at [206, 115] on link "Links" at bounding box center [275, 115] width 261 height 30
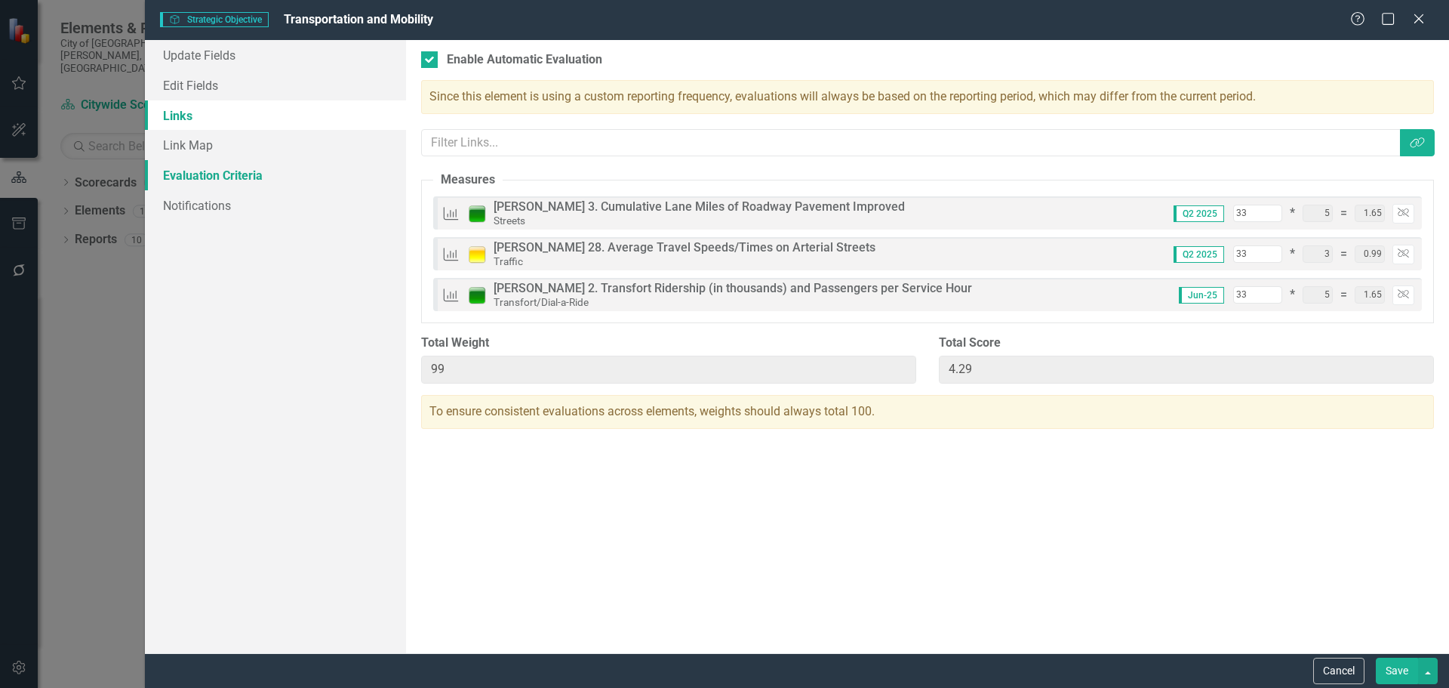
click at [208, 174] on link "Evaluation Criteria" at bounding box center [275, 175] width 261 height 30
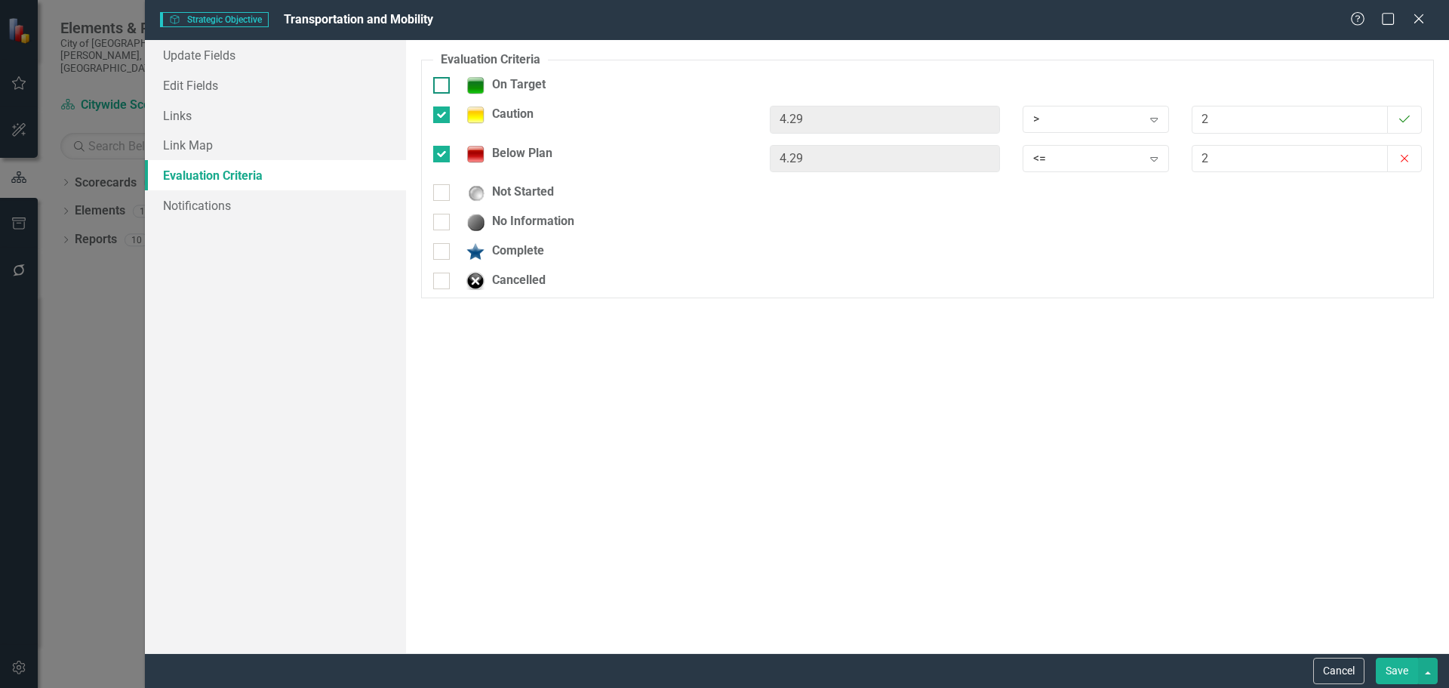
click at [436, 80] on input "On Target" at bounding box center [438, 82] width 10 height 10
checkbox input "true"
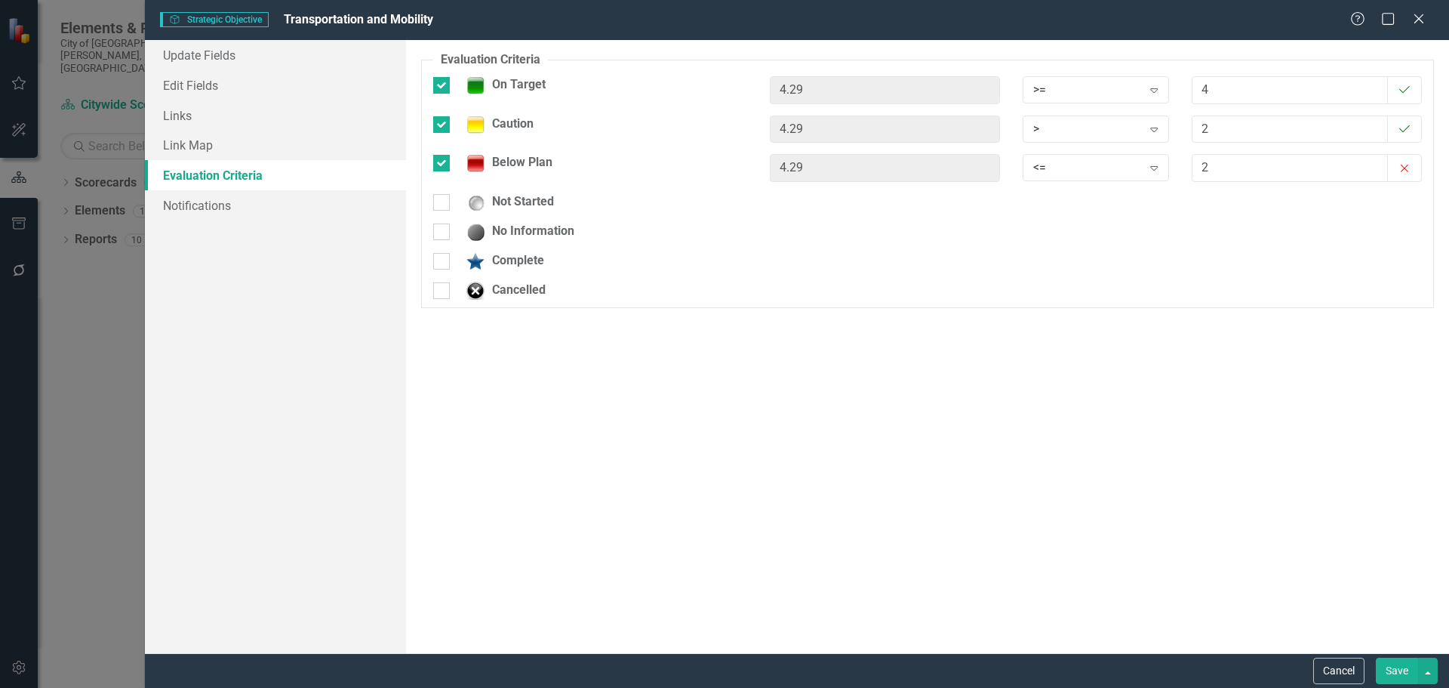
click at [1393, 669] on button "Save" at bounding box center [1397, 670] width 42 height 26
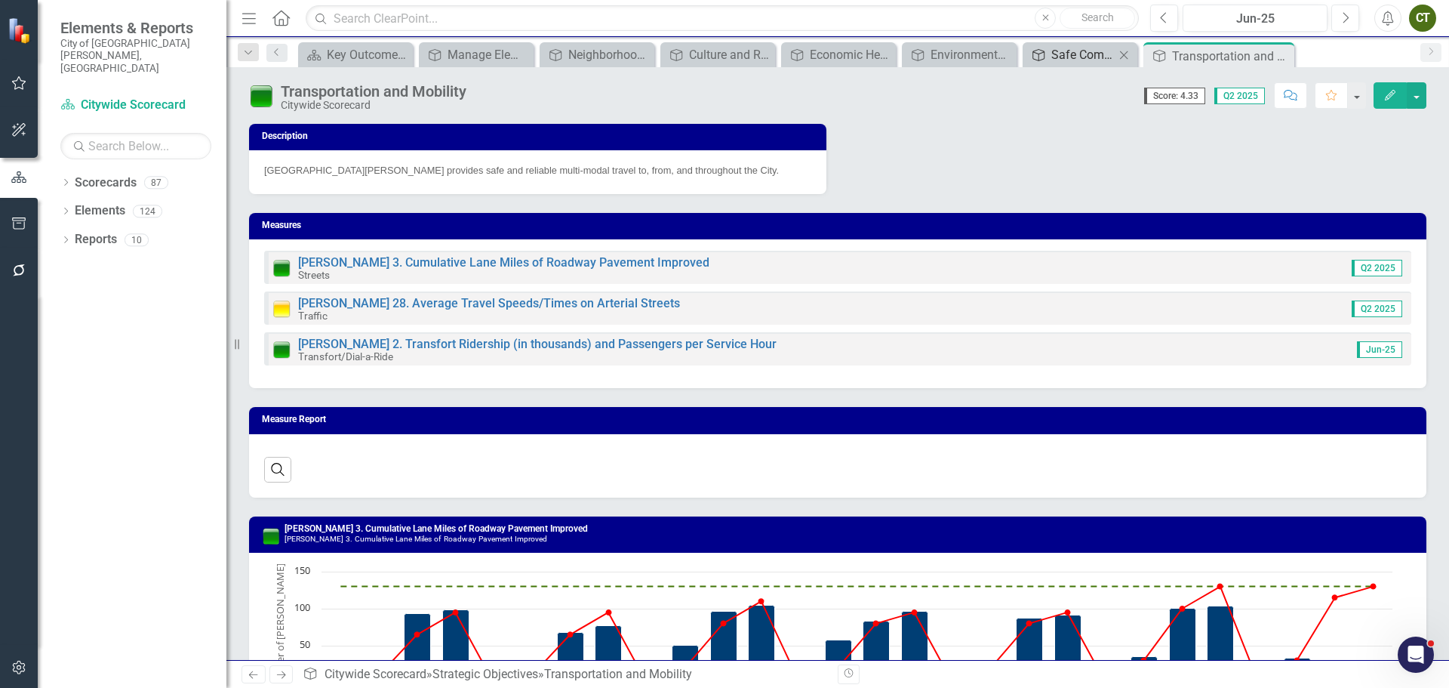
click at [1047, 59] on link "Strategic Objective Safe Community" at bounding box center [1070, 54] width 88 height 19
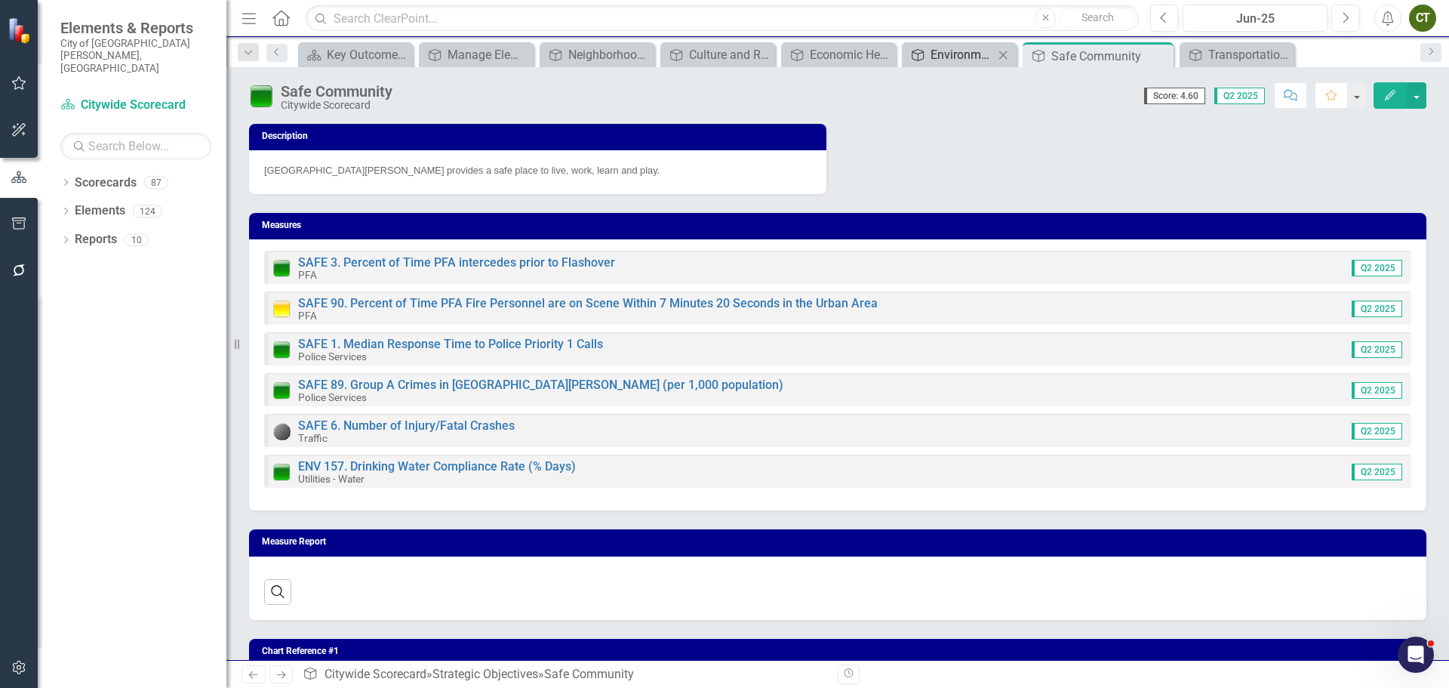
click at [944, 55] on div "Environmental Health" at bounding box center [962, 54] width 63 height 19
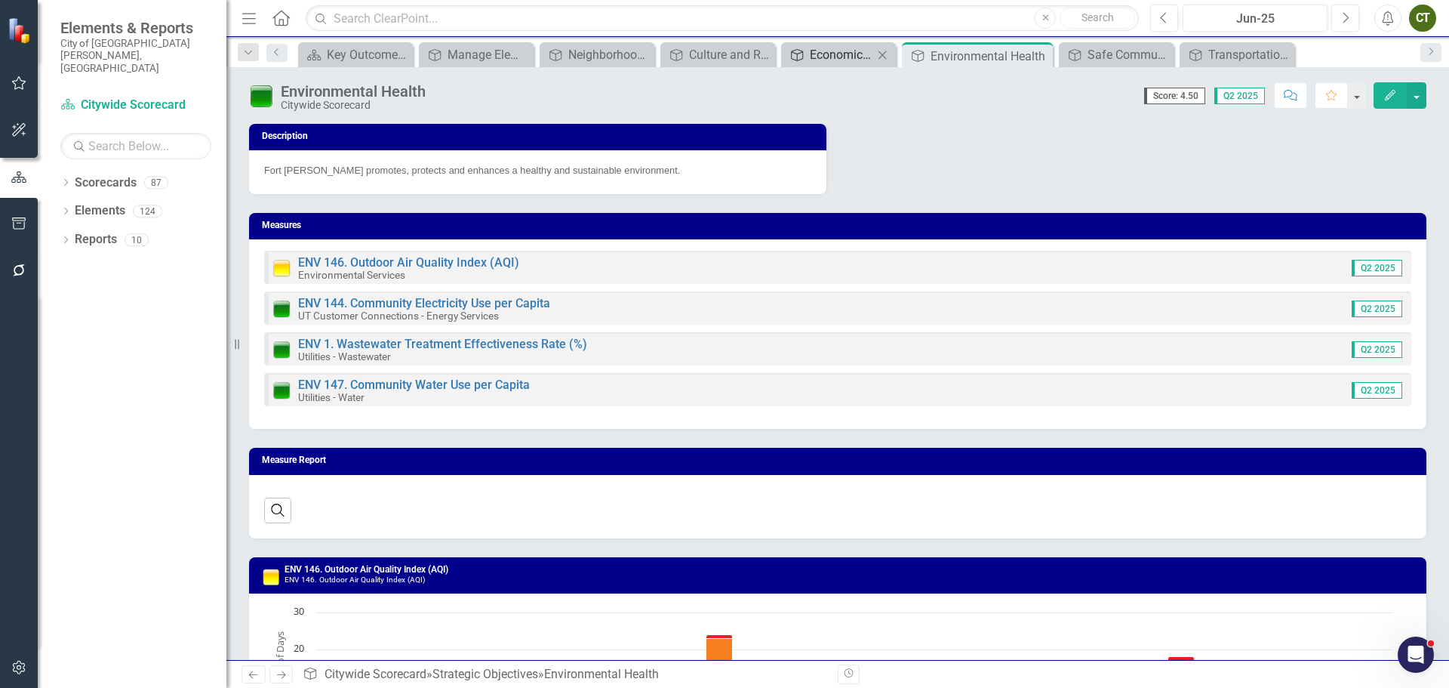
scroll to position [66, 0]
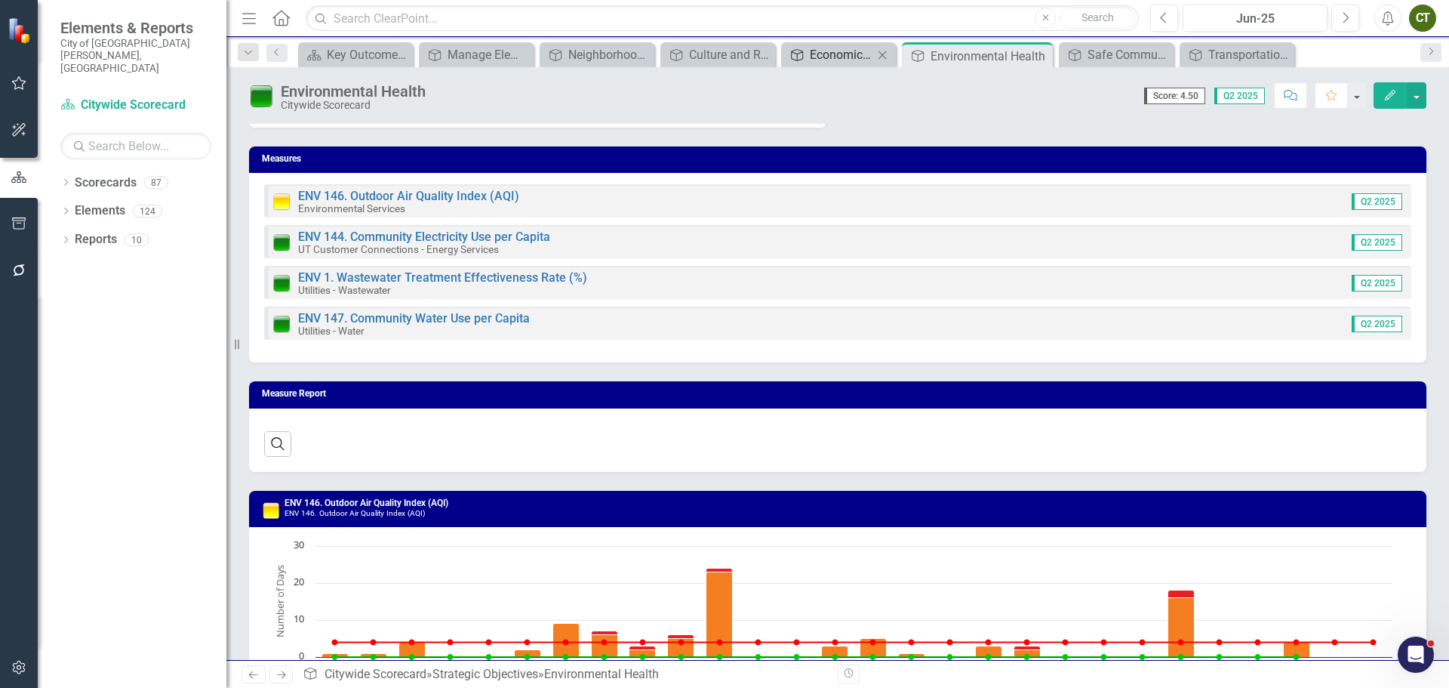
click at [845, 54] on div "Economic Health" at bounding box center [841, 54] width 63 height 19
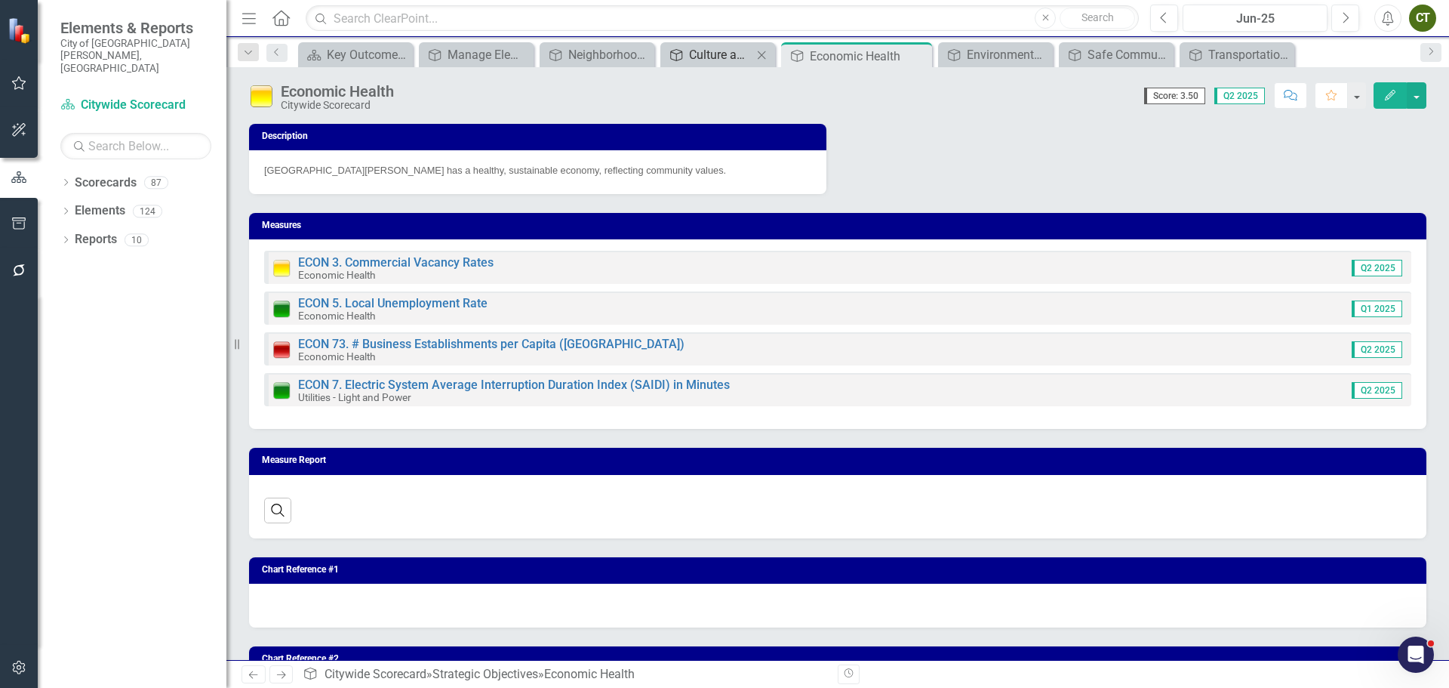
click at [700, 59] on div "Culture and Recreation" at bounding box center [720, 54] width 63 height 19
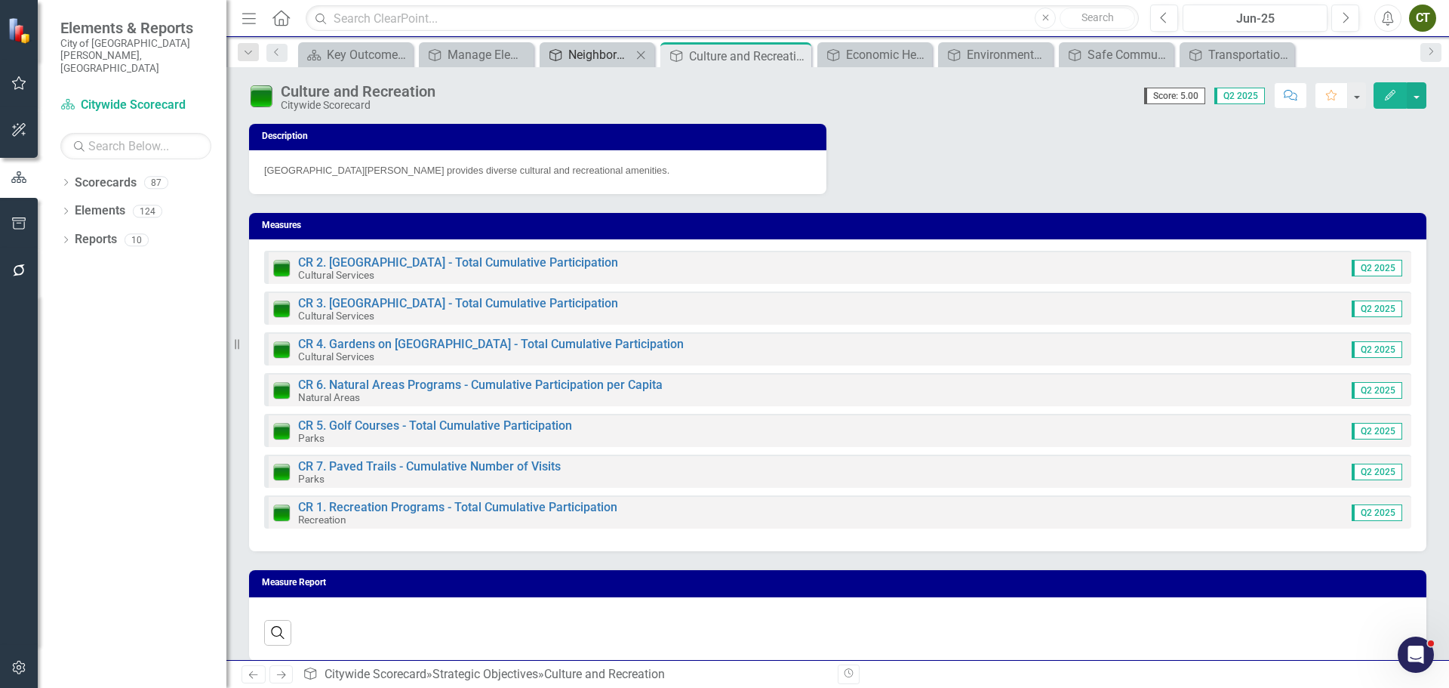
click at [594, 53] on div "Neighborhood and Community Vitality" at bounding box center [599, 54] width 63 height 19
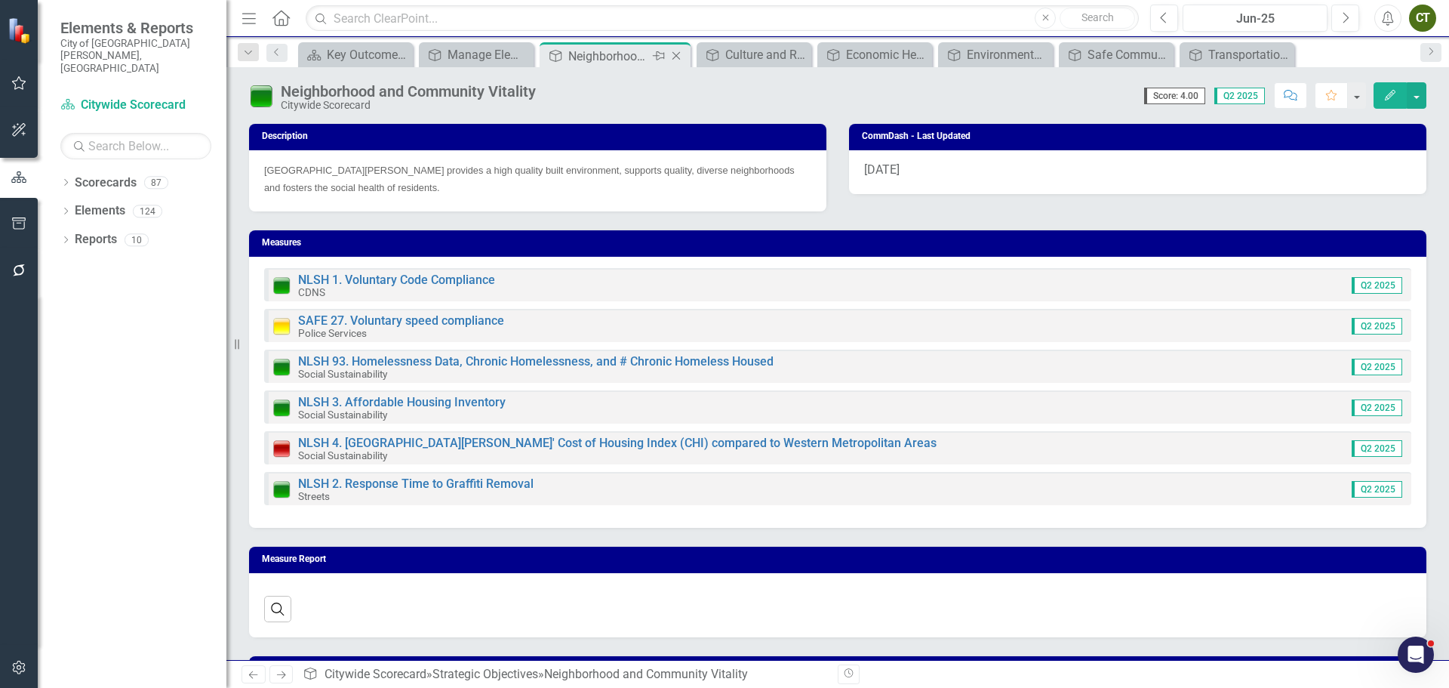
click at [678, 55] on icon "Close" at bounding box center [676, 56] width 15 height 12
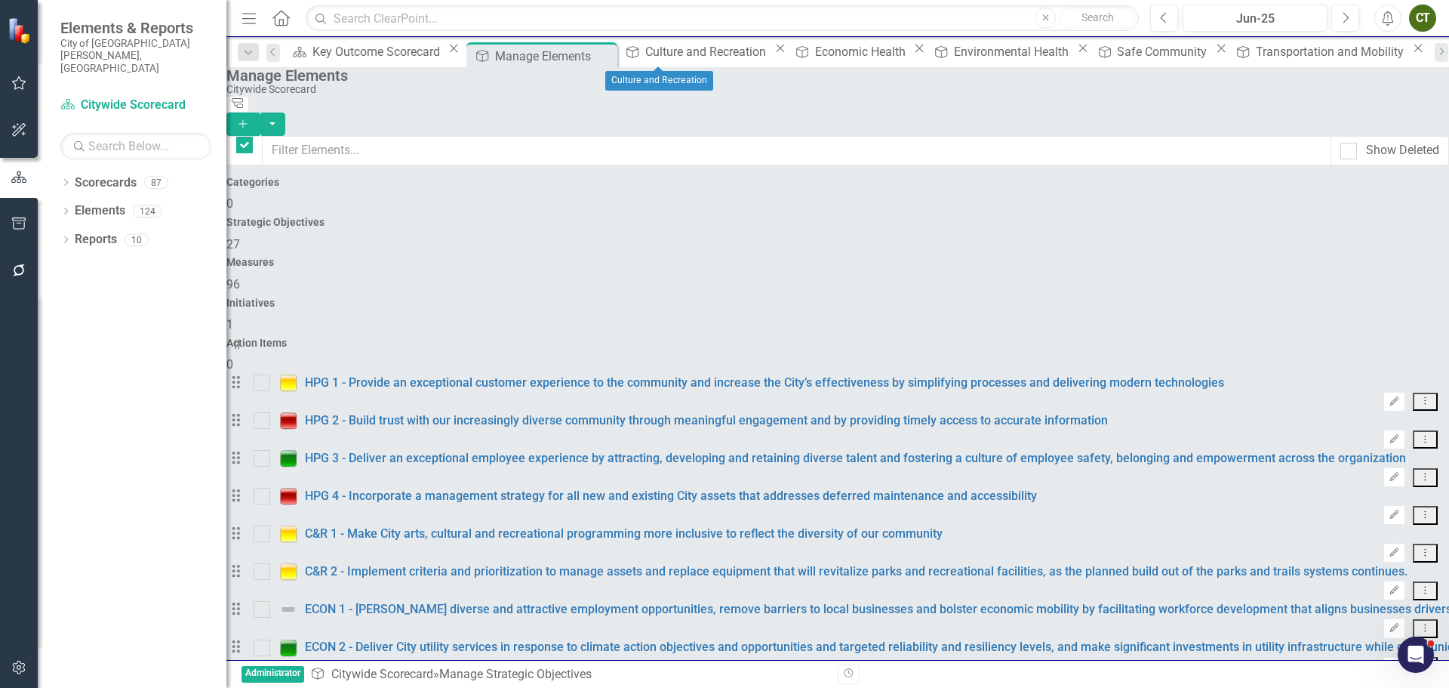
checkbox input "false"
click at [773, 53] on icon "Close" at bounding box center [780, 48] width 15 height 12
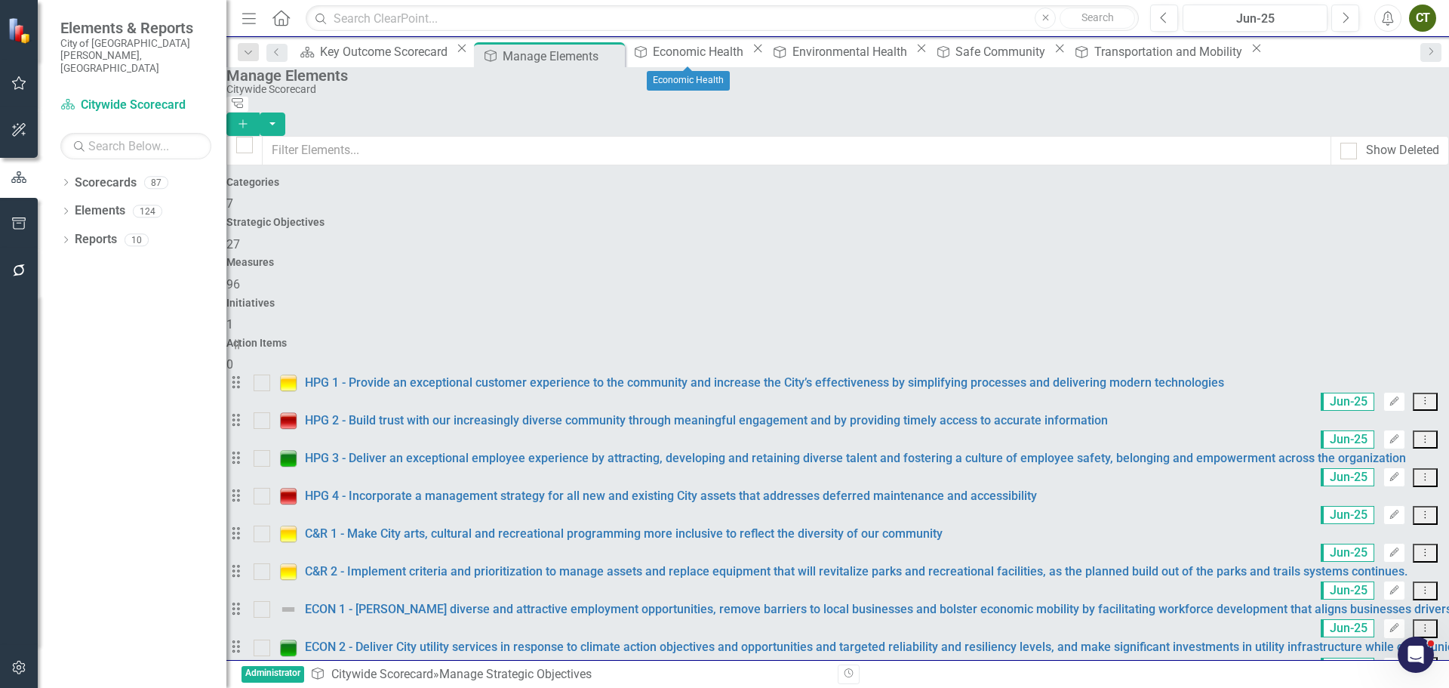
click at [750, 54] on icon "Close" at bounding box center [757, 48] width 15 height 12
click at [774, 54] on icon "Close" at bounding box center [781, 48] width 15 height 12
click at [750, 54] on icon "Close" at bounding box center [756, 48] width 15 height 12
click at [808, 54] on icon "Close" at bounding box center [815, 48] width 15 height 12
click at [603, 52] on icon "Close" at bounding box center [610, 56] width 15 height 12
